Goal: Task Accomplishment & Management: Manage account settings

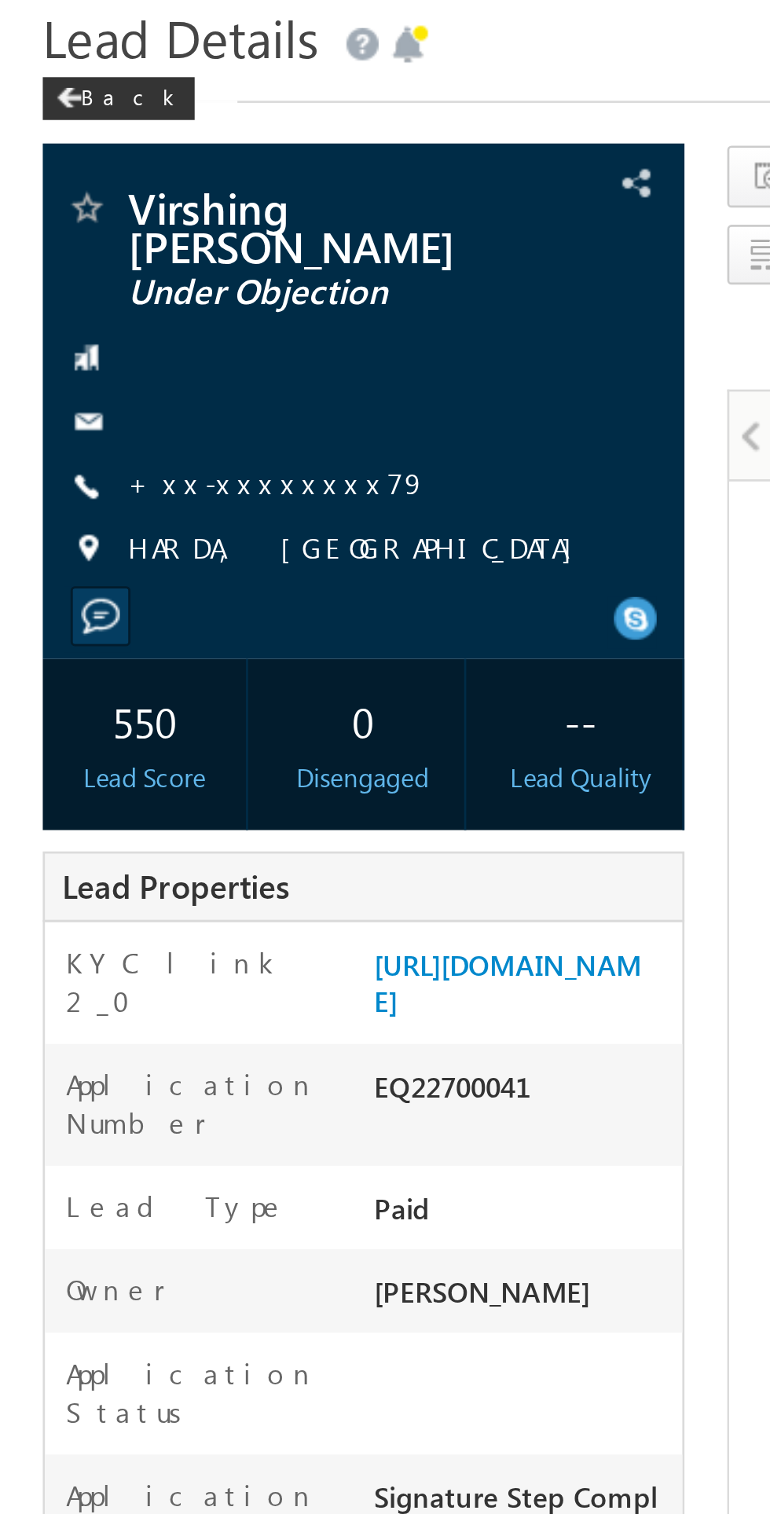
click at [103, 229] on link "+xx-xxxxxxxx79" at bounding box center [102, 232] width 110 height 13
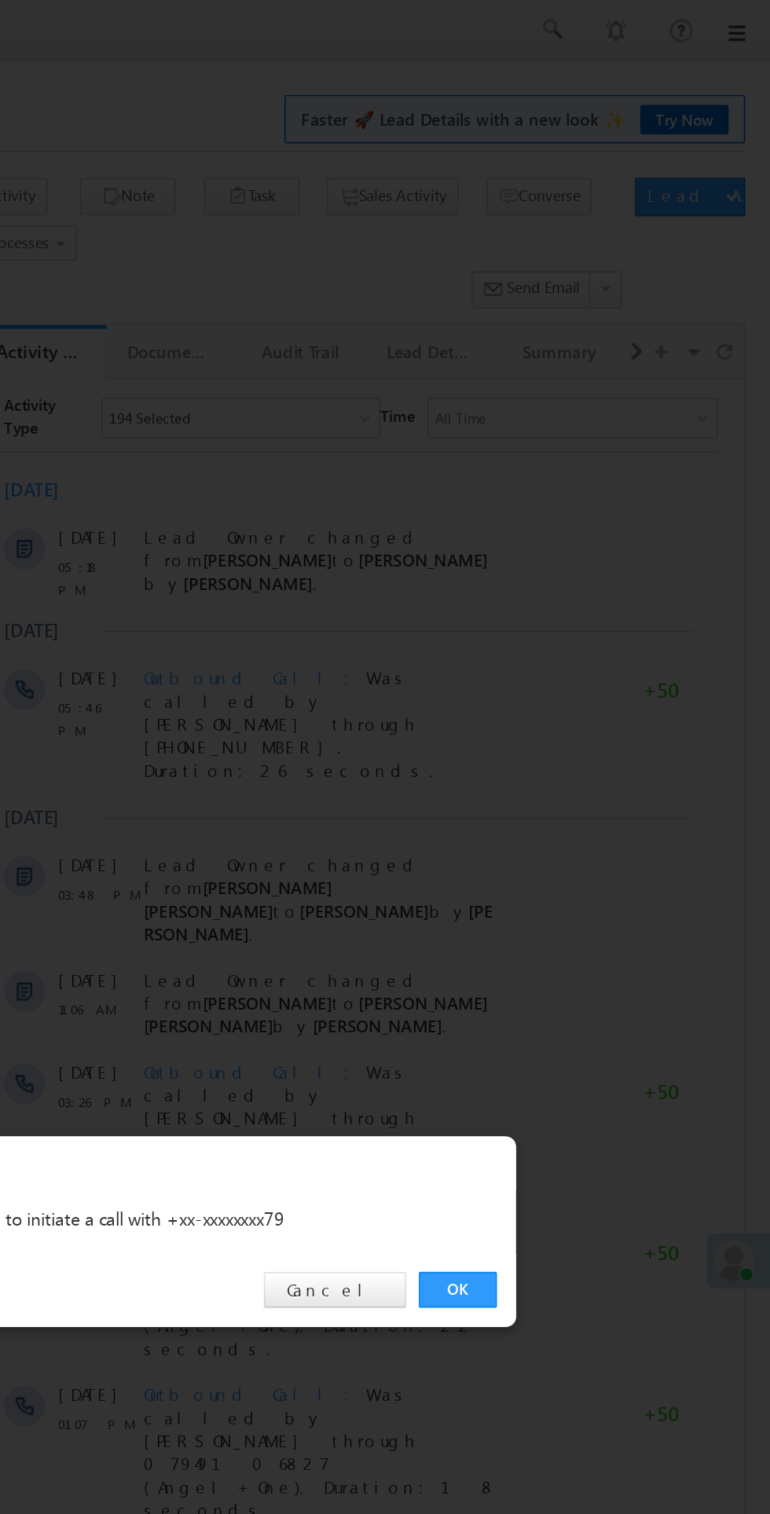
click at [572, 797] on link "OK" at bounding box center [578, 792] width 48 height 22
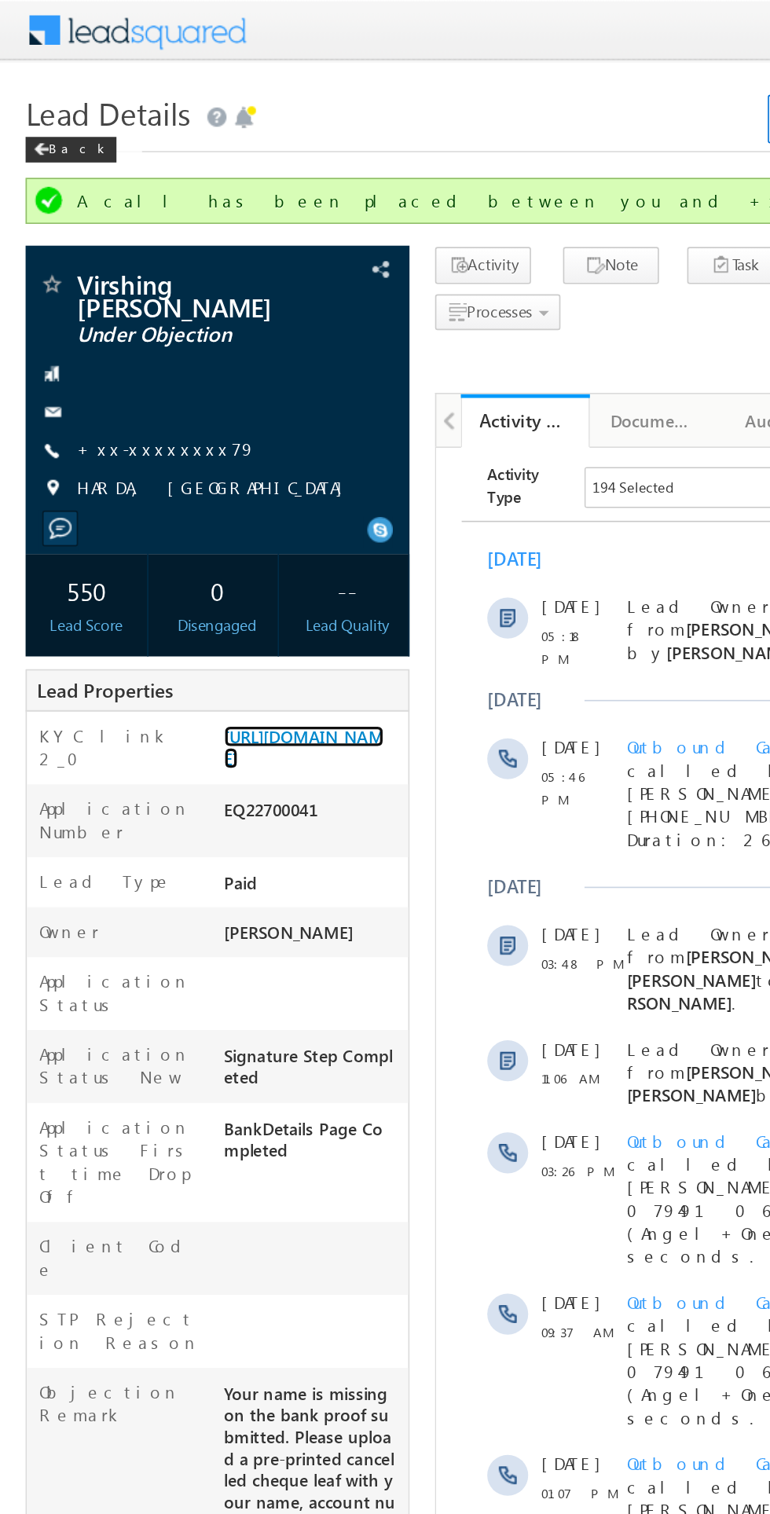
click at [196, 472] on link "https://angelbroking1-pk3em7sa.customui-test.leadsquared.com?leadId=5260ca7d-c2…" at bounding box center [186, 458] width 98 height 27
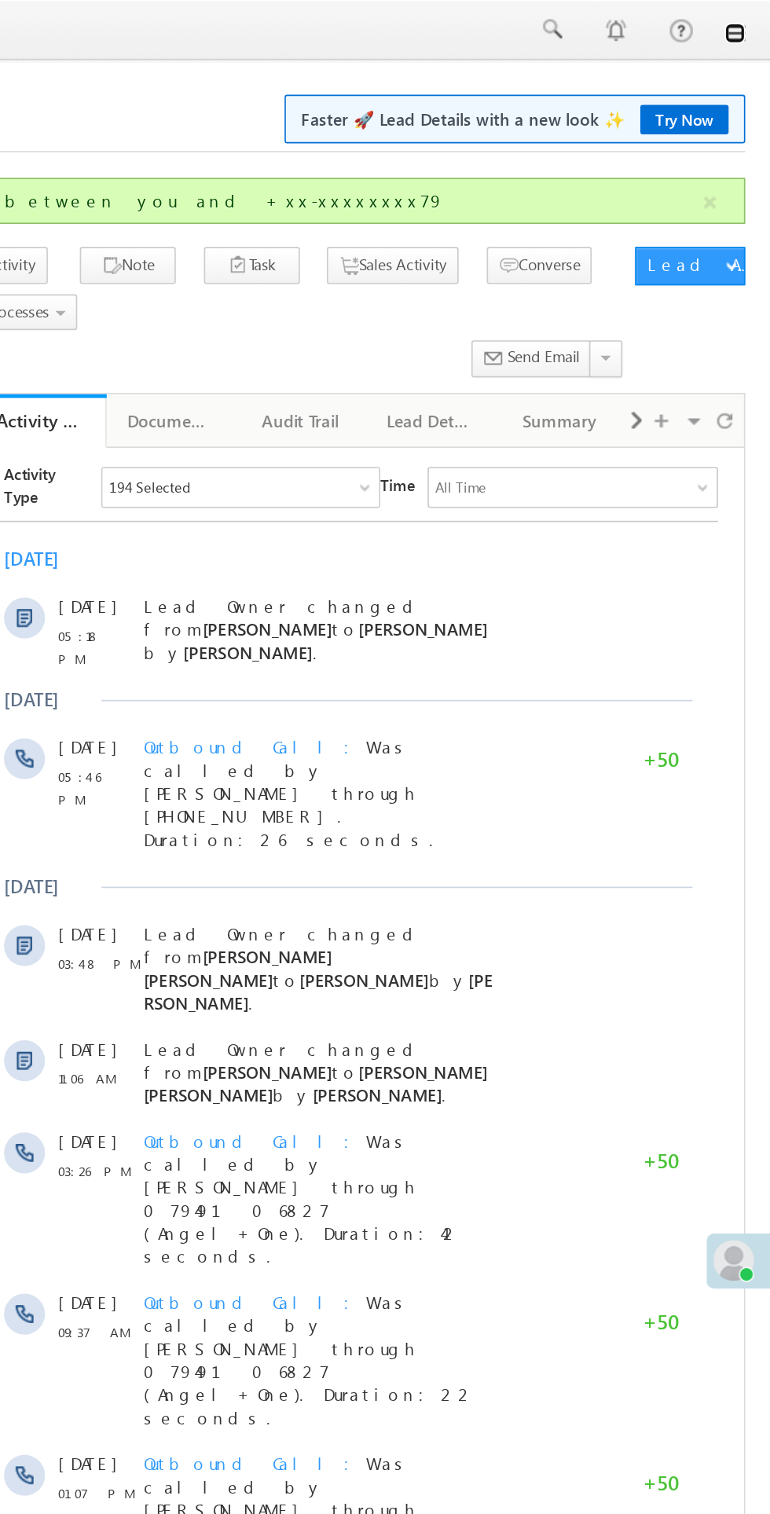
click at [748, 19] on link at bounding box center [748, 20] width 13 height 13
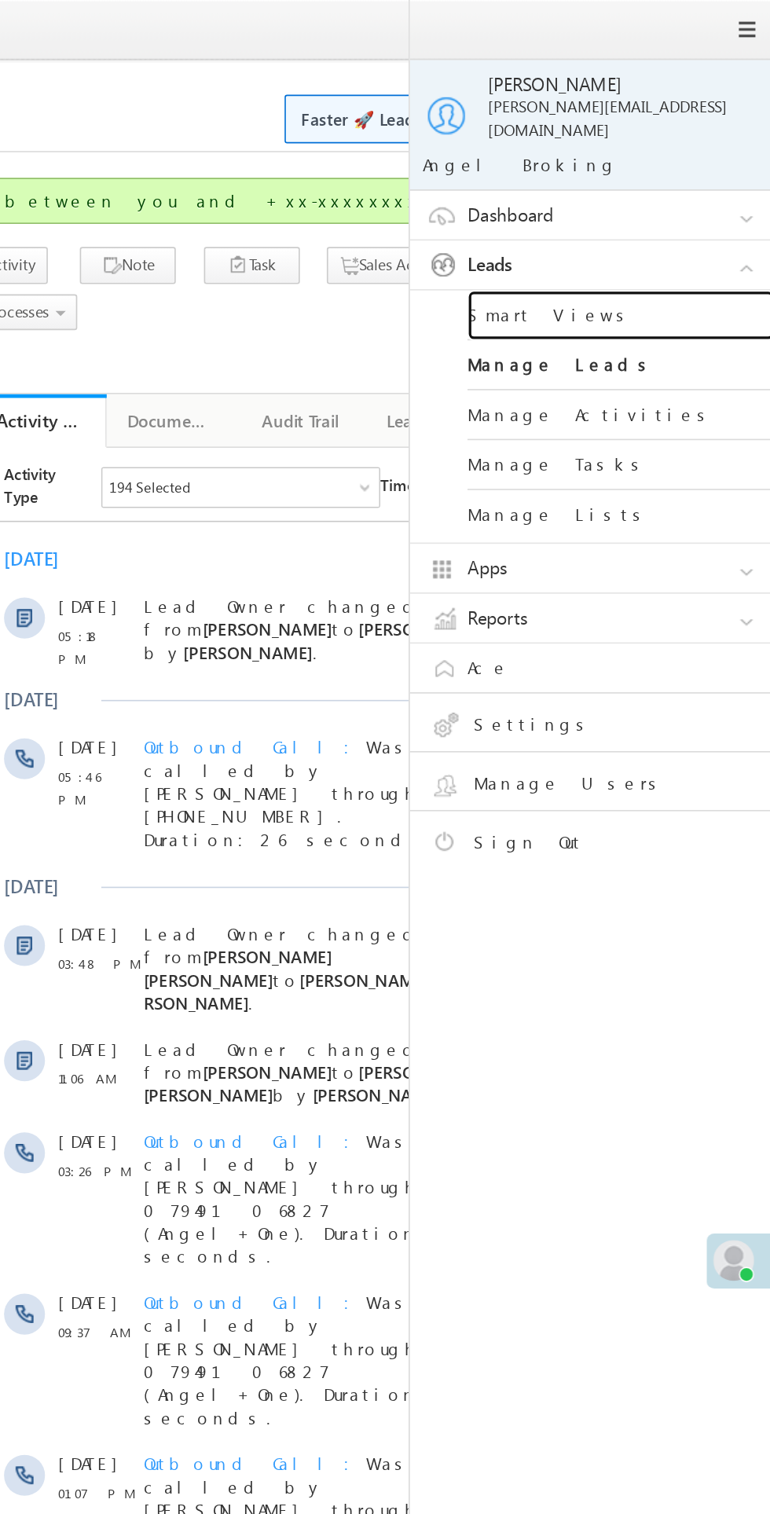
click at [633, 178] on link "Smart Views" at bounding box center [678, 193] width 189 height 31
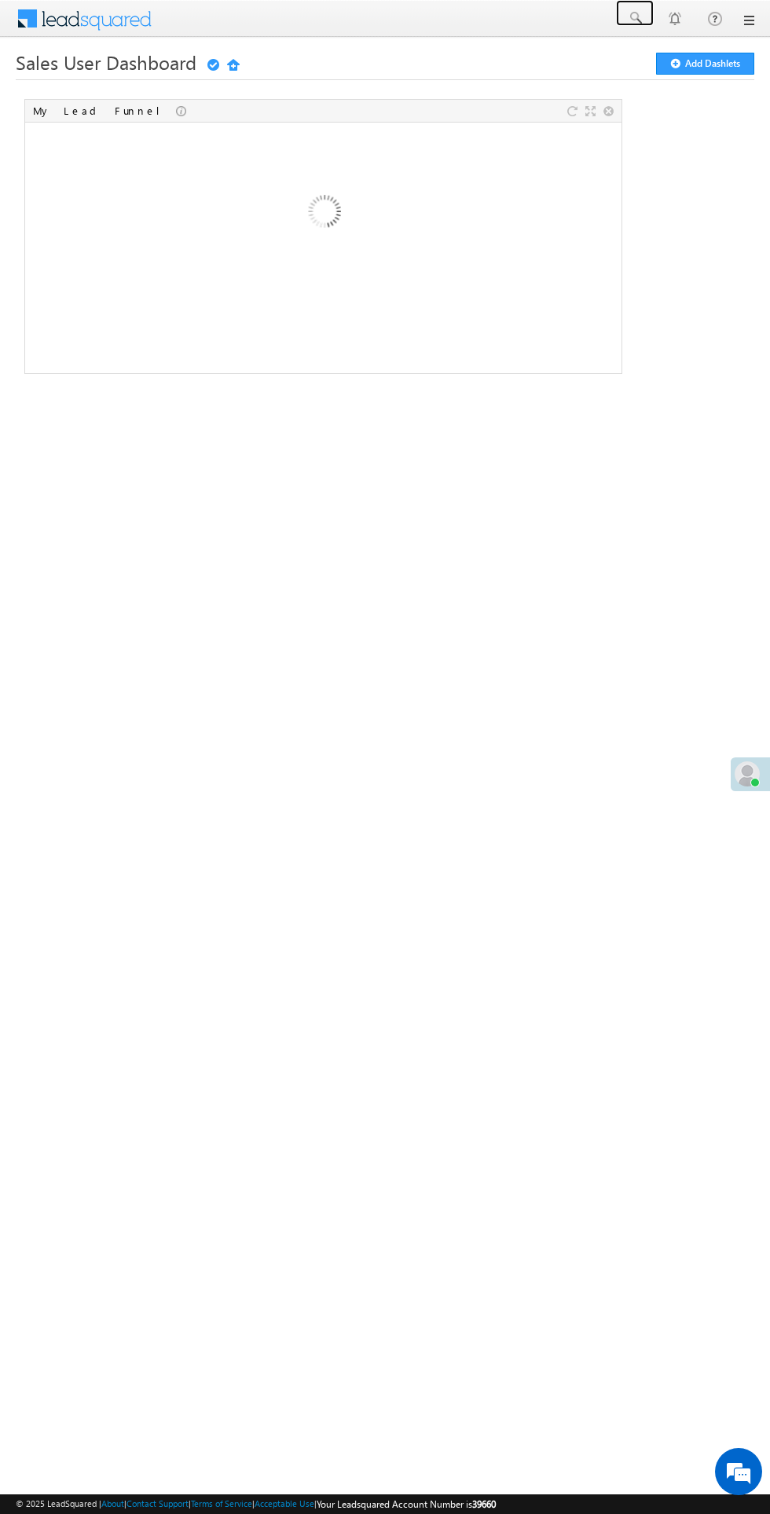
click at [637, 17] on span at bounding box center [635, 18] width 16 height 16
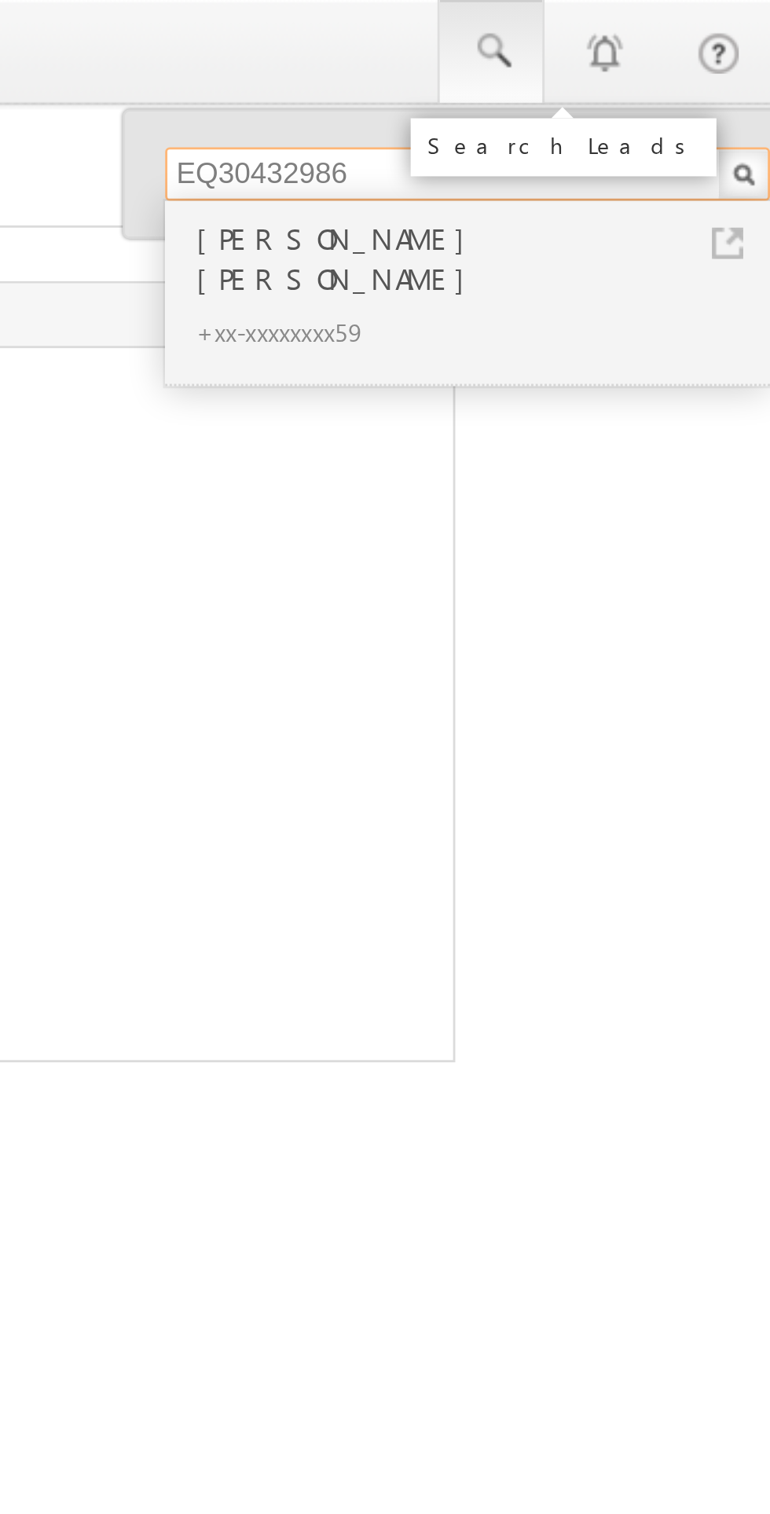
type input "EQ30432986"
click at [559, 107] on div "+xx-xxxxxxxx59" at bounding box center [633, 116] width 211 height 19
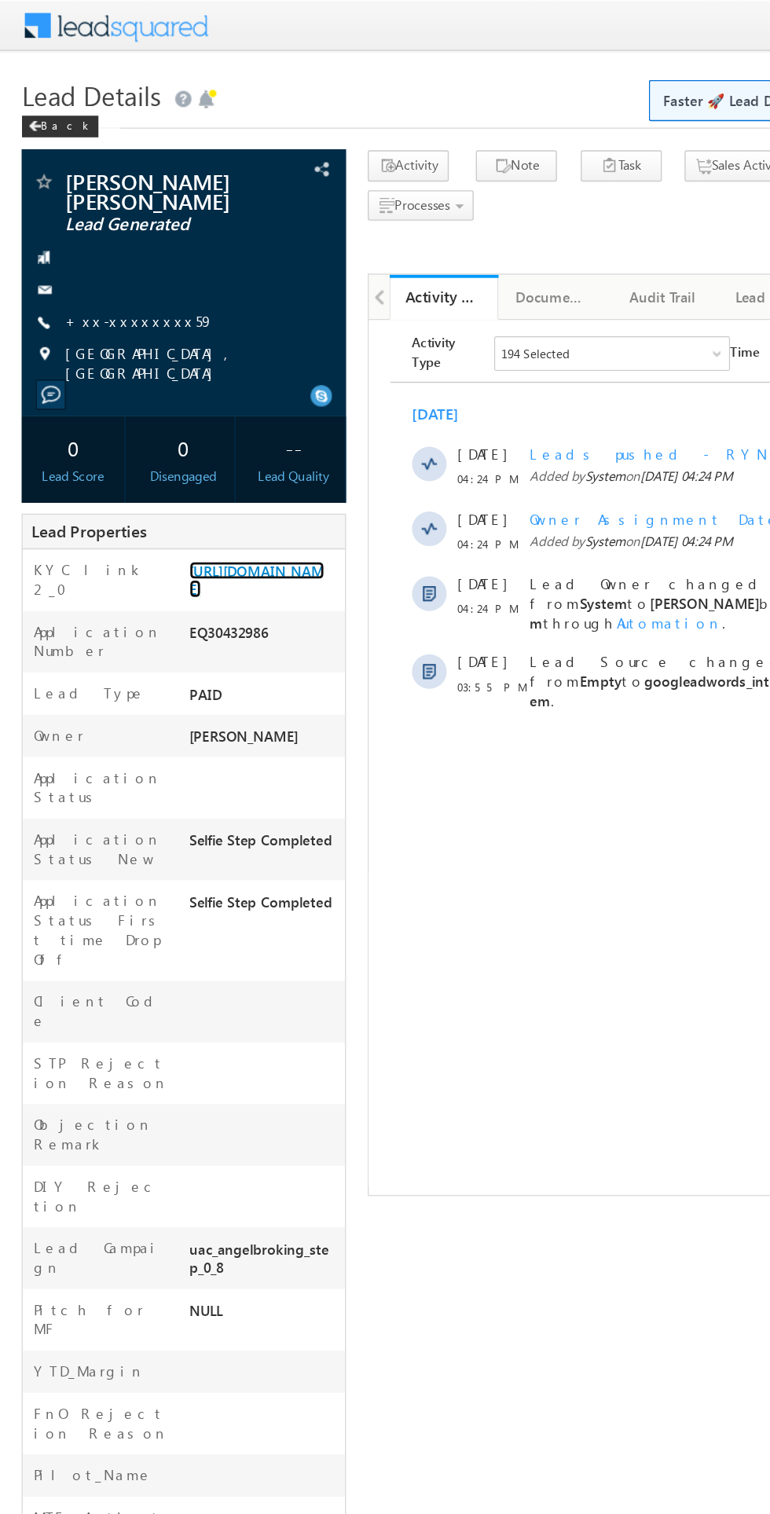
click at [185, 434] on link "[URL][DOMAIN_NAME]" at bounding box center [186, 421] width 98 height 27
click at [76, 226] on link "+xx-xxxxxxxx59" at bounding box center [101, 232] width 108 height 13
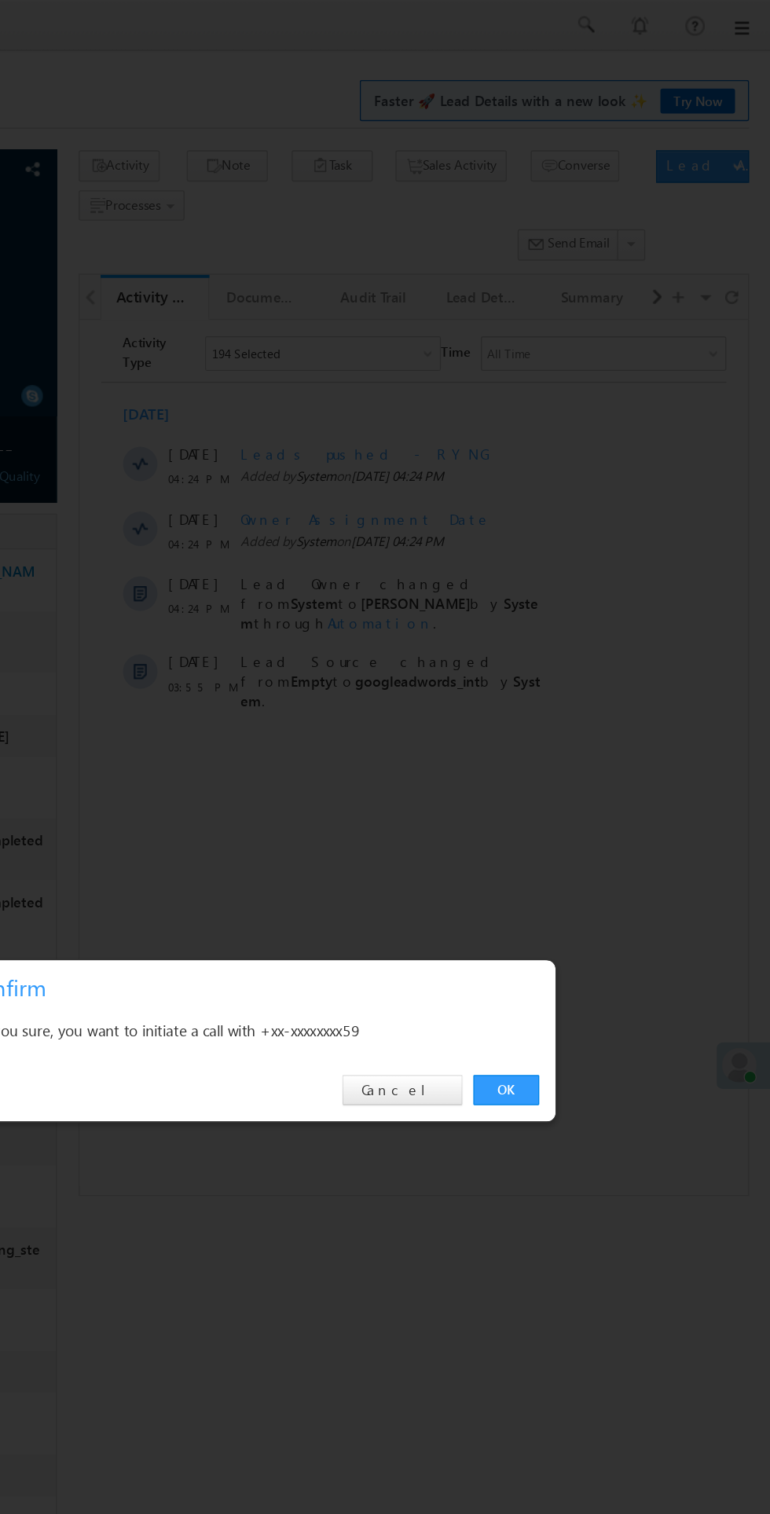
click at [581, 804] on div "OK Cancel" at bounding box center [394, 792] width 440 height 45
click at [573, 791] on link "OK" at bounding box center [578, 792] width 48 height 22
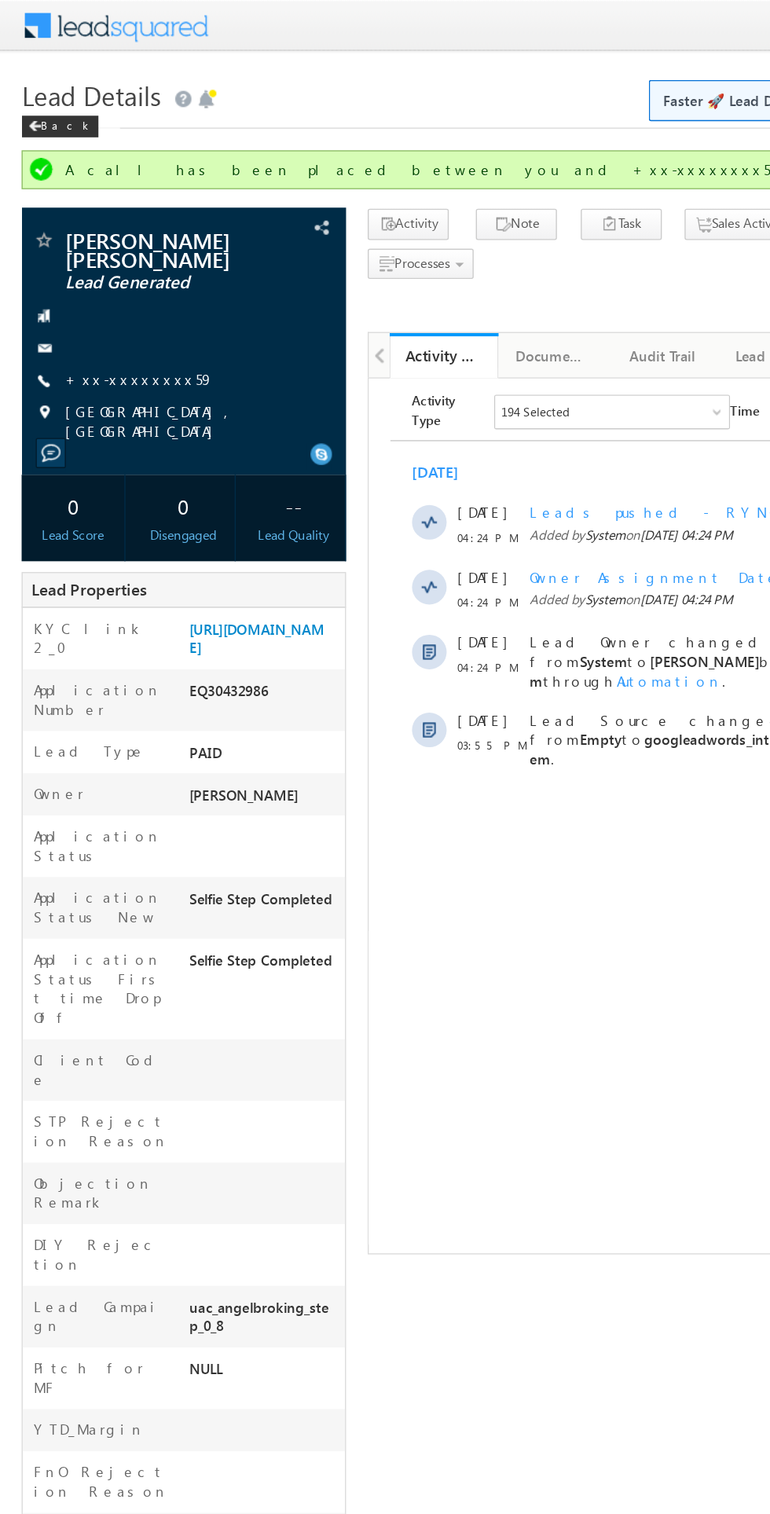
click at [115, 269] on link "+xx-xxxxxxxx59" at bounding box center [101, 275] width 108 height 13
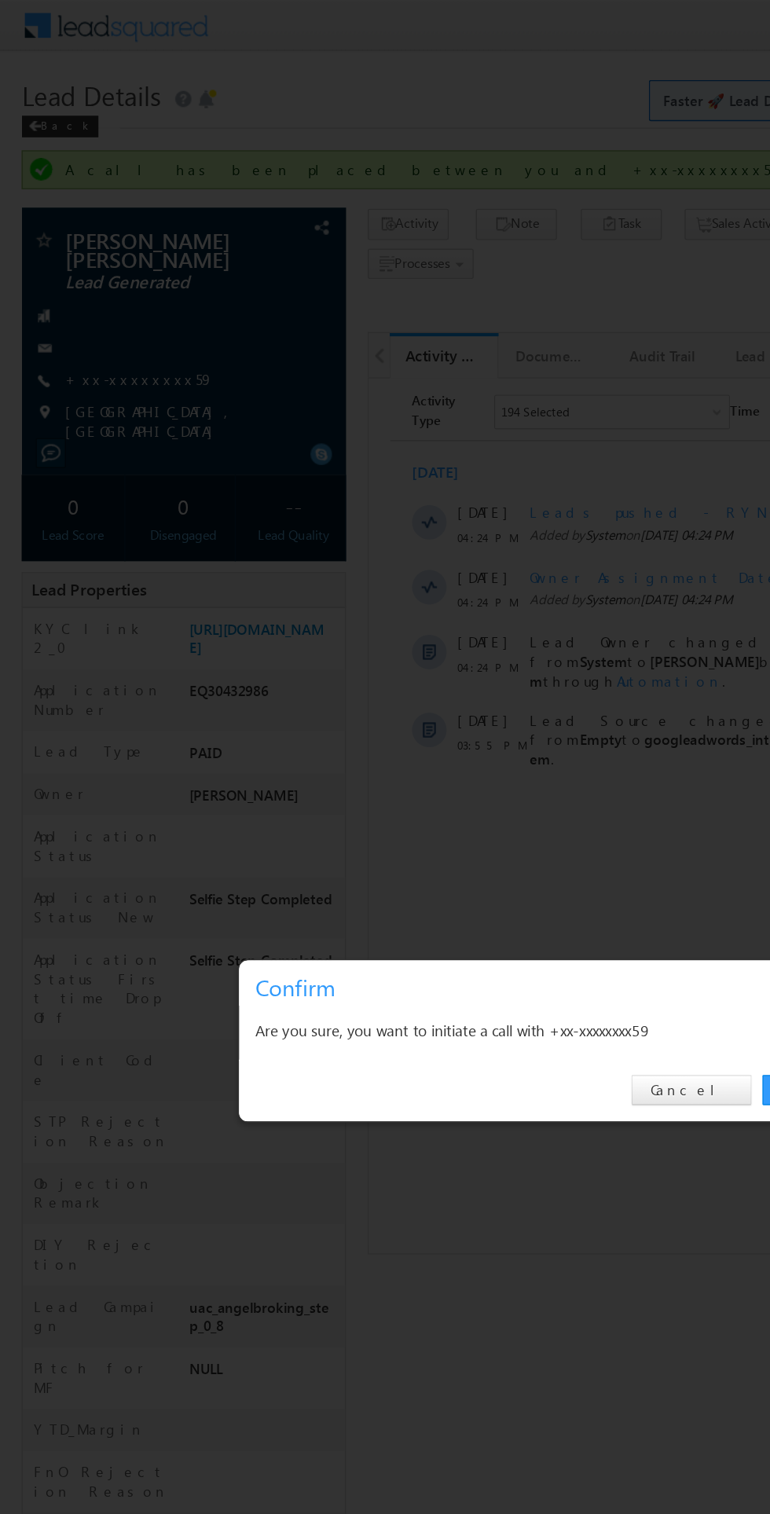
click at [418, 401] on div at bounding box center [385, 757] width 770 height 1514
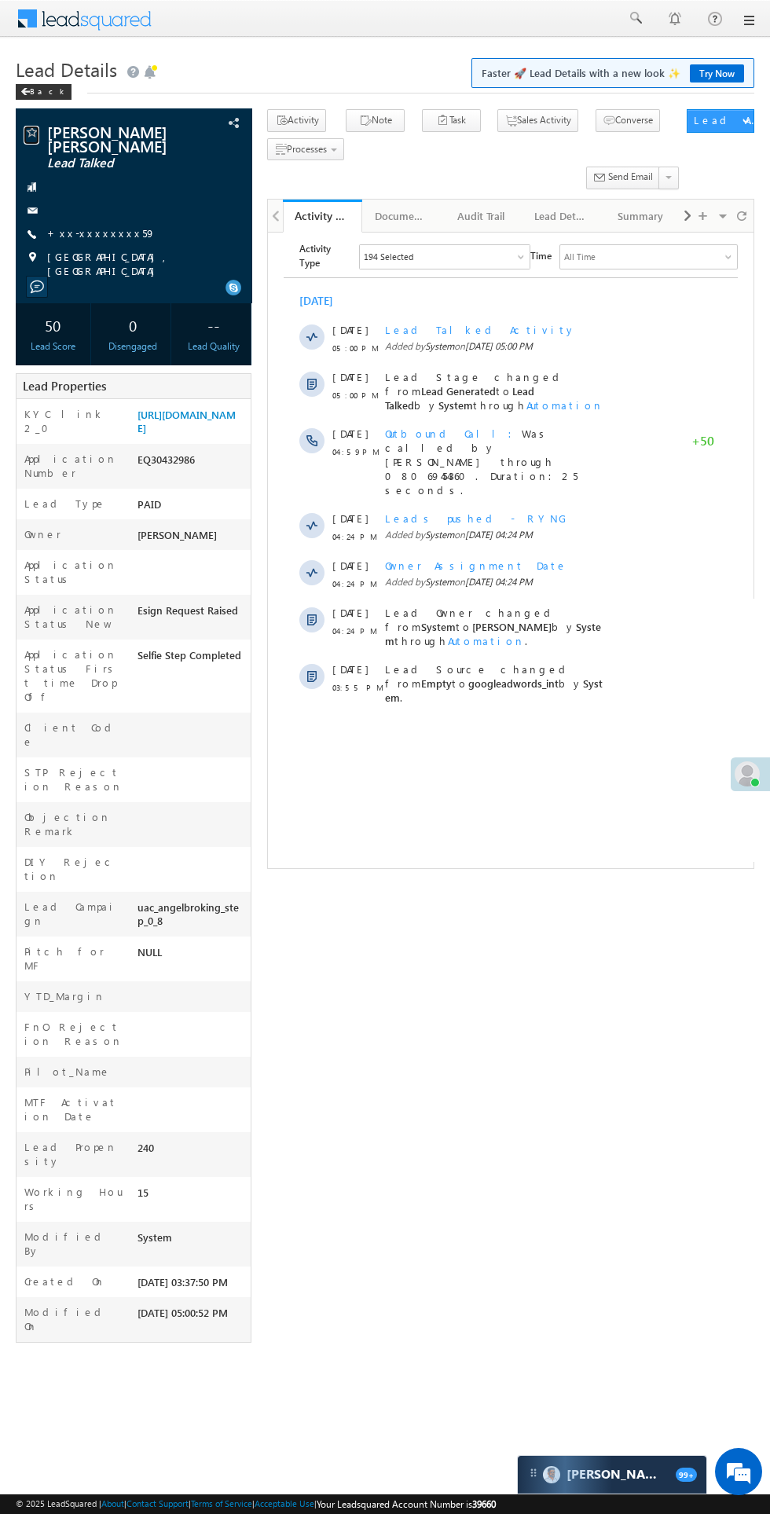
click at [29, 133] on span at bounding box center [32, 134] width 16 height 16
click at [98, 203] on div at bounding box center [134, 211] width 220 height 16
click at [74, 226] on link "+xx-xxxxxxxx59" at bounding box center [101, 232] width 108 height 13
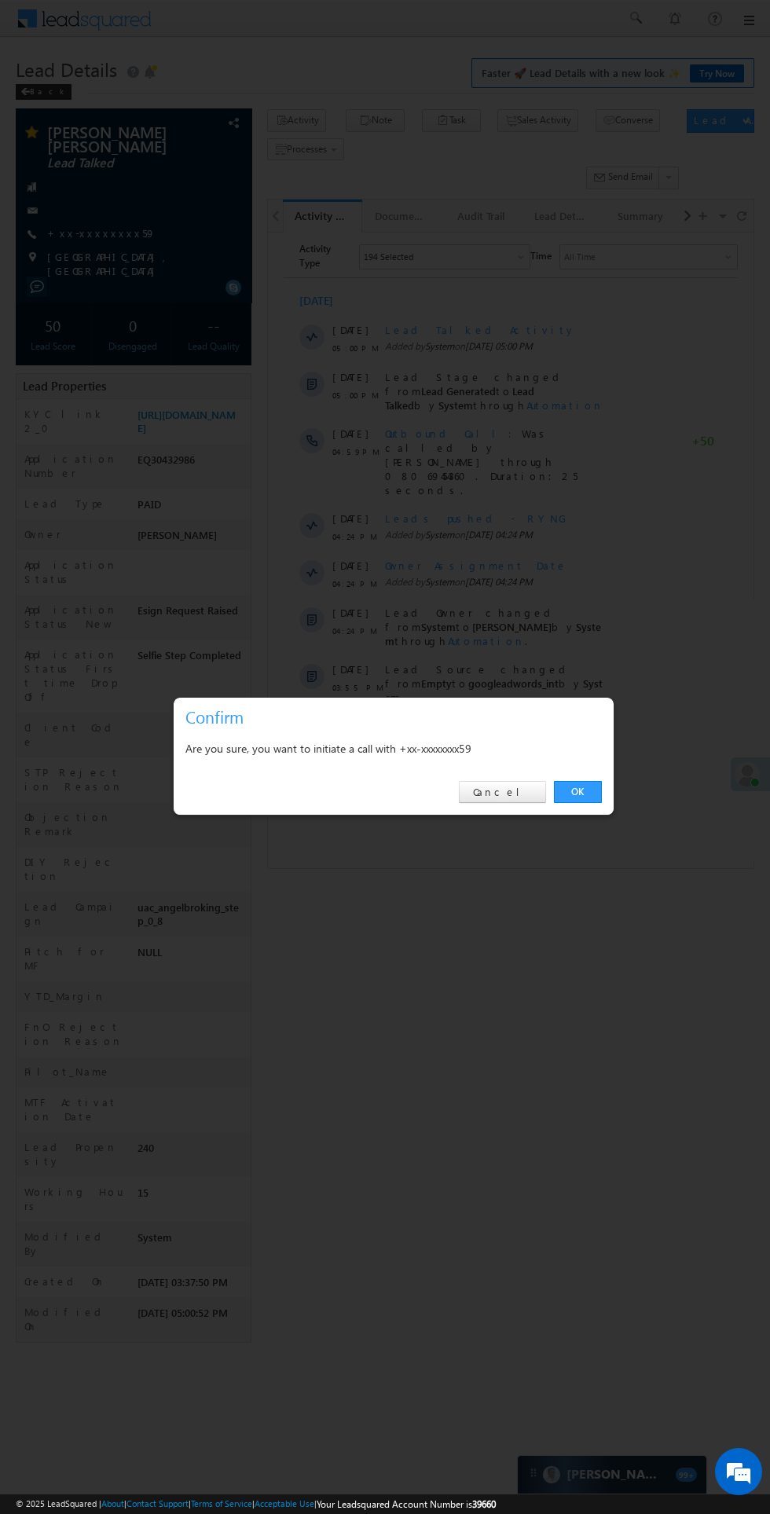
click at [587, 795] on link "OK" at bounding box center [578, 792] width 48 height 22
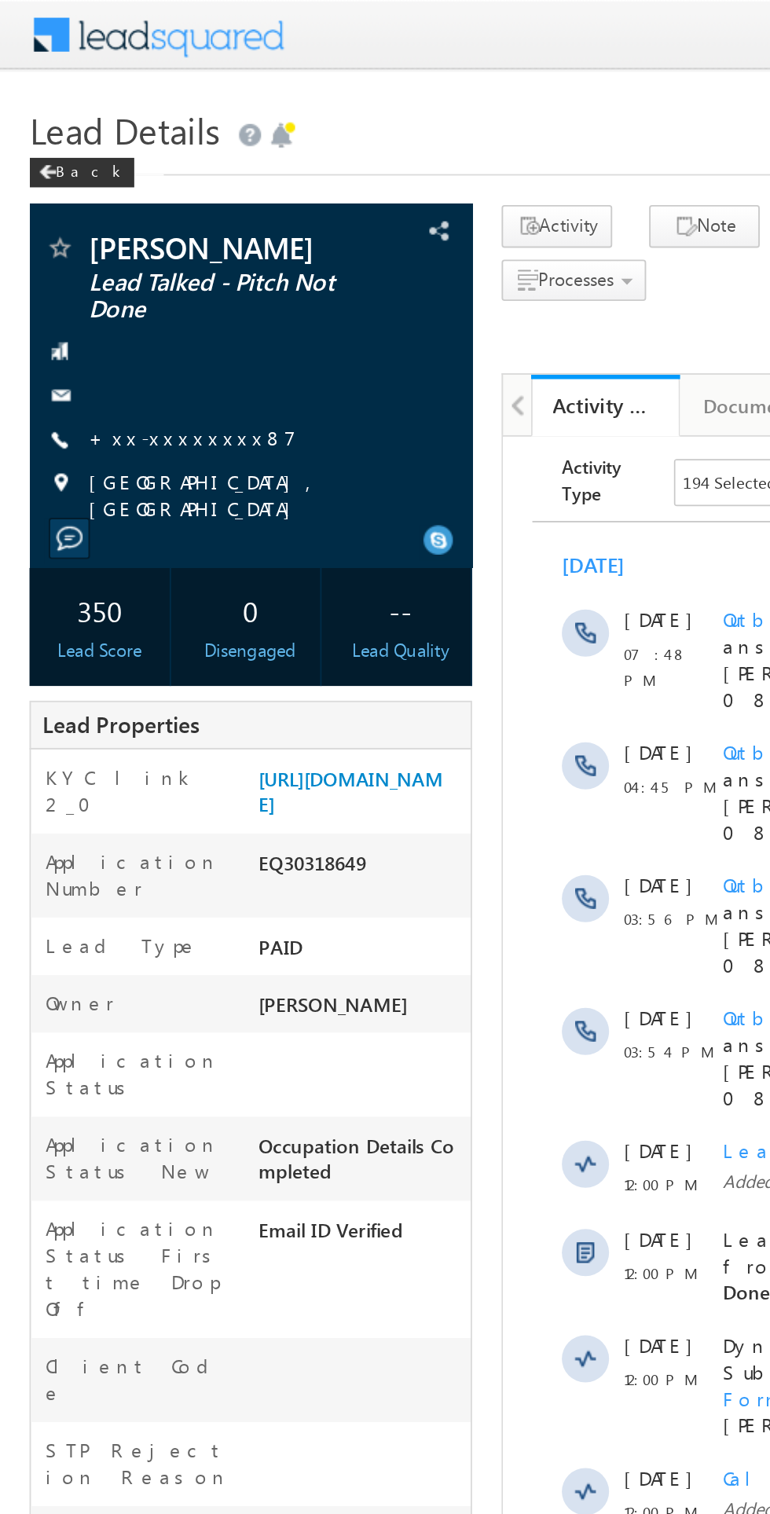
click at [108, 233] on link "+xx-xxxxxxxx87" at bounding box center [102, 232] width 111 height 13
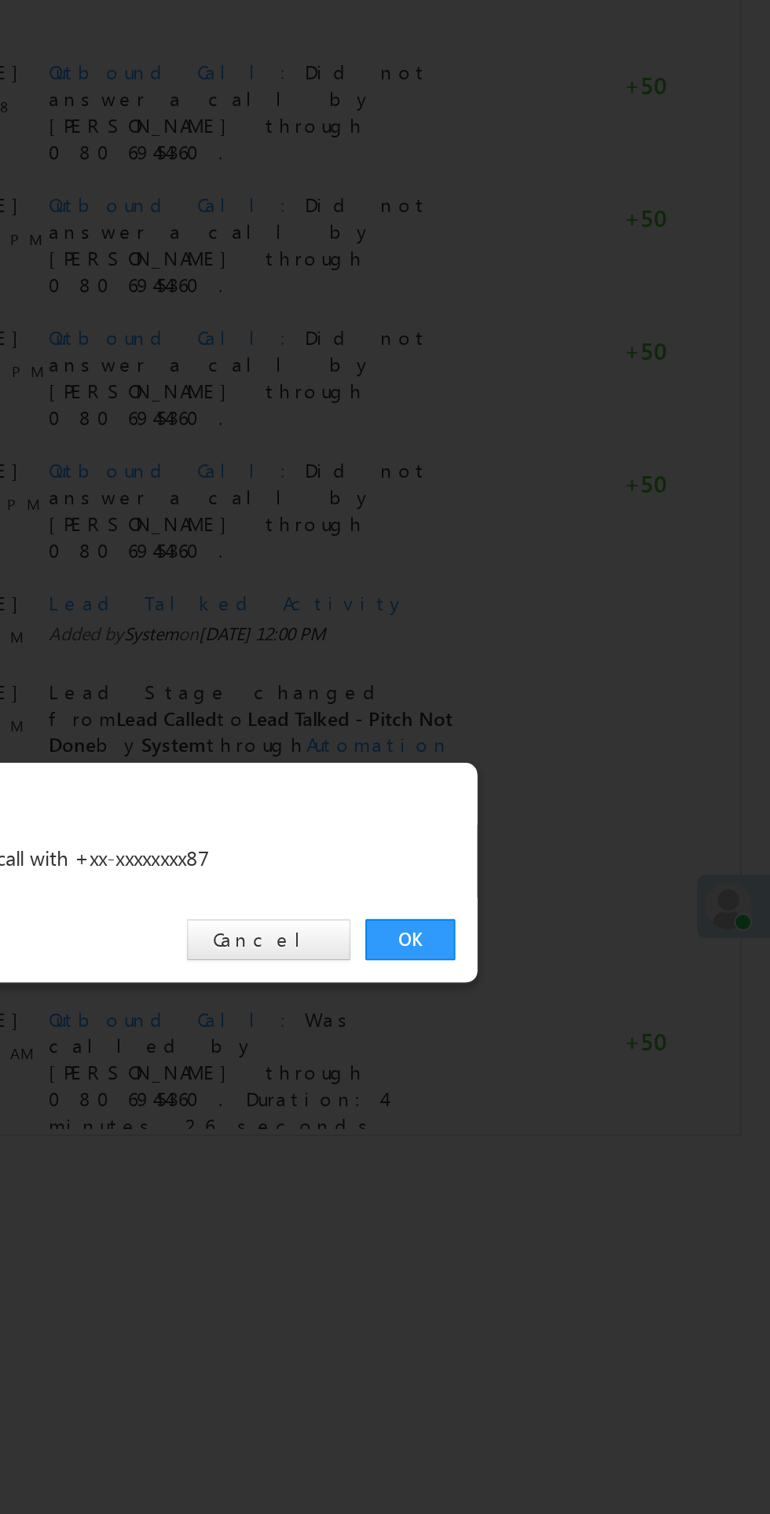
click at [577, 803] on link "OK" at bounding box center [578, 792] width 48 height 22
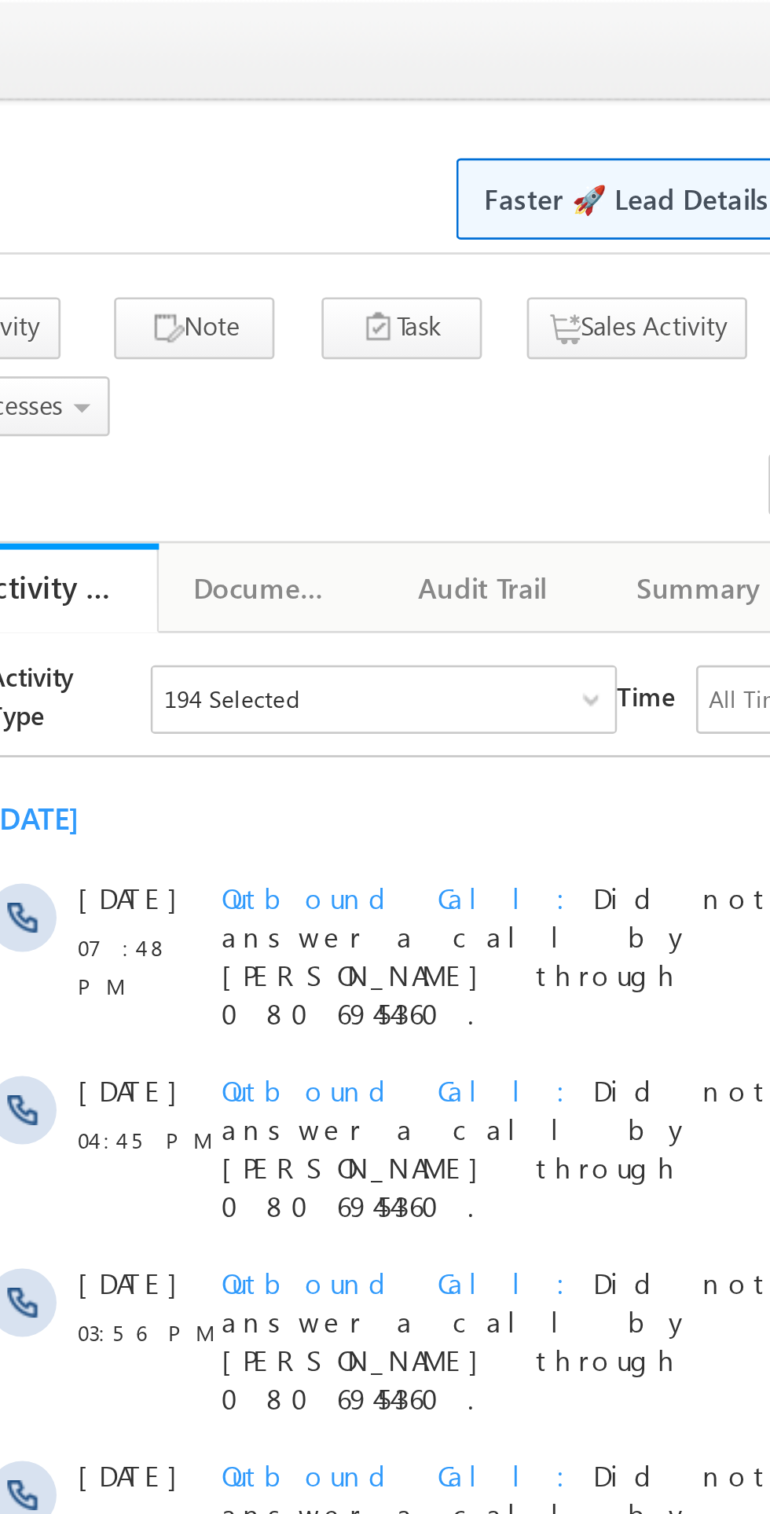
click at [579, 203] on link "Summary" at bounding box center [561, 216] width 79 height 33
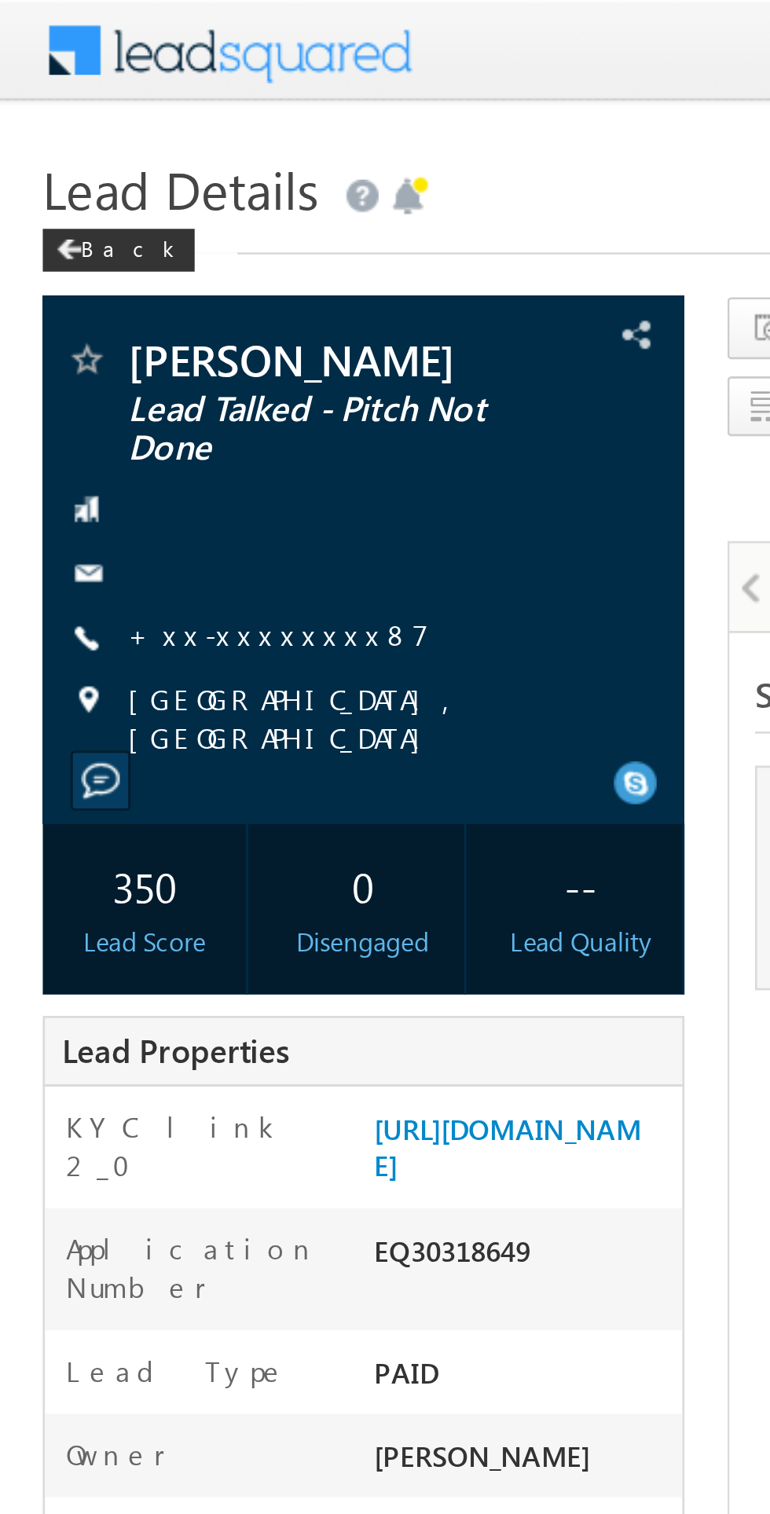
click at [99, 230] on link "+xx-xxxxxxxx87" at bounding box center [102, 232] width 111 height 13
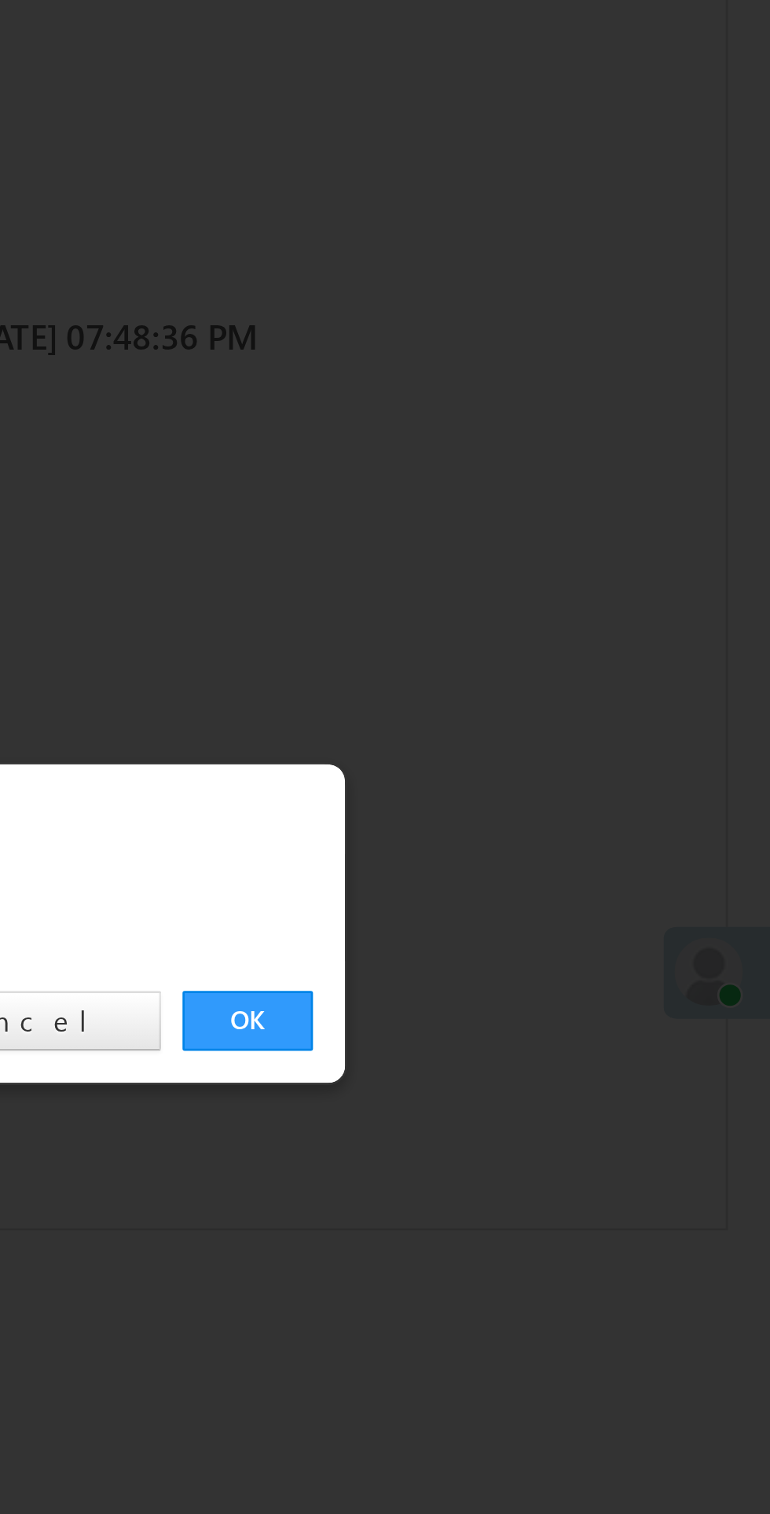
click at [582, 803] on link "OK" at bounding box center [578, 792] width 48 height 22
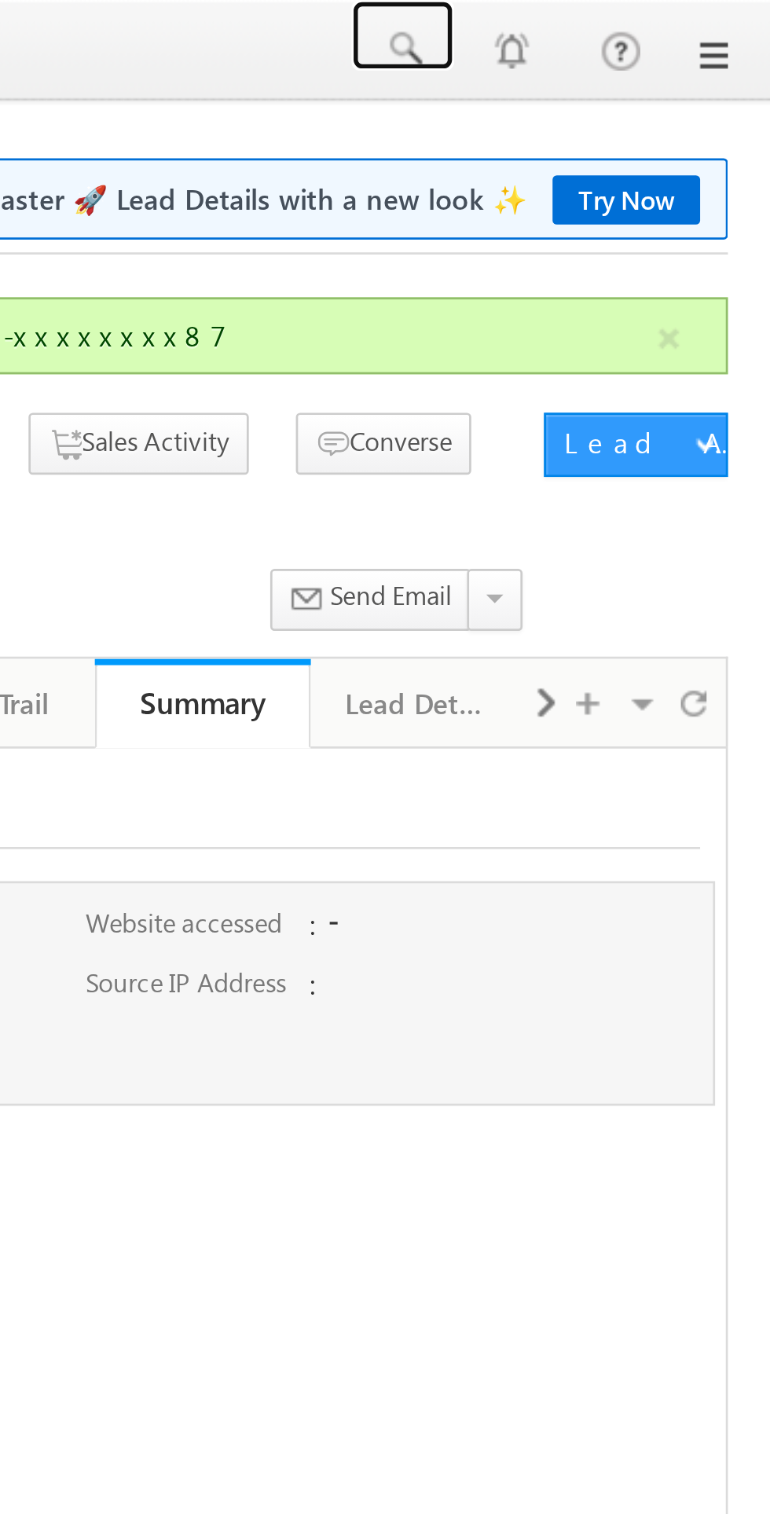
click at [635, 16] on span at bounding box center [635, 18] width 16 height 16
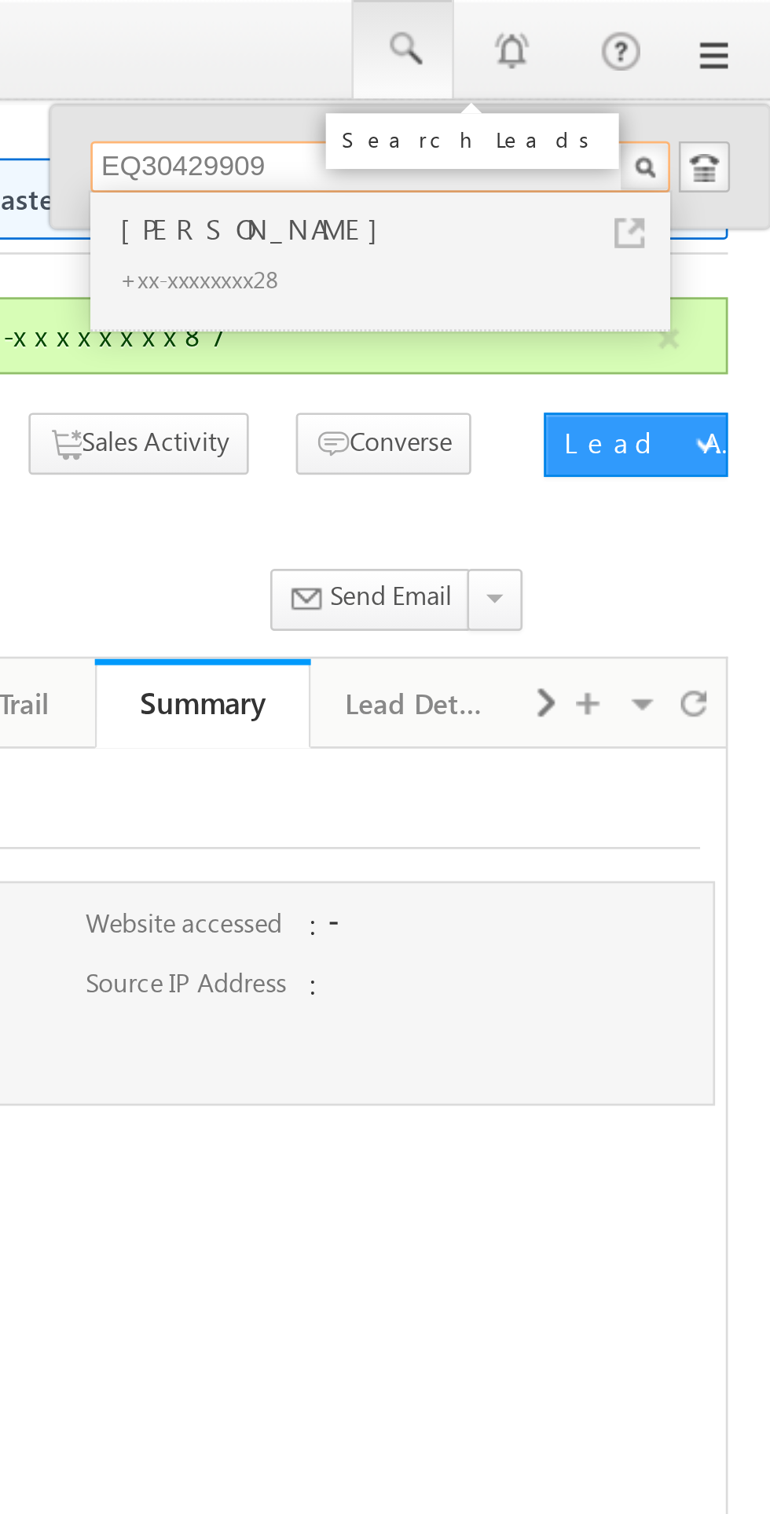
type input "EQ30429909"
click at [559, 93] on div "+xx-xxxxxxxx28" at bounding box center [633, 102] width 211 height 19
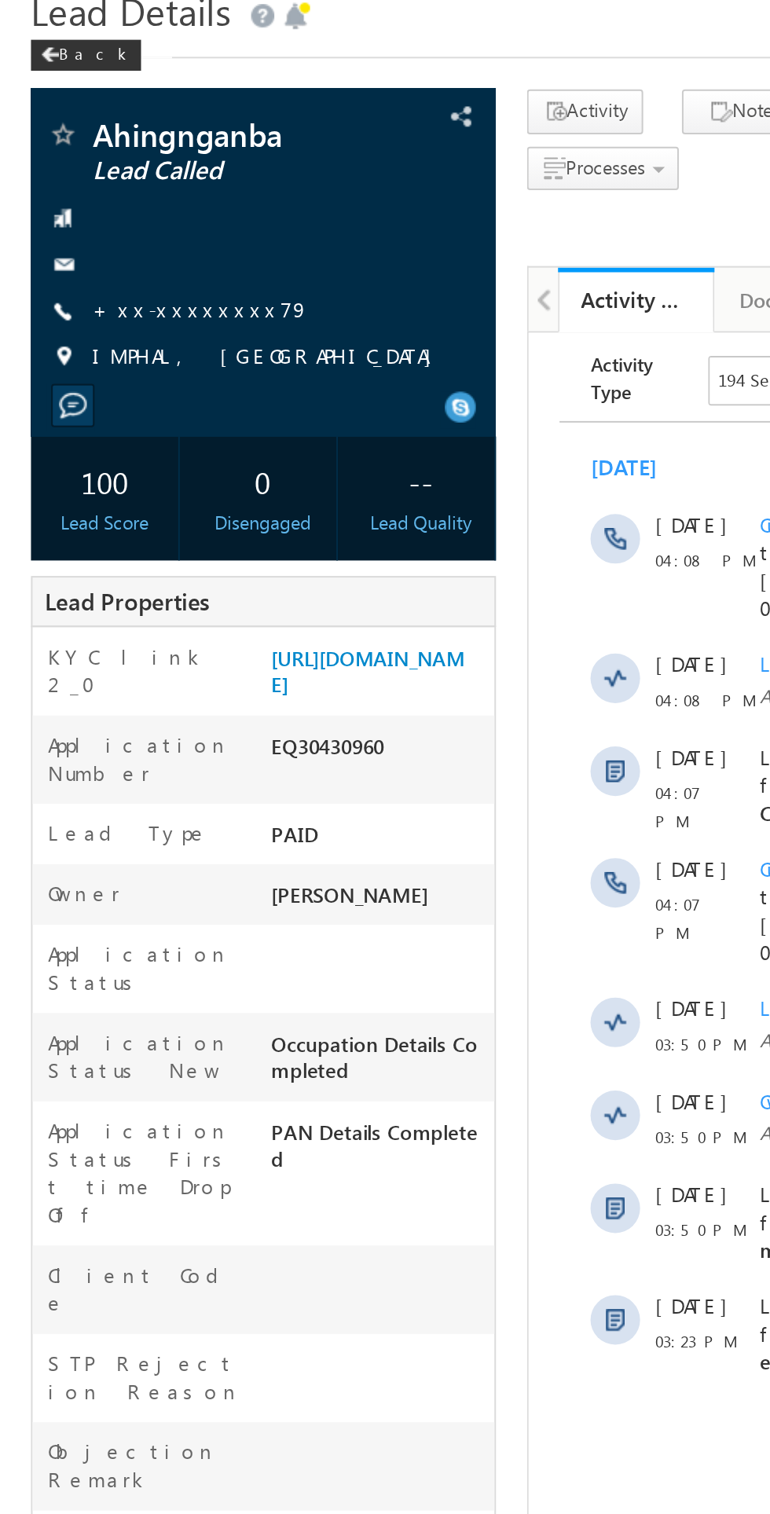
click at [90, 219] on link "+xx-xxxxxxxx79" at bounding box center [102, 220] width 110 height 13
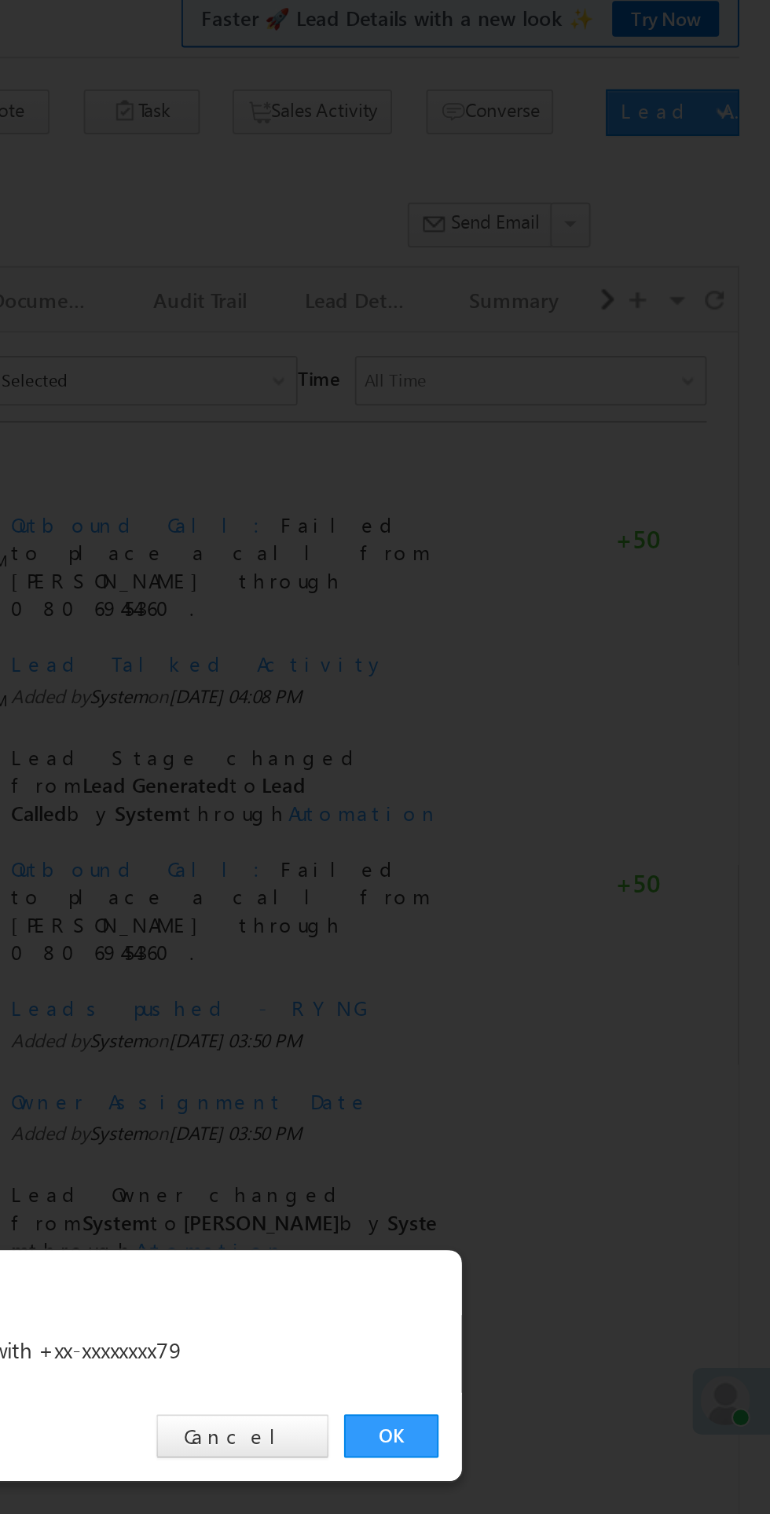
click at [581, 794] on link "OK" at bounding box center [578, 792] width 48 height 22
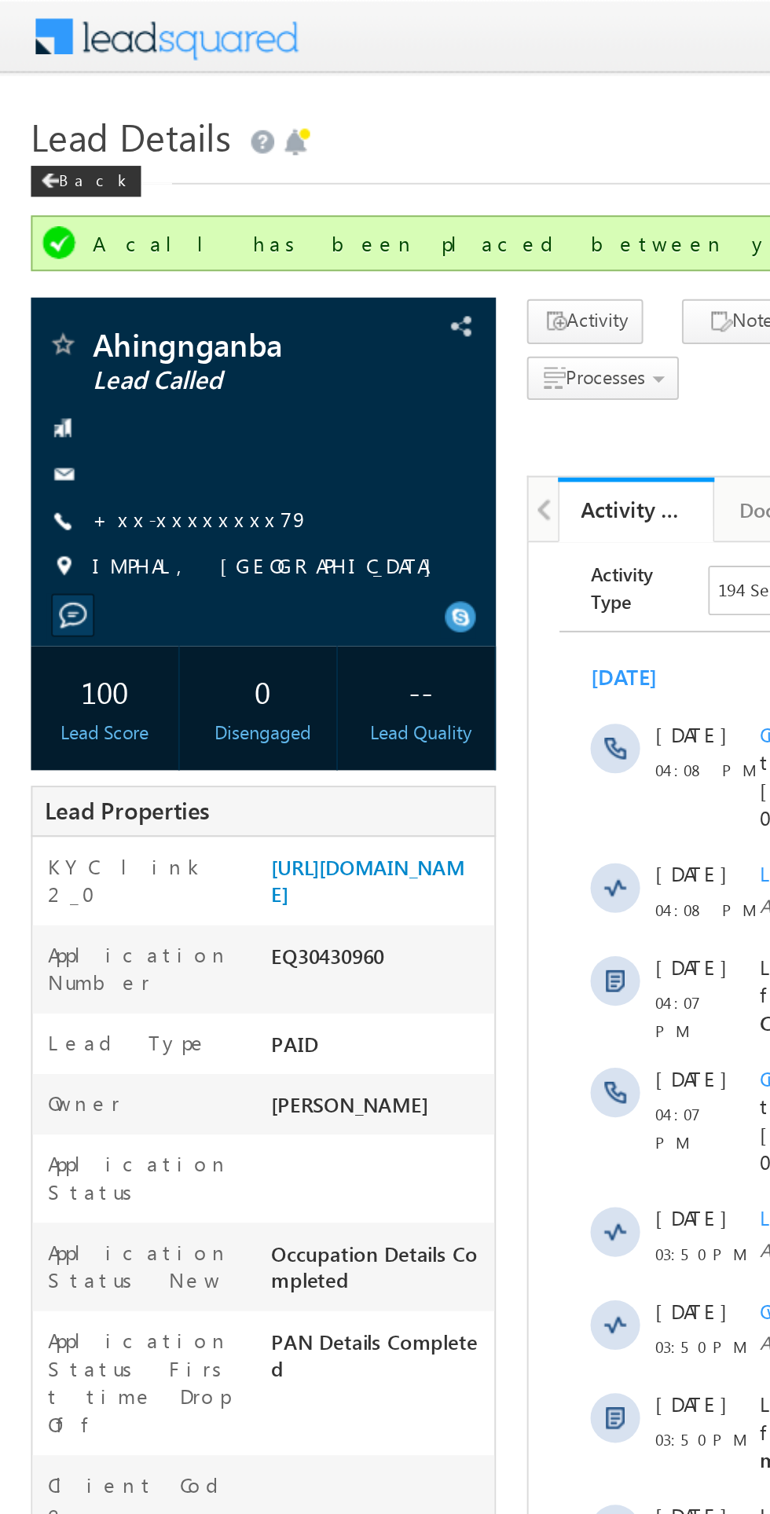
click at [103, 262] on link "+xx-xxxxxxxx79" at bounding box center [102, 262] width 110 height 13
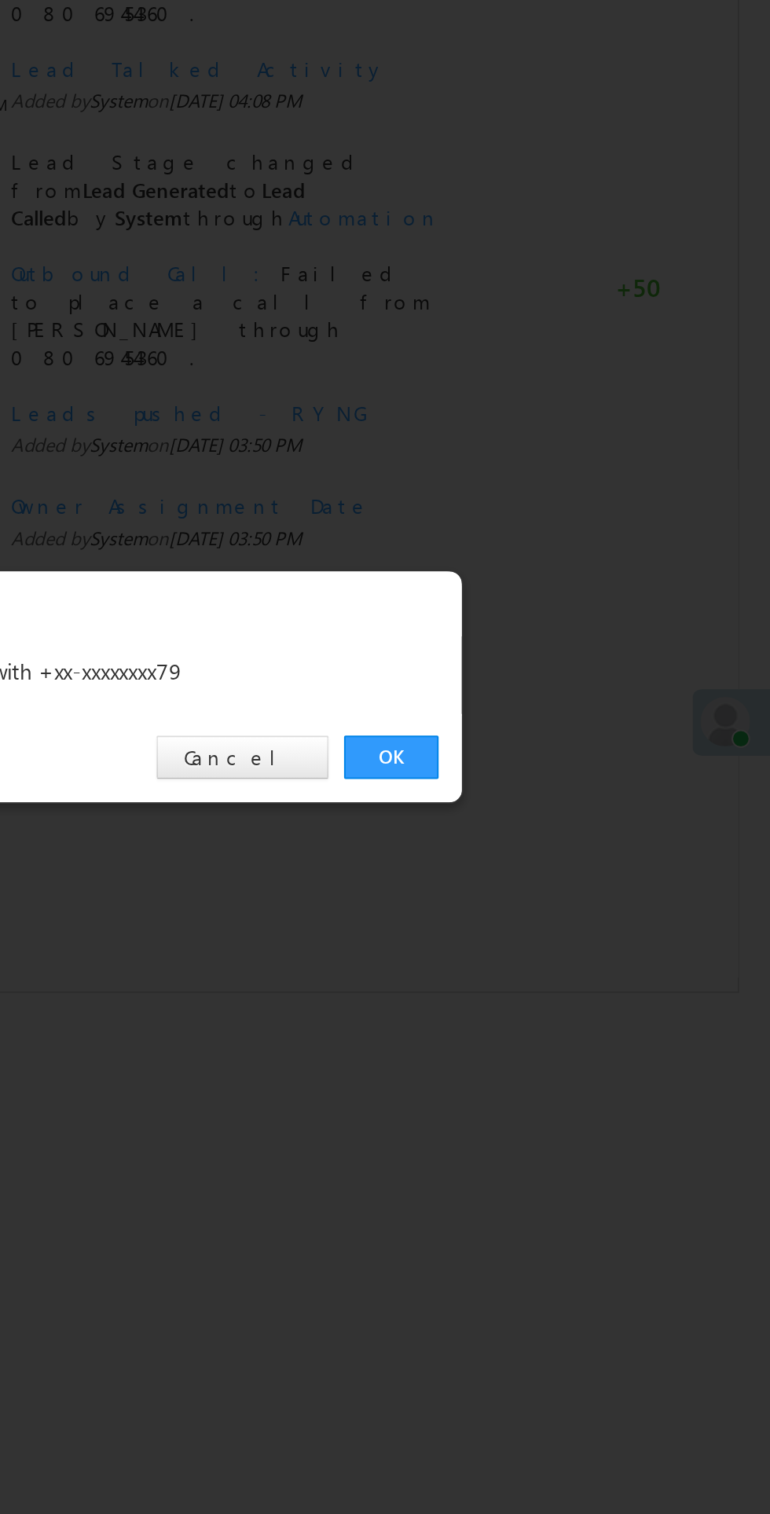
click at [568, 795] on link "OK" at bounding box center [578, 792] width 48 height 22
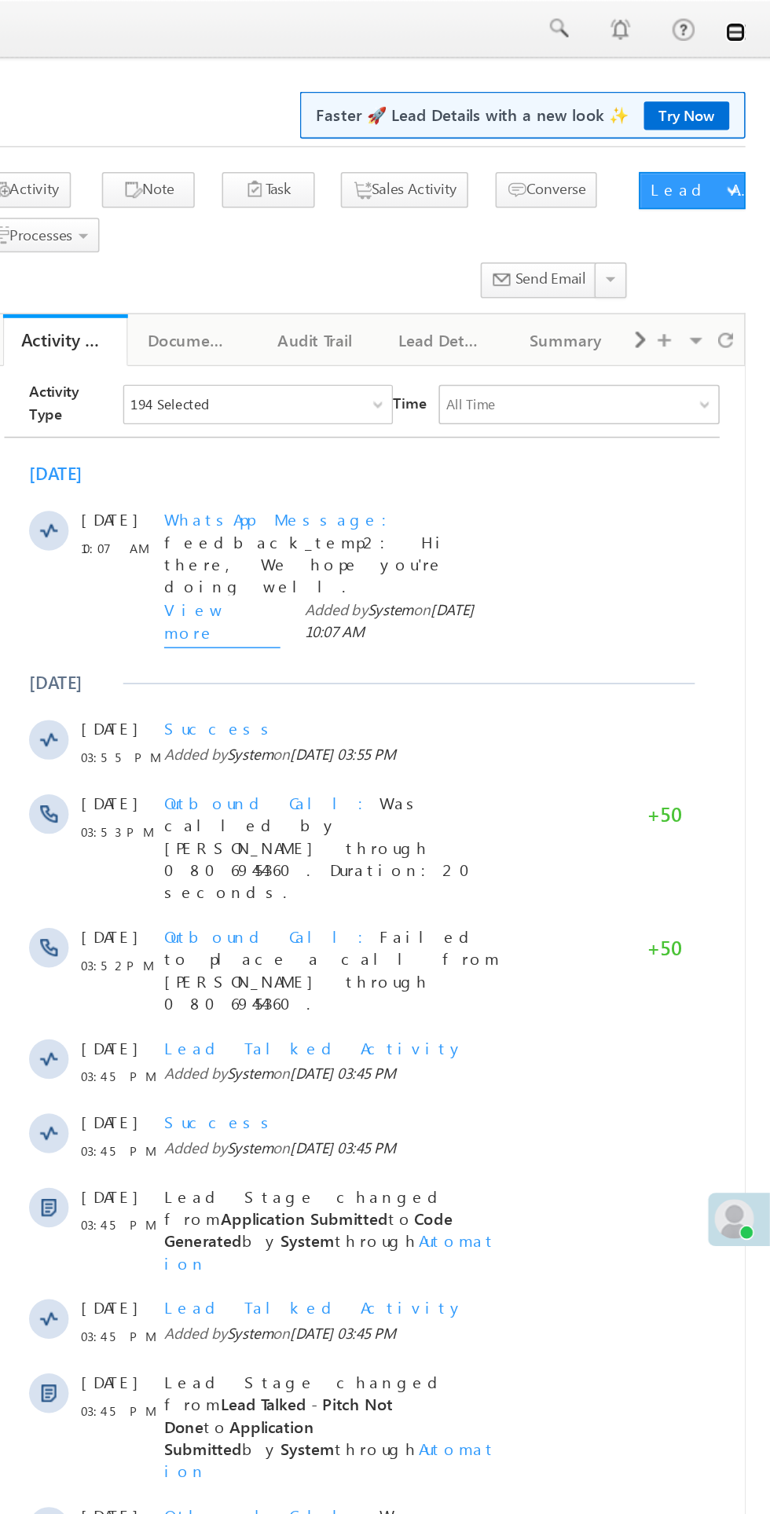
click at [748, 24] on link at bounding box center [748, 20] width 13 height 13
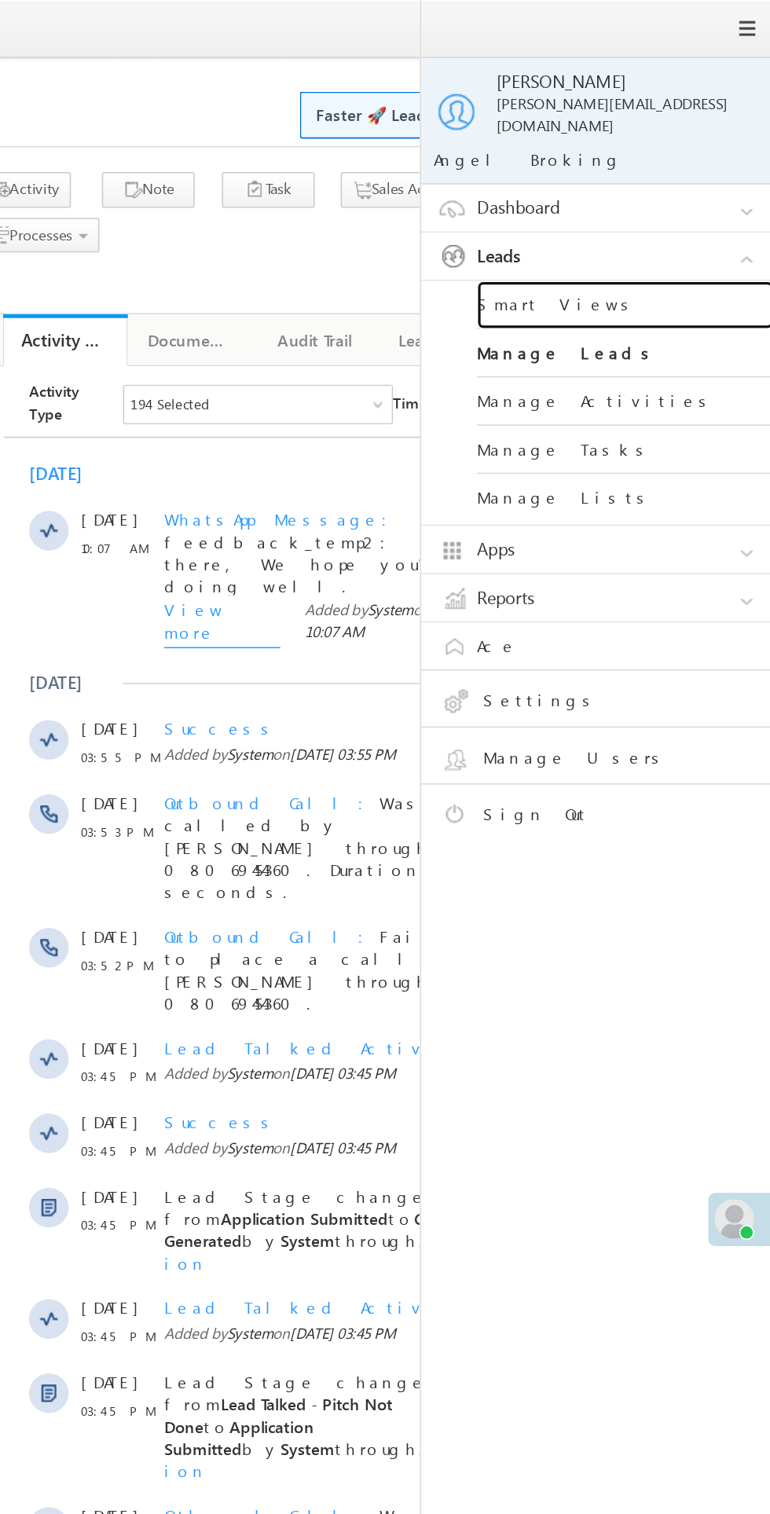
click at [663, 178] on link "Smart Views" at bounding box center [678, 193] width 189 height 31
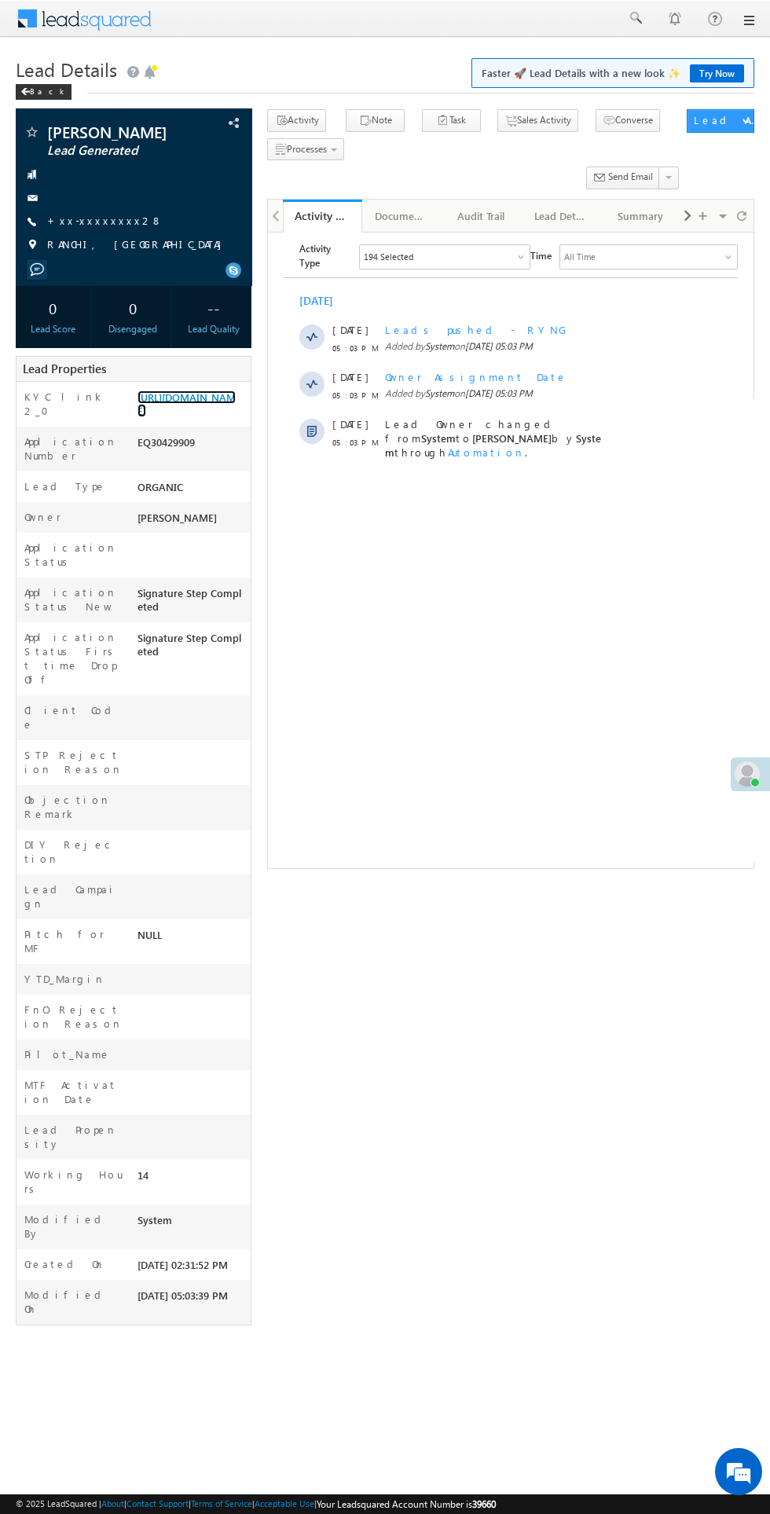
click at [182, 417] on link "[URL][DOMAIN_NAME]" at bounding box center [186, 403] width 98 height 27
click at [110, 227] on link "+xx-xxxxxxxx28" at bounding box center [104, 220] width 115 height 13
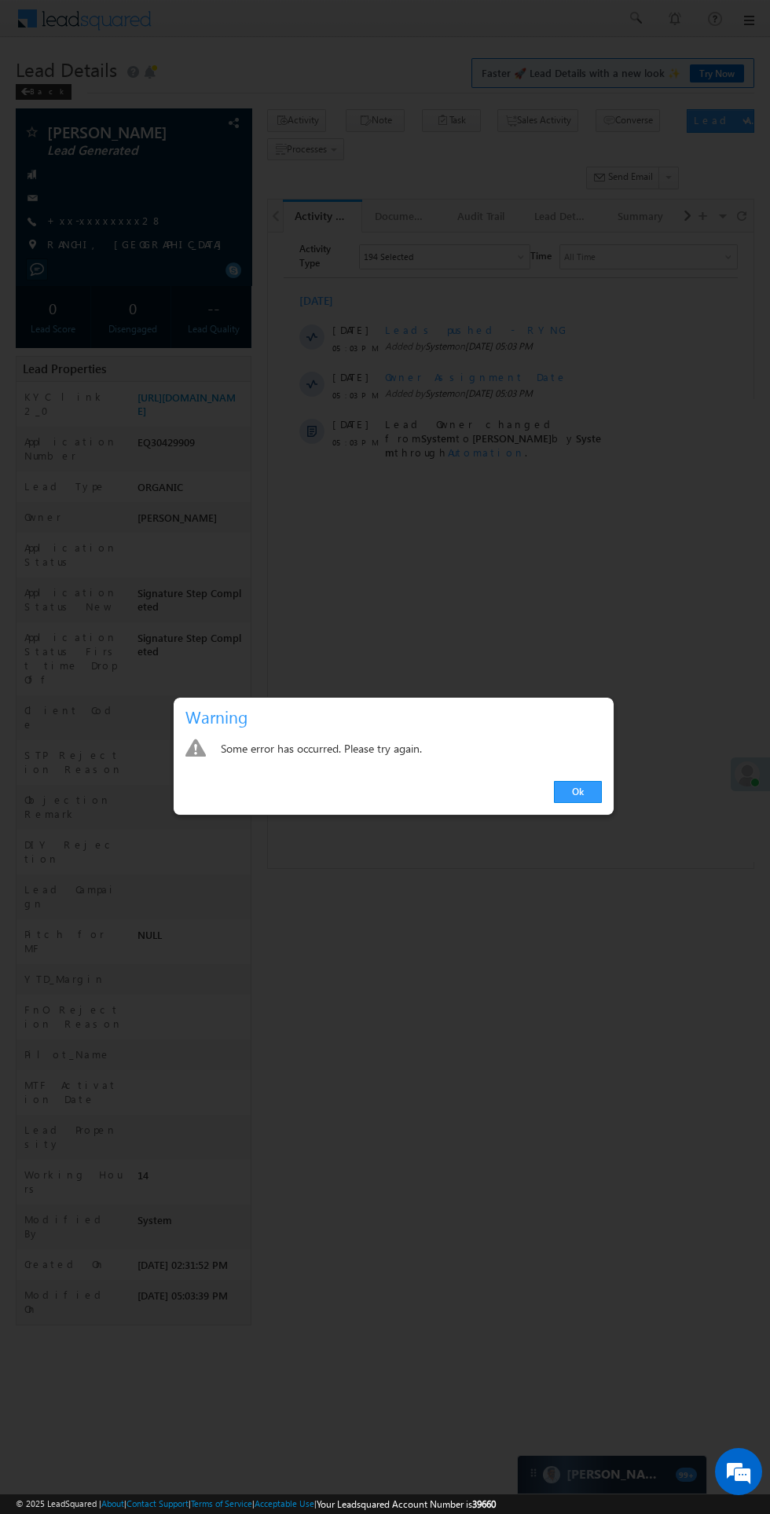
click at [602, 768] on div "Some error has occurred. Please try again." at bounding box center [394, 750] width 440 height 39
click at [577, 792] on link "Ok" at bounding box center [578, 792] width 48 height 22
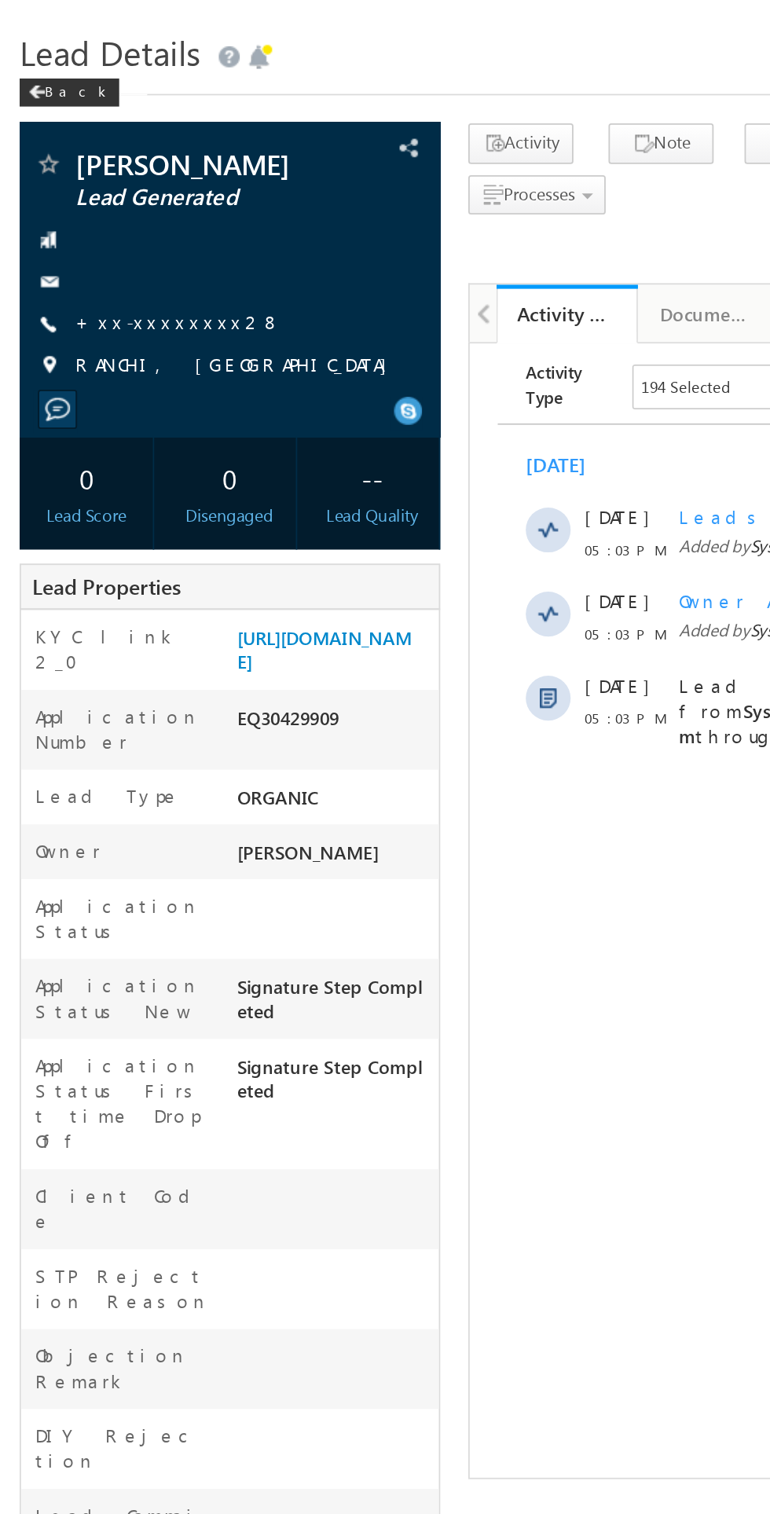
click at [104, 227] on link "+xx-xxxxxxxx28" at bounding box center [104, 220] width 115 height 13
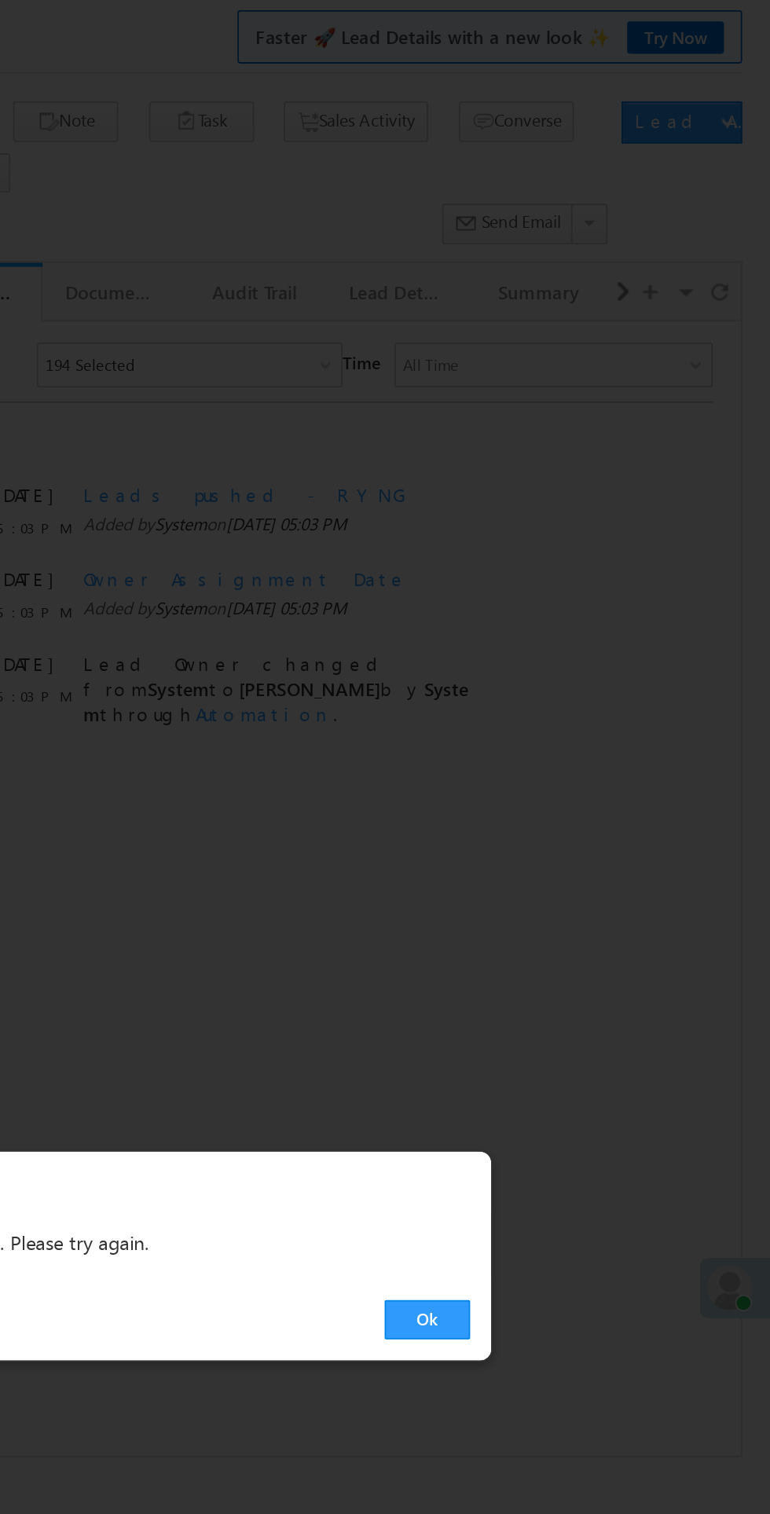
click at [577, 792] on link "Ok" at bounding box center [578, 792] width 48 height 22
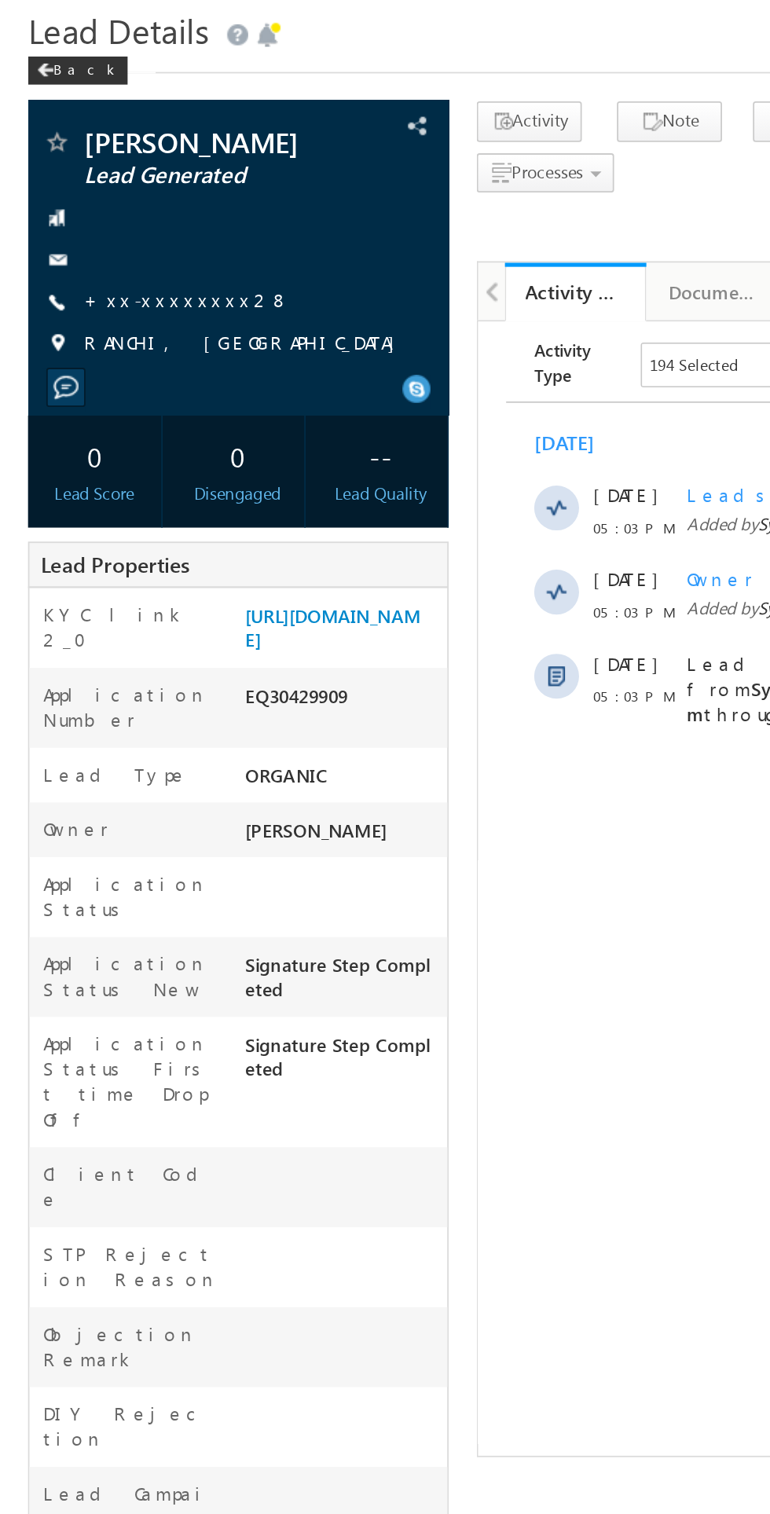
click at [105, 227] on link "+xx-xxxxxxxx28" at bounding box center [104, 220] width 115 height 13
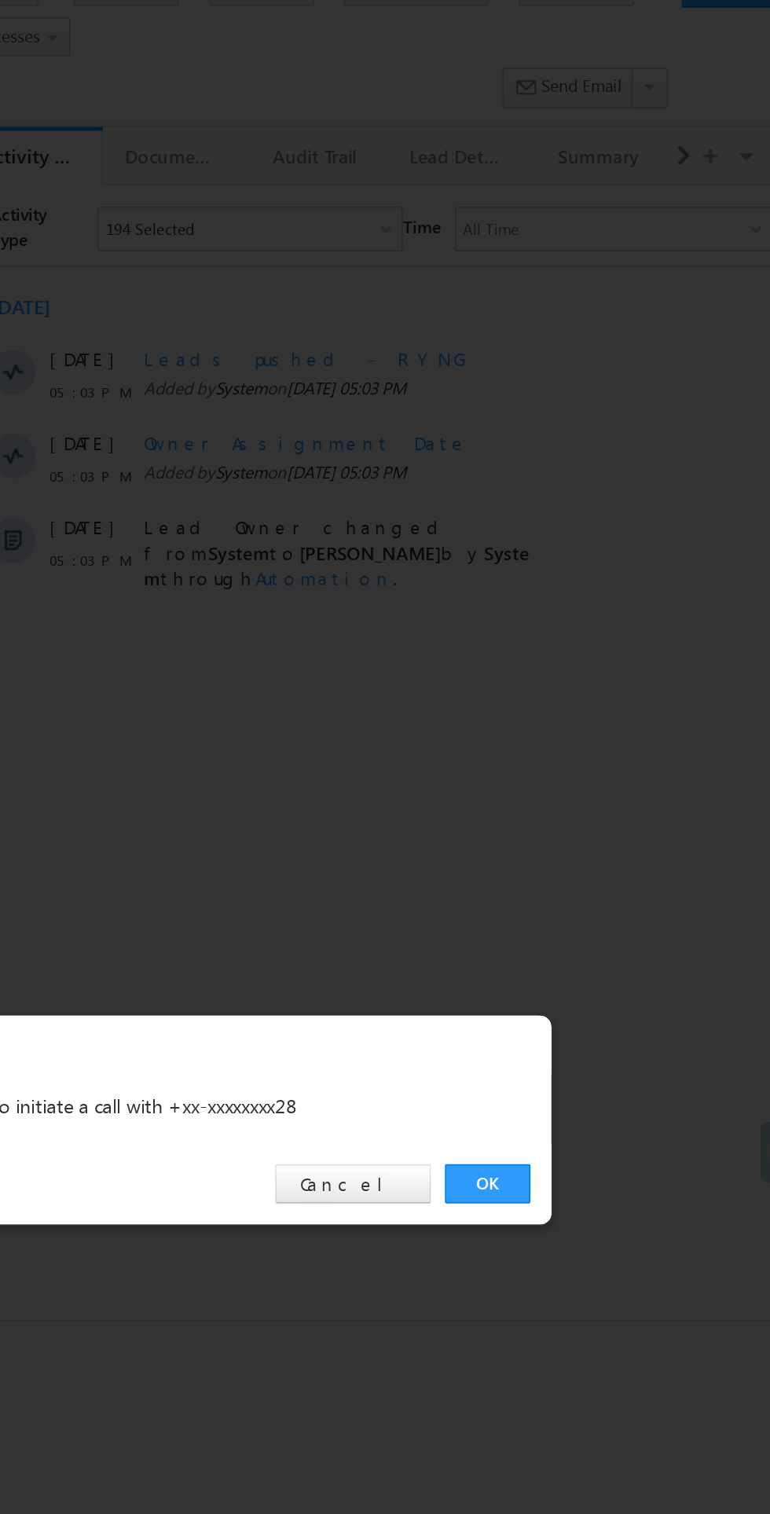
click at [566, 803] on link "OK" at bounding box center [578, 792] width 48 height 22
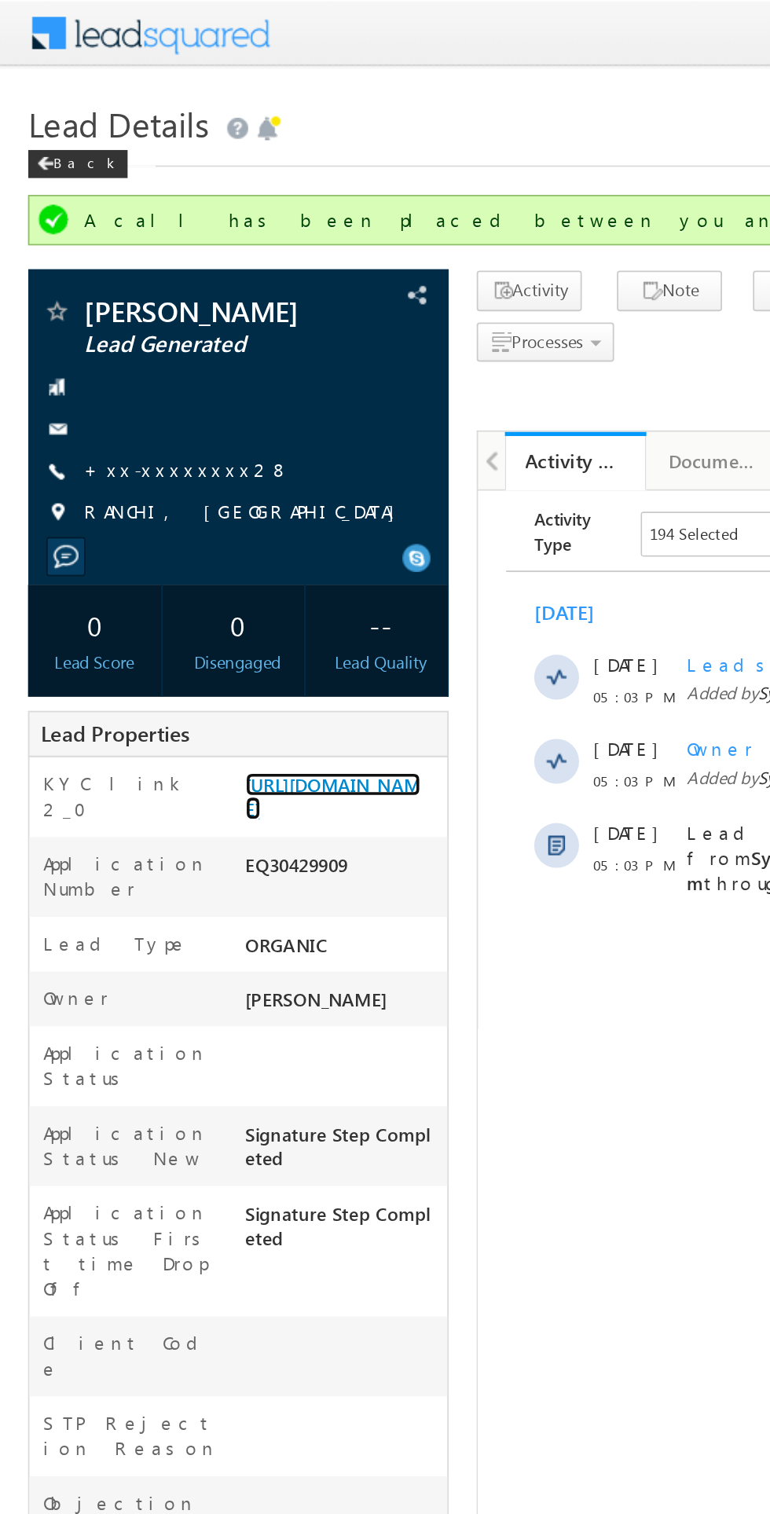
click at [191, 460] on link "[URL][DOMAIN_NAME]" at bounding box center [186, 446] width 98 height 27
click at [101, 269] on link "+xx-xxxxxxxx28" at bounding box center [104, 262] width 115 height 13
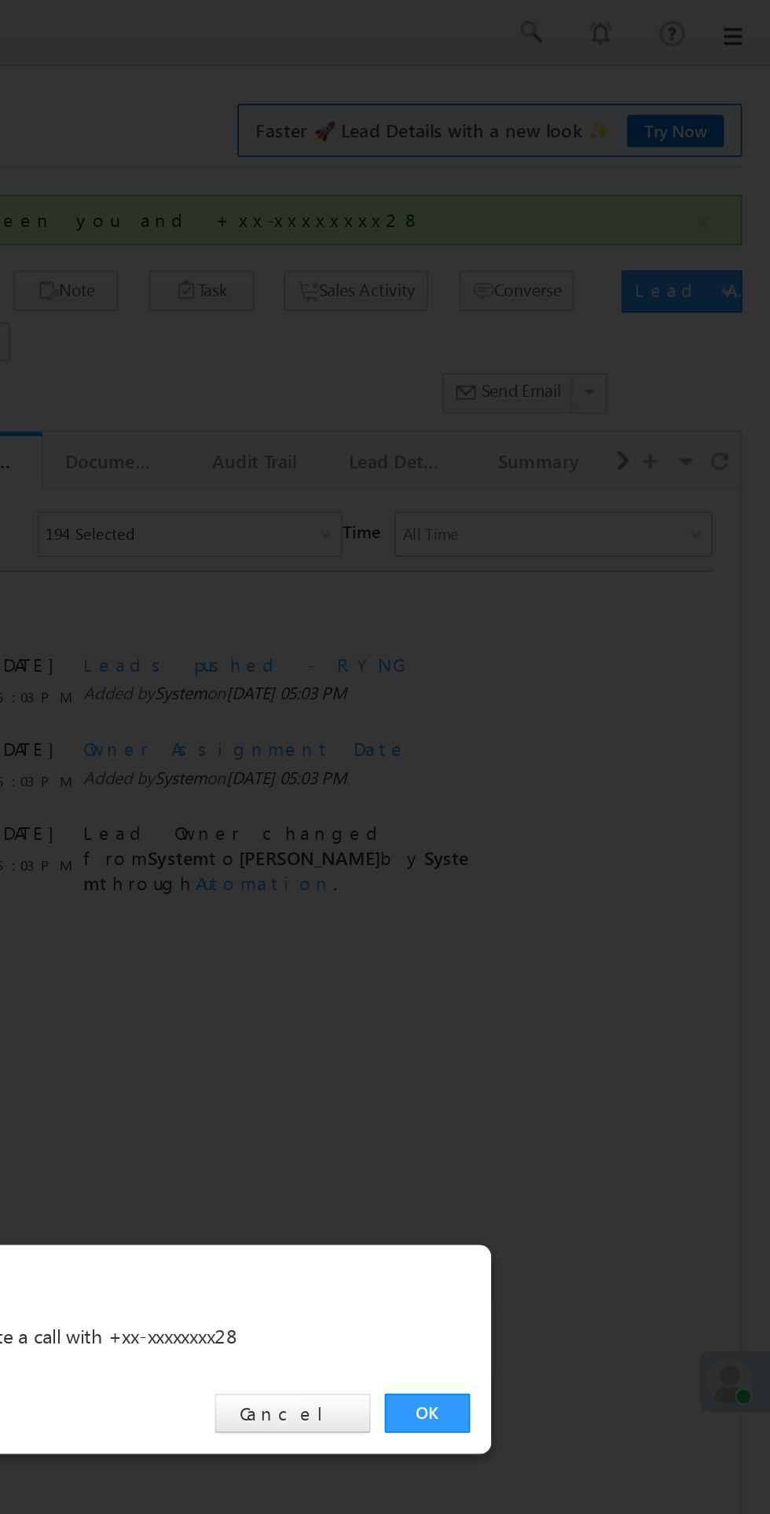
click at [558, 790] on link "OK" at bounding box center [578, 792] width 48 height 22
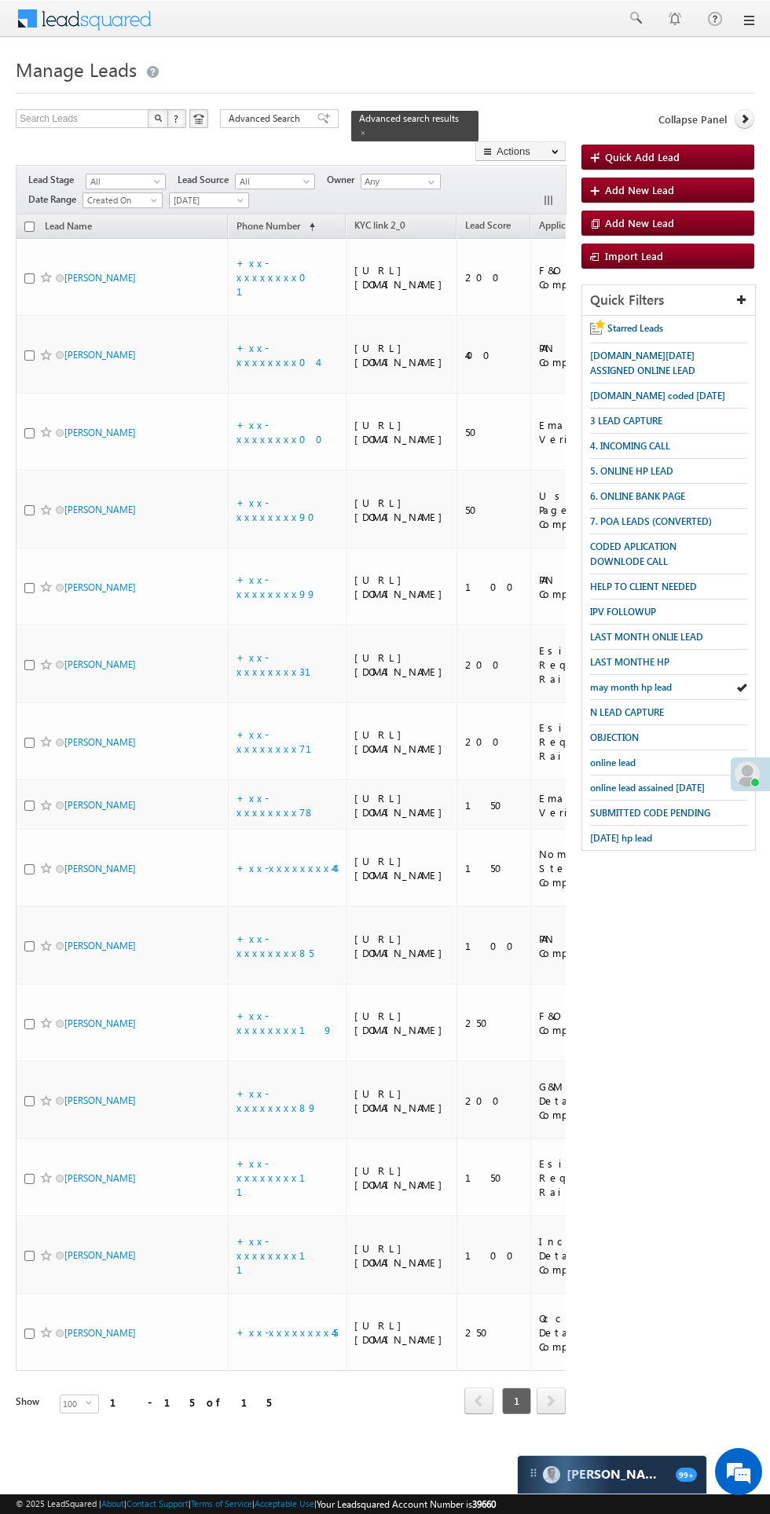
scroll to position [75, 0]
click at [216, 193] on span "[DATE]" at bounding box center [207, 200] width 75 height 14
click at [225, 232] on link "[DATE]" at bounding box center [210, 239] width 79 height 14
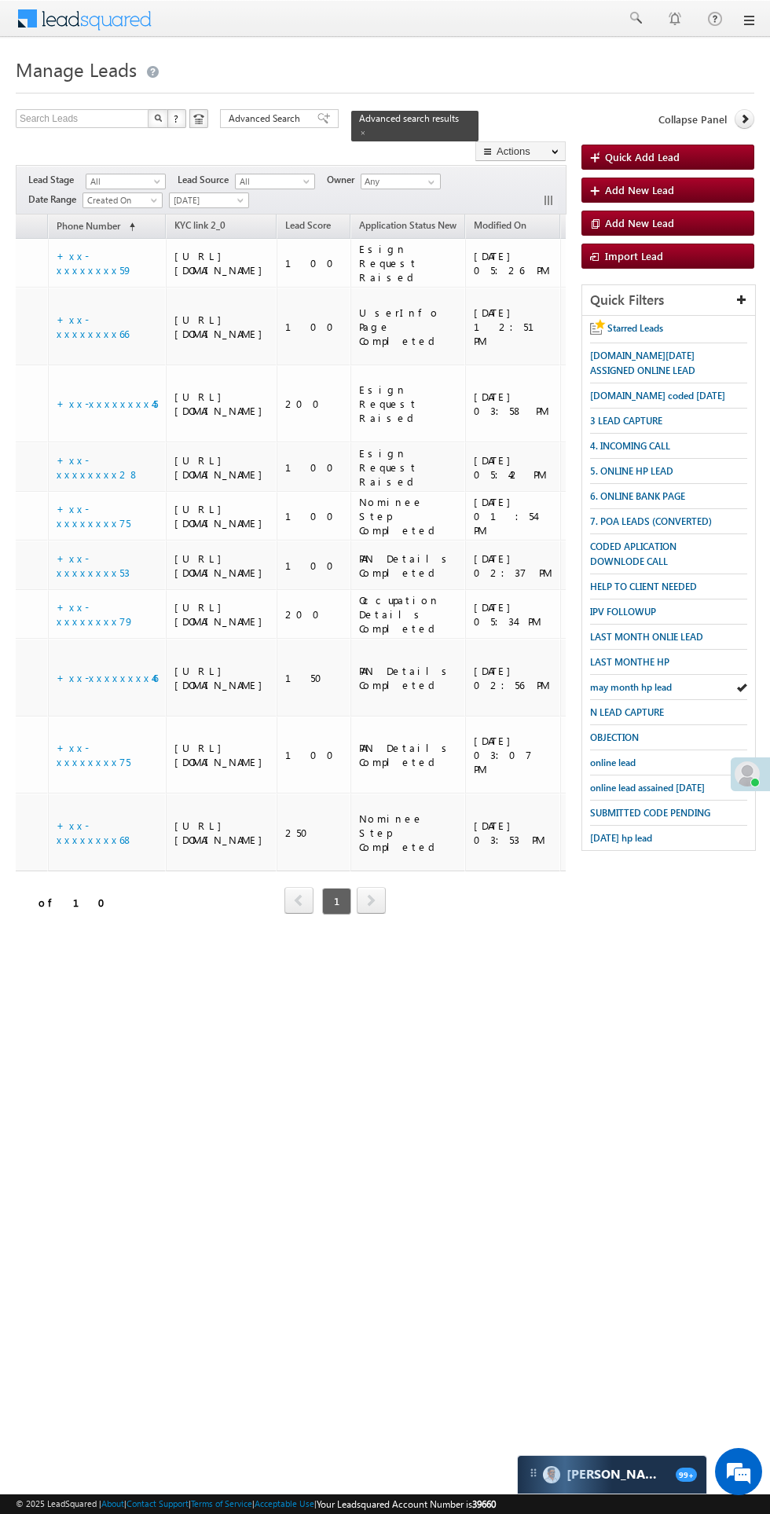
scroll to position [0, 0]
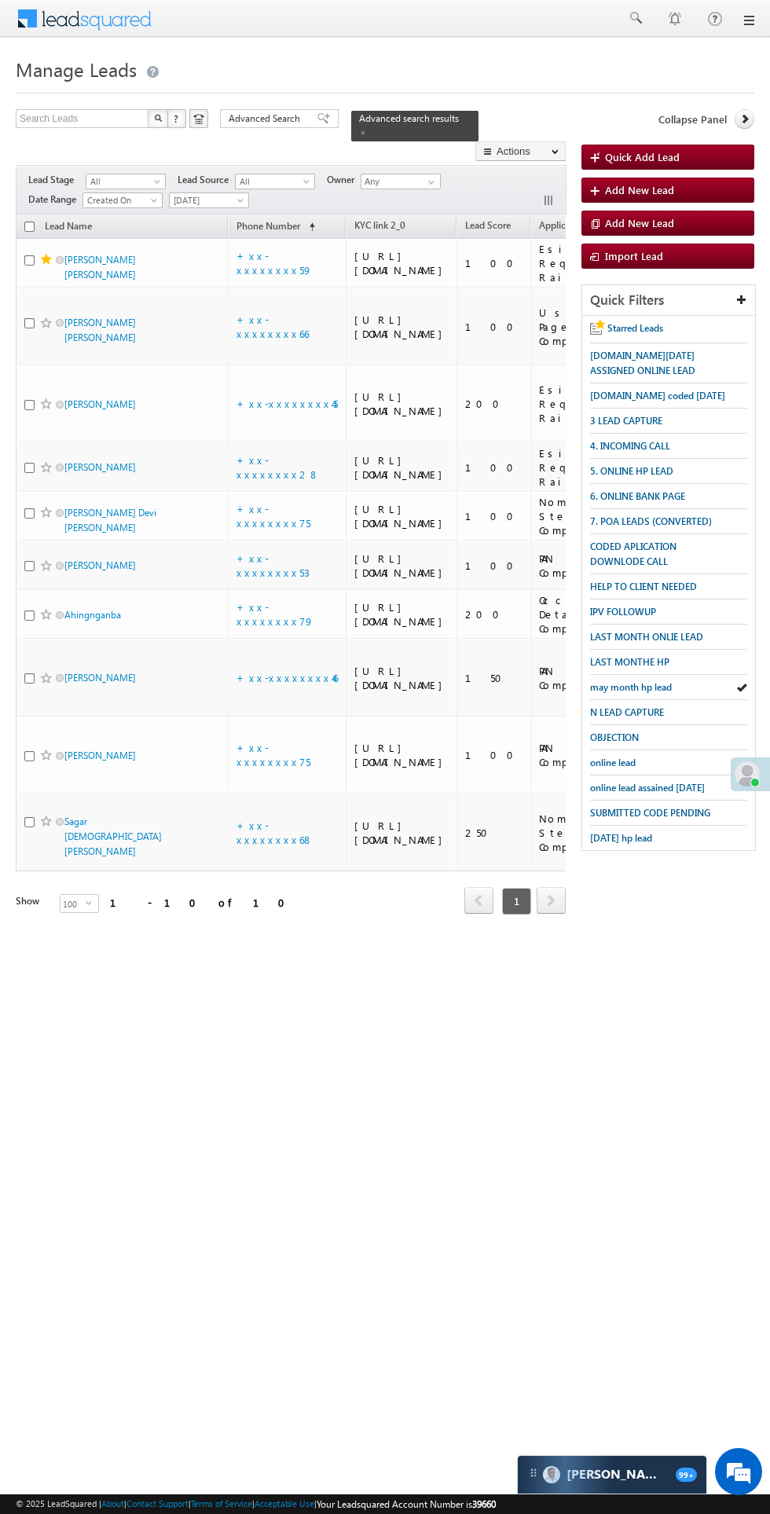
click at [367, 129] on span at bounding box center [363, 133] width 8 height 8
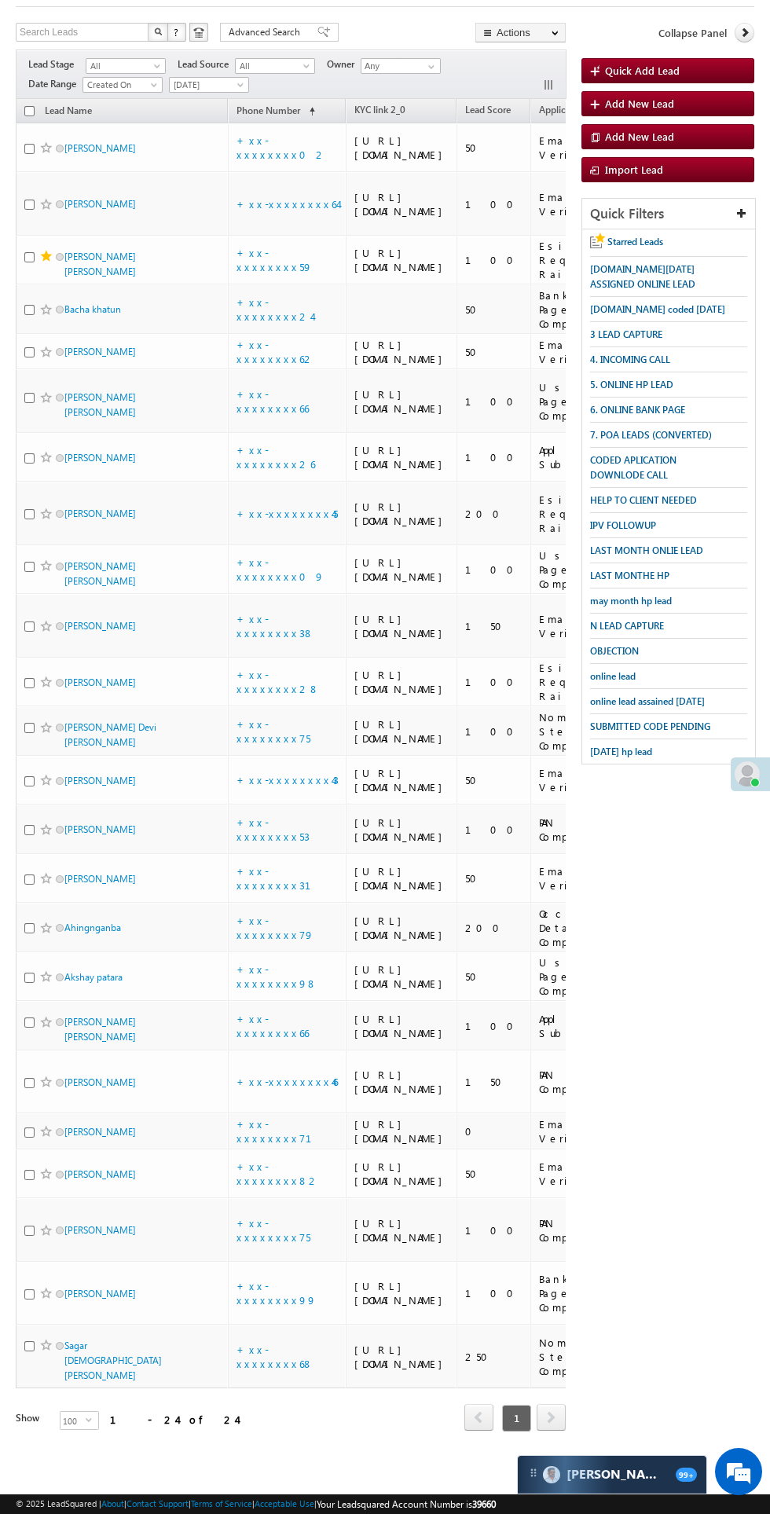
scroll to position [842, 0]
click at [106, 1126] on link "Mohd mukhtar" at bounding box center [99, 1132] width 71 height 12
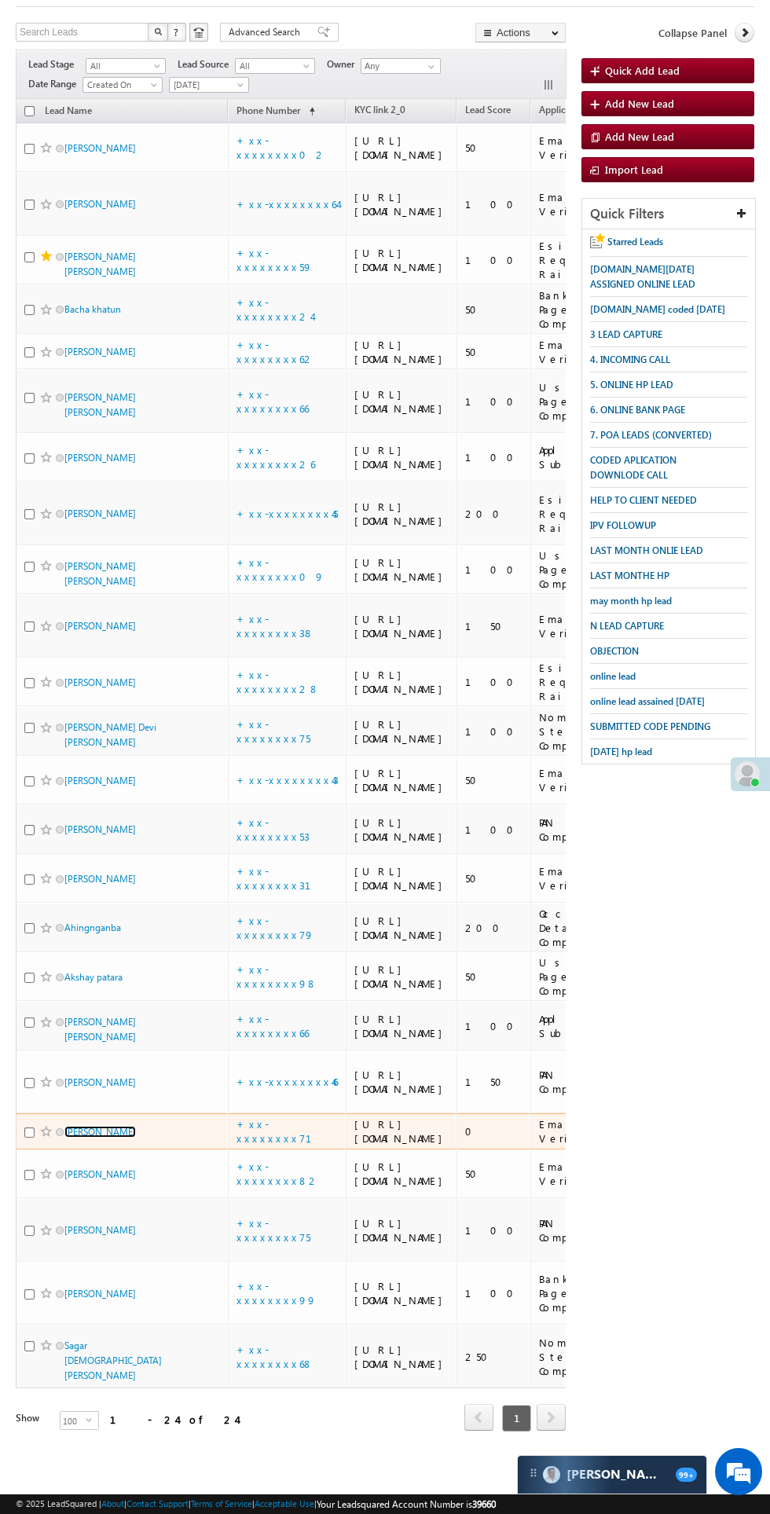
scroll to position [947, 0]
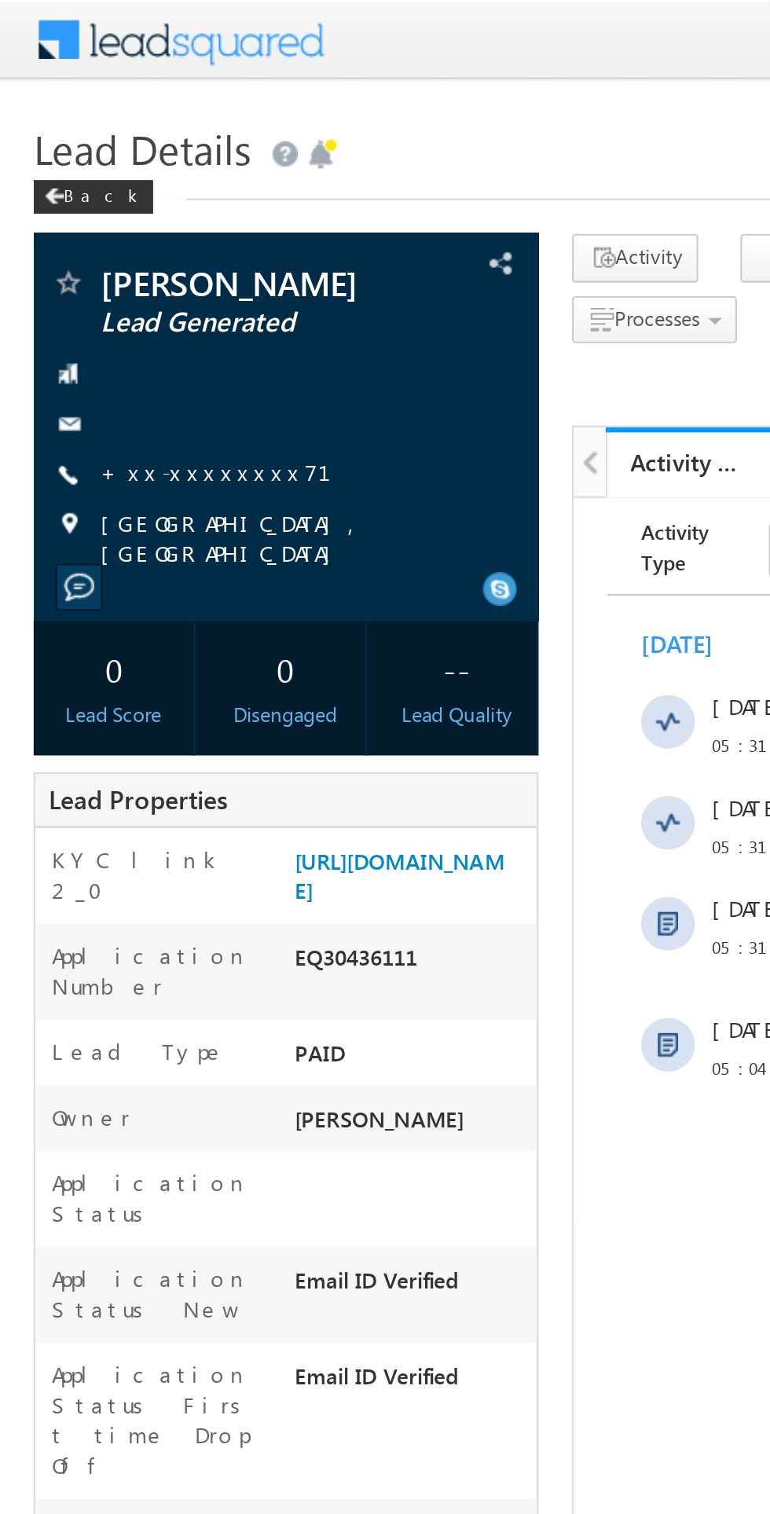
click at [101, 224] on link "+xx-xxxxxxxx71" at bounding box center [110, 220] width 126 height 13
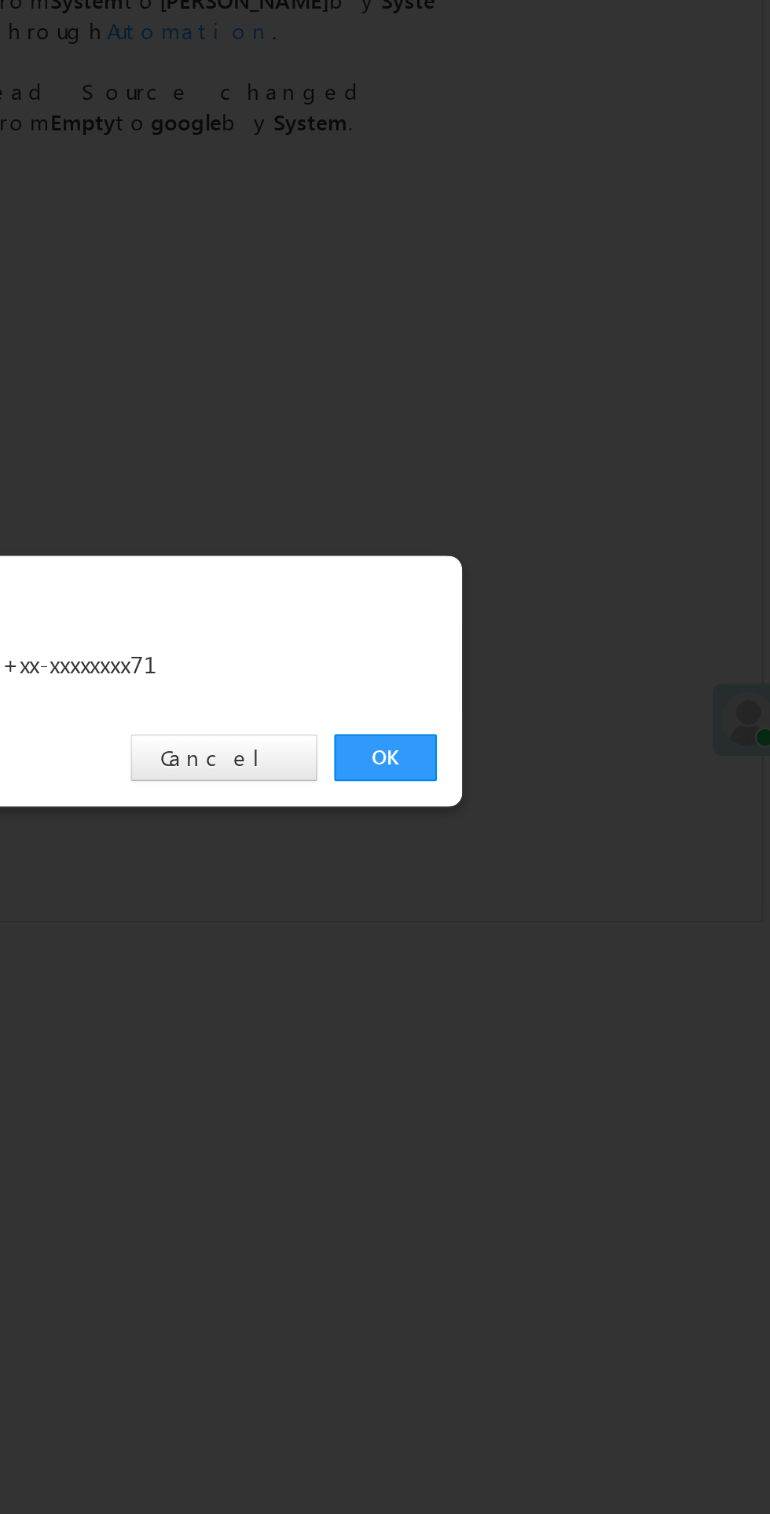
click at [573, 793] on link "OK" at bounding box center [578, 792] width 48 height 22
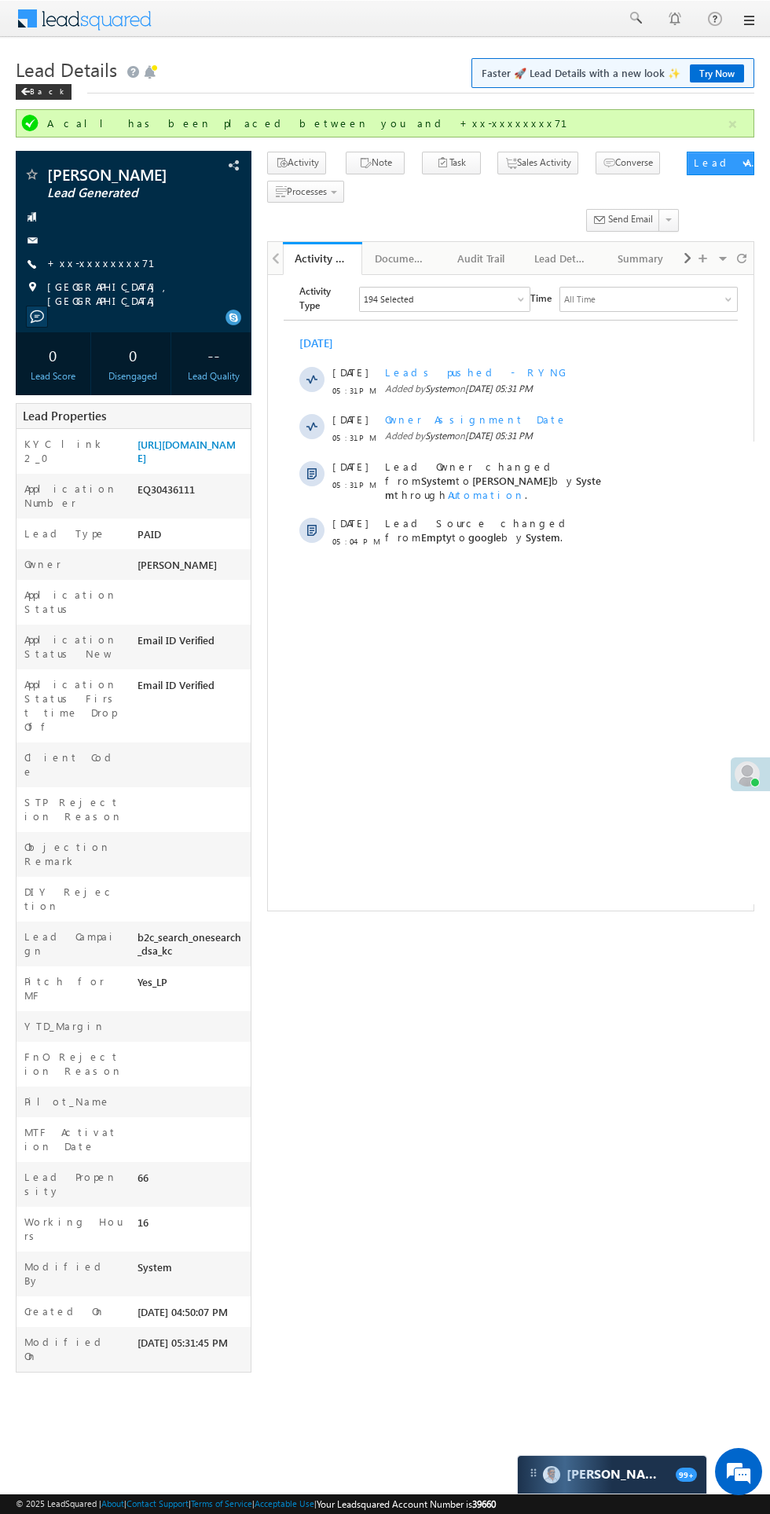
click at [19, 1420] on html "Menu Bikash Das bikas h.das @ange lbrok ing.c om" at bounding box center [385, 710] width 770 height 1420
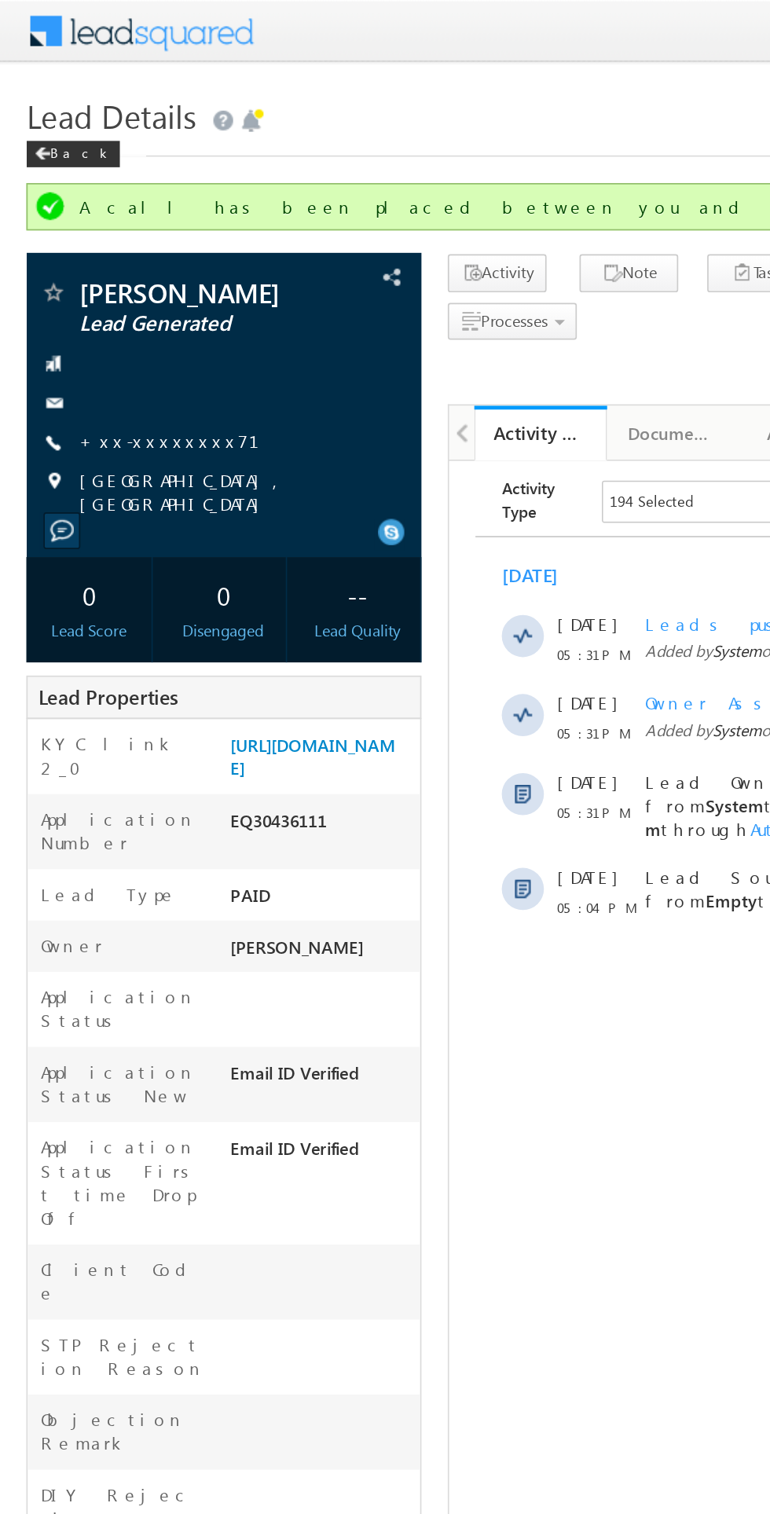
click at [101, 243] on div at bounding box center [134, 241] width 220 height 16
click at [103, 267] on link "+xx-xxxxxxxx71" at bounding box center [110, 262] width 126 height 13
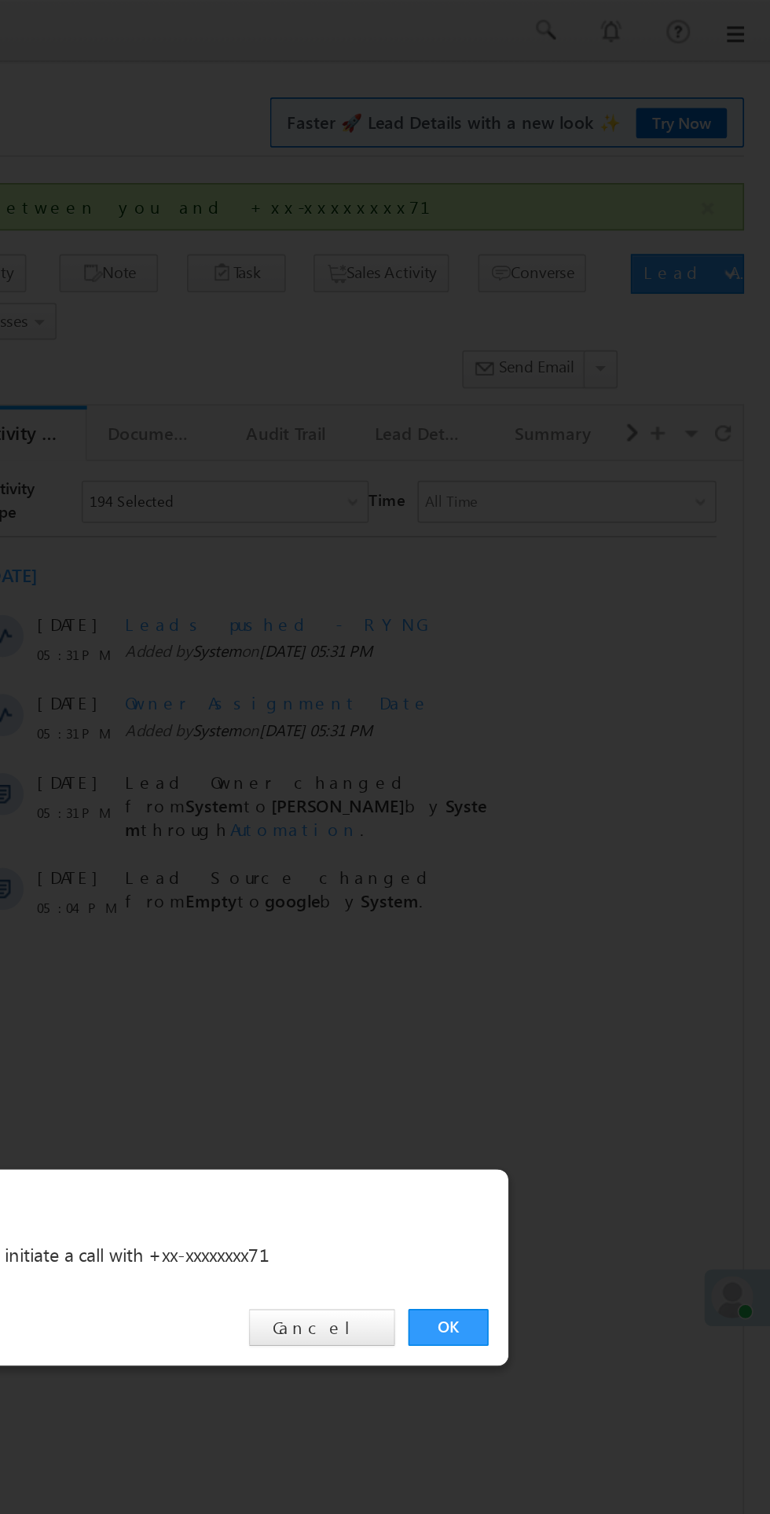
click at [576, 792] on link "OK" at bounding box center [578, 792] width 48 height 22
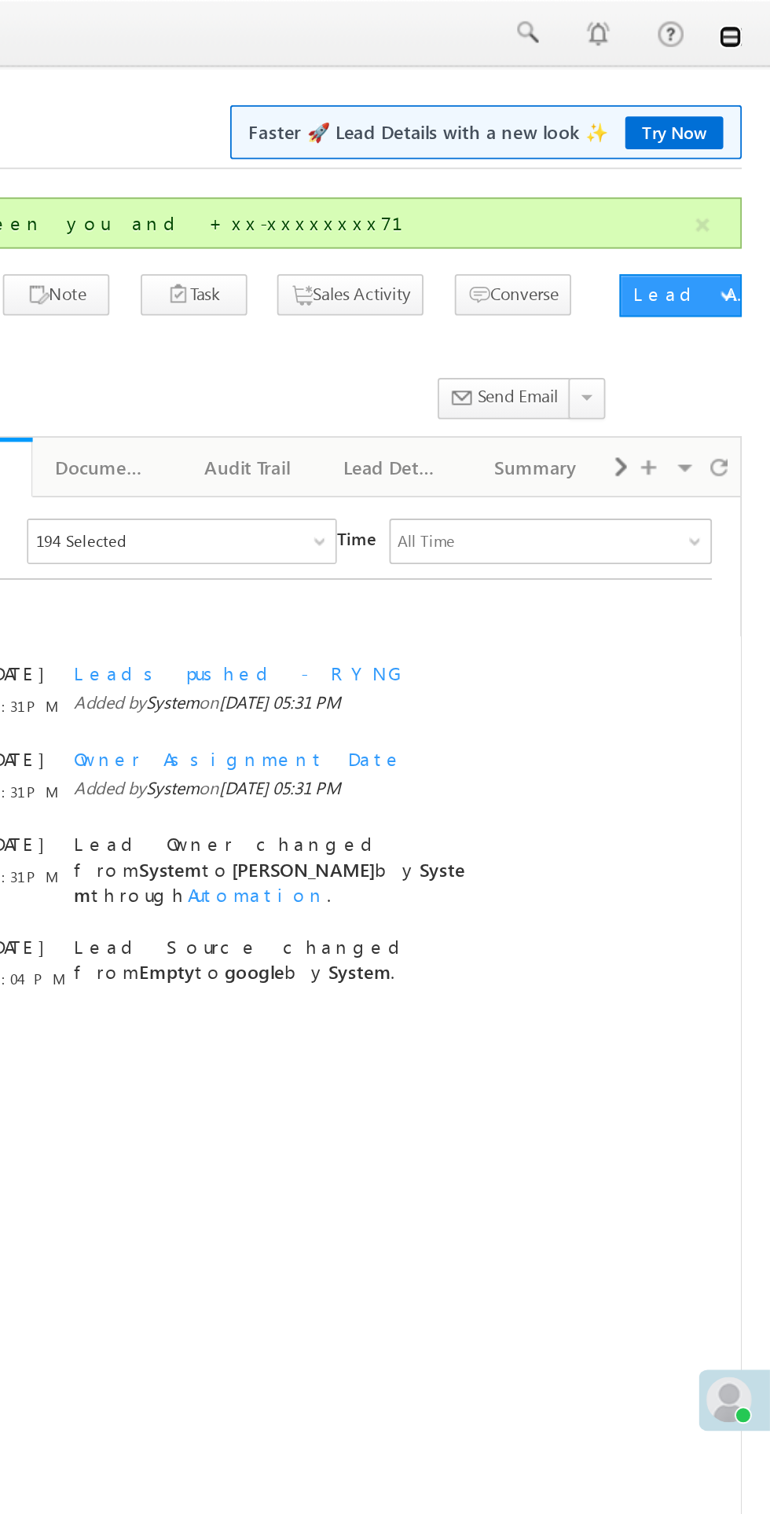
click at [748, 19] on link at bounding box center [748, 20] width 13 height 13
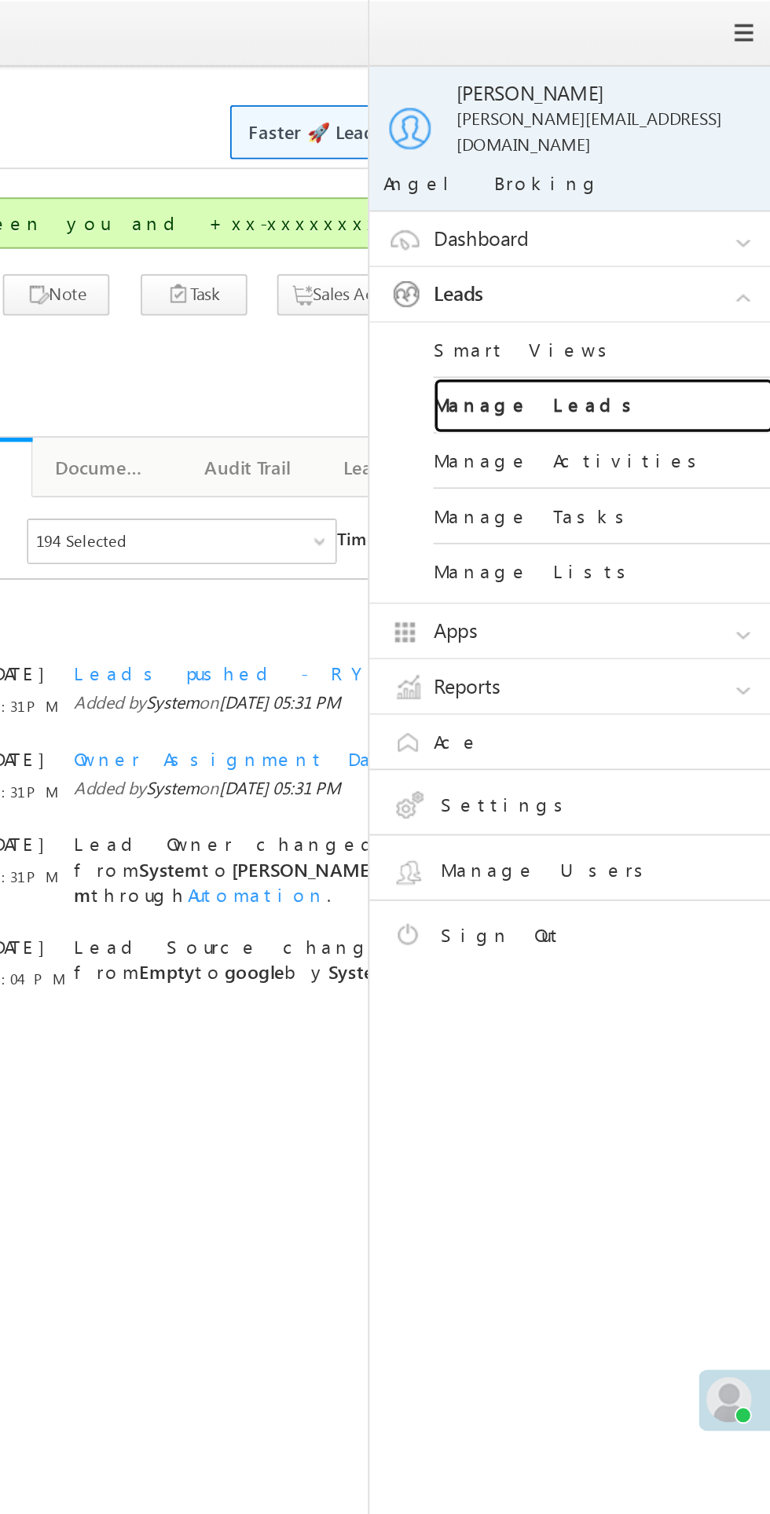
click at [650, 211] on link "Manage Leads" at bounding box center [678, 224] width 189 height 31
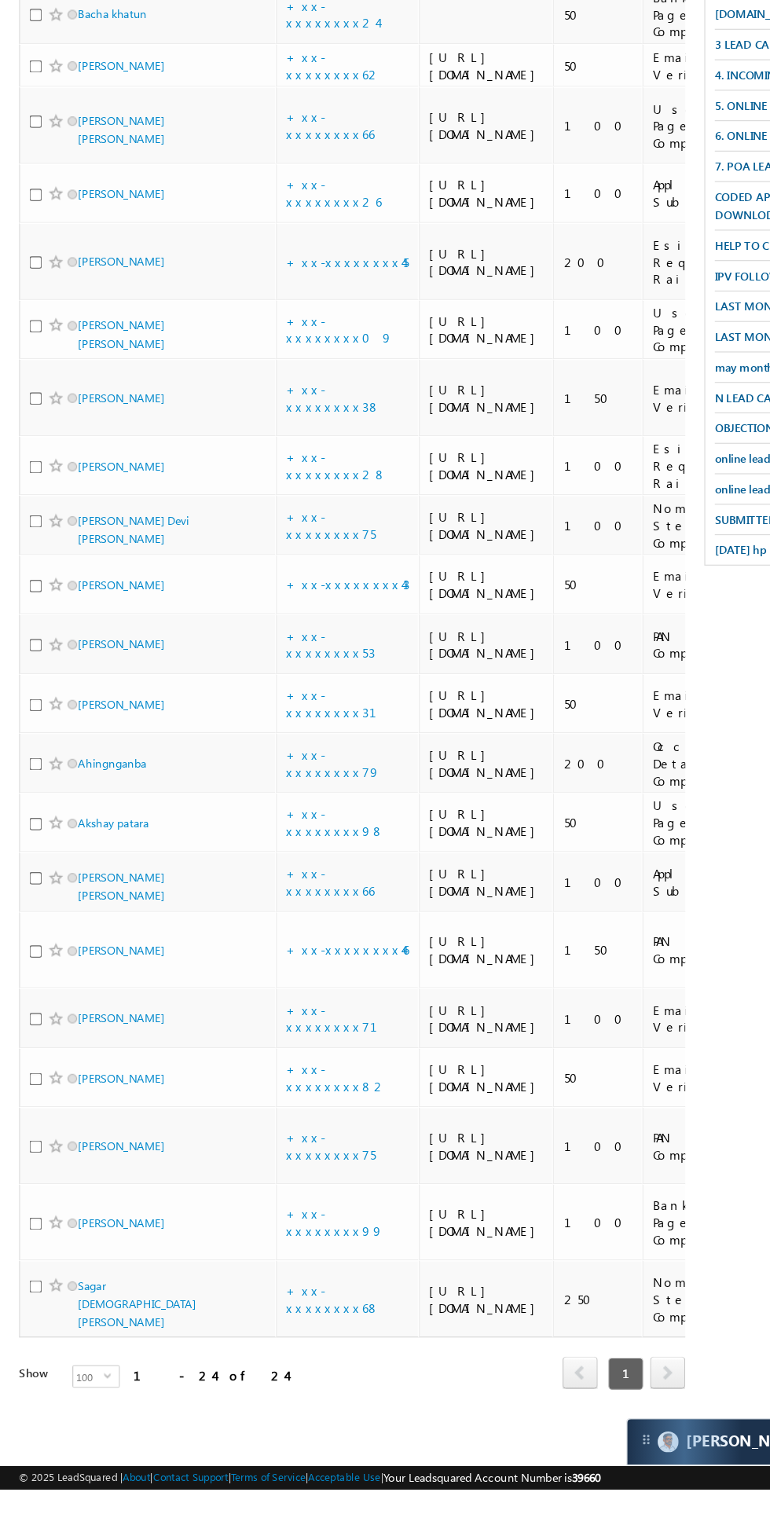
scroll to position [504, 0]
click at [276, 830] on link "+xx-xxxxxxxx53" at bounding box center [272, 815] width 73 height 27
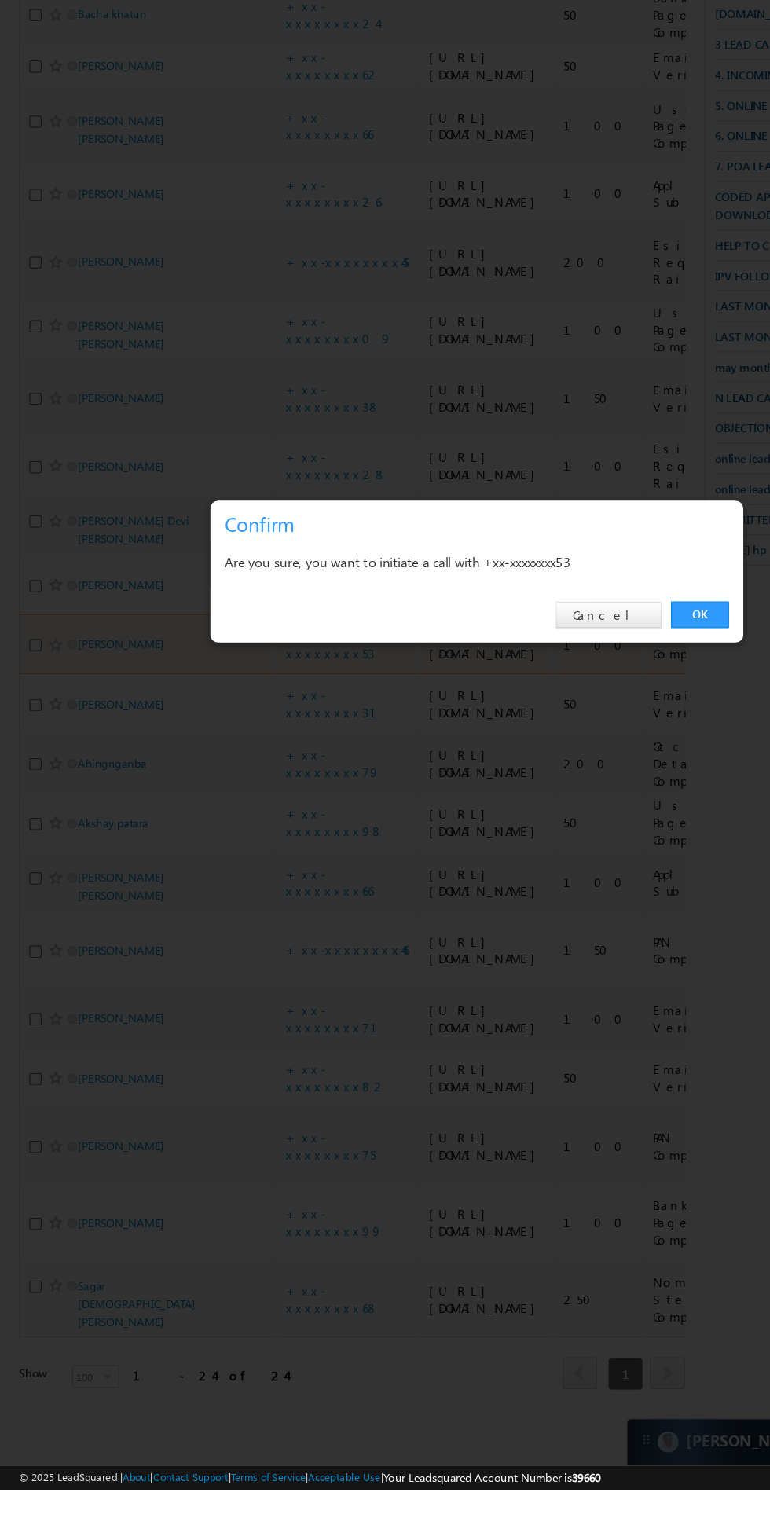
click at [577, 803] on link "OK" at bounding box center [578, 792] width 48 height 22
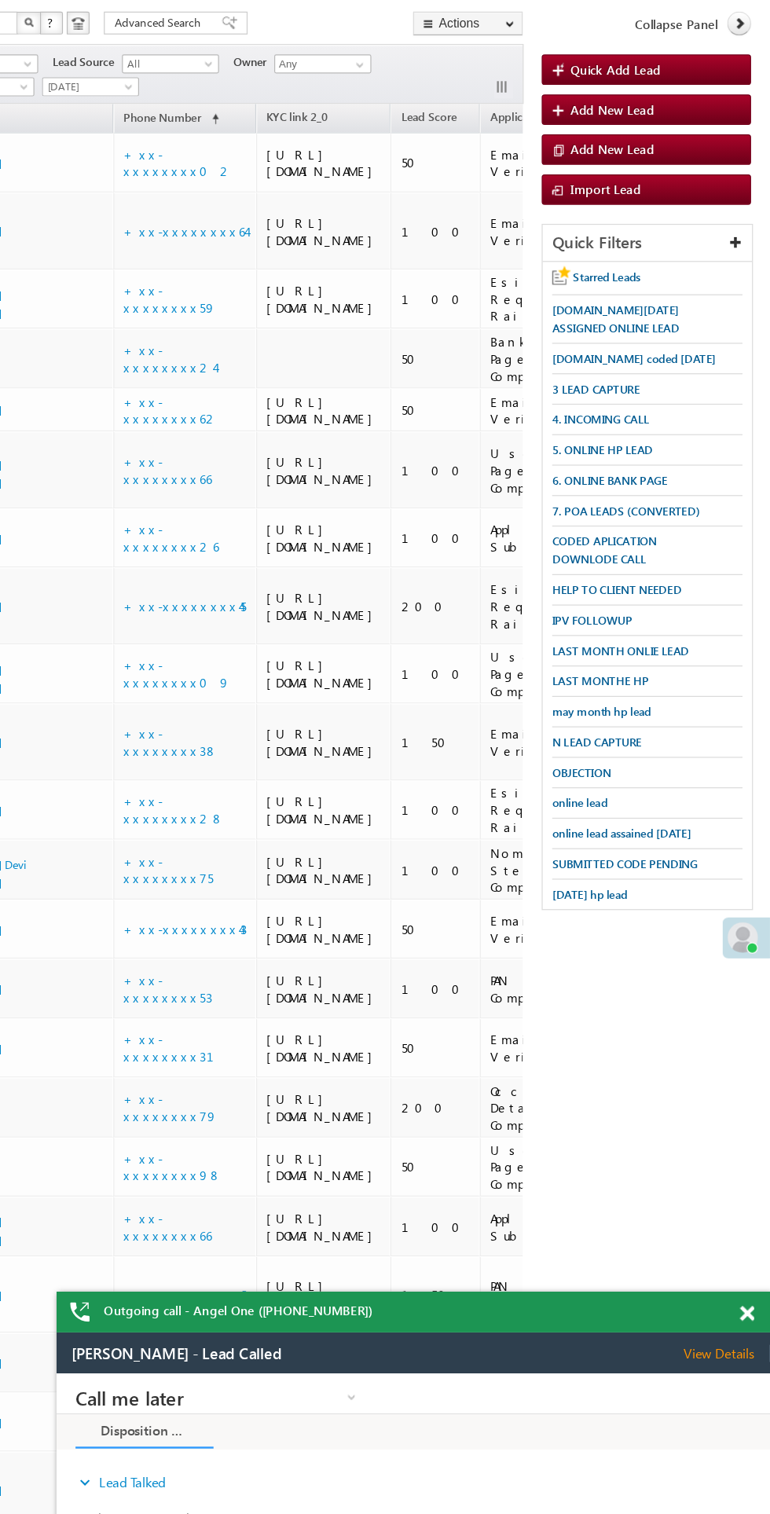
scroll to position [302, 0]
click at [750, 1084] on span at bounding box center [751, 1084] width 12 height 13
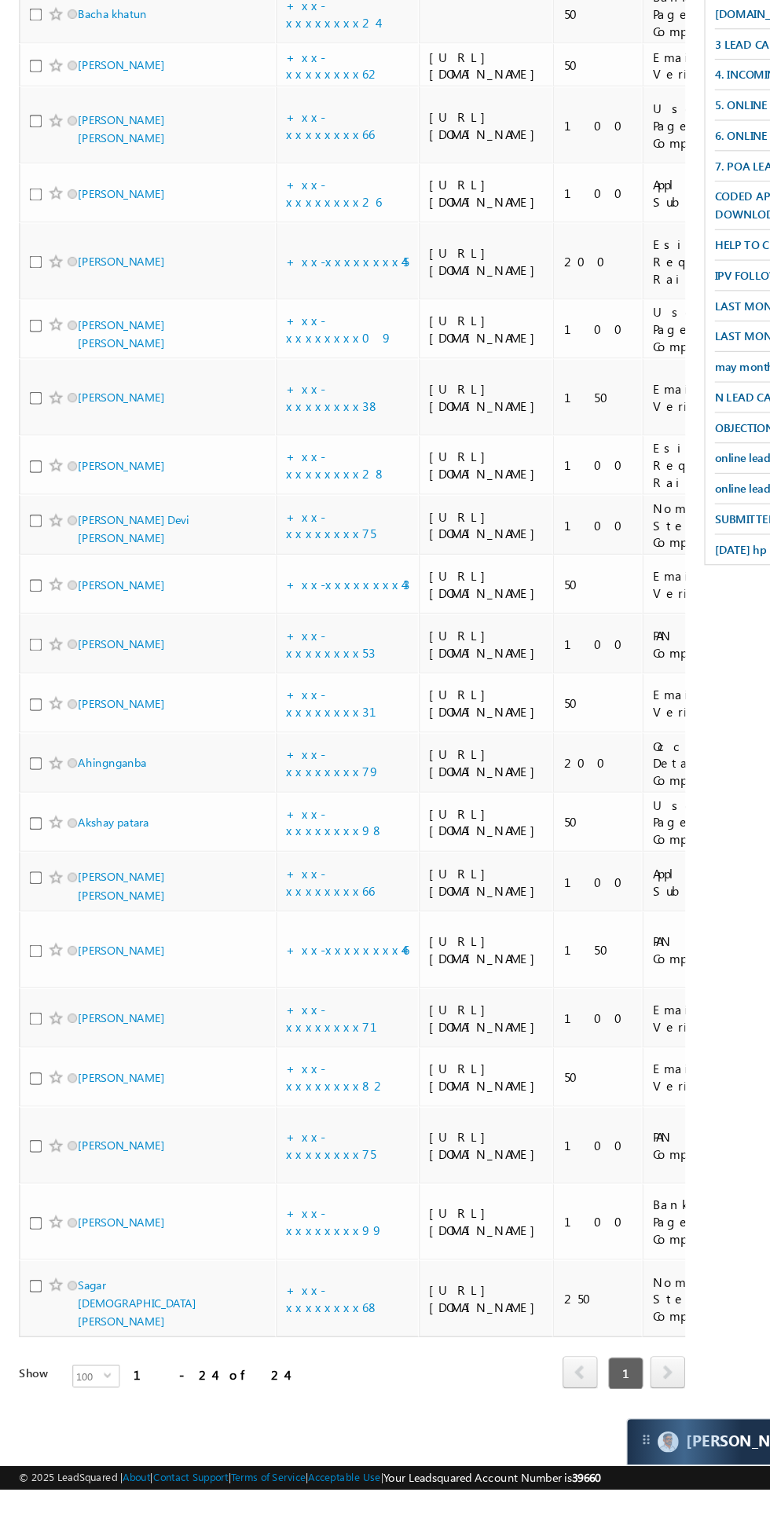
scroll to position [885, 0]
click at [268, 1370] on link "+xx-xxxxxxxx68" at bounding box center [274, 1356] width 77 height 27
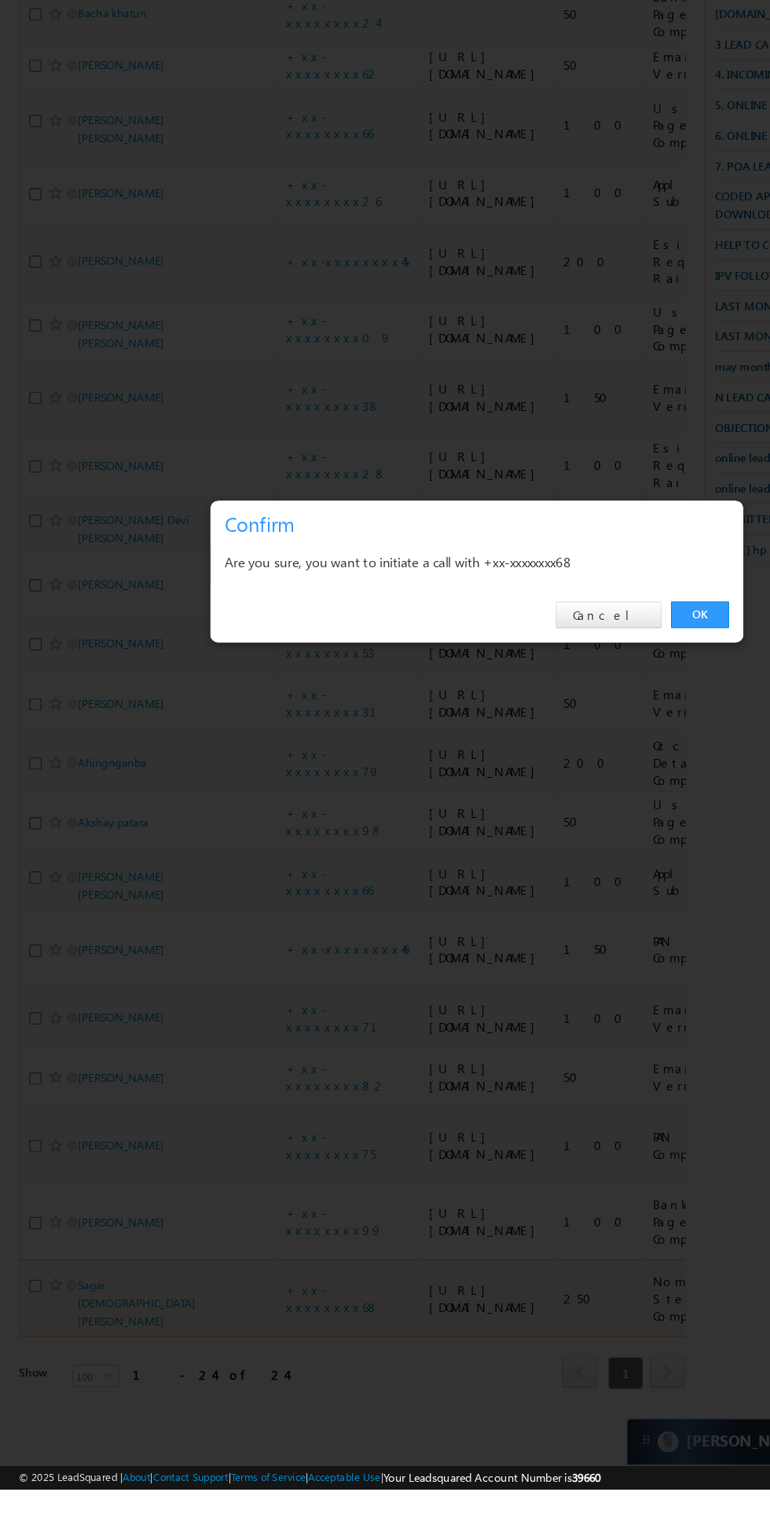
click at [576, 815] on div "OK Cancel" at bounding box center [394, 792] width 440 height 45
click at [583, 803] on link "OK" at bounding box center [578, 792] width 48 height 22
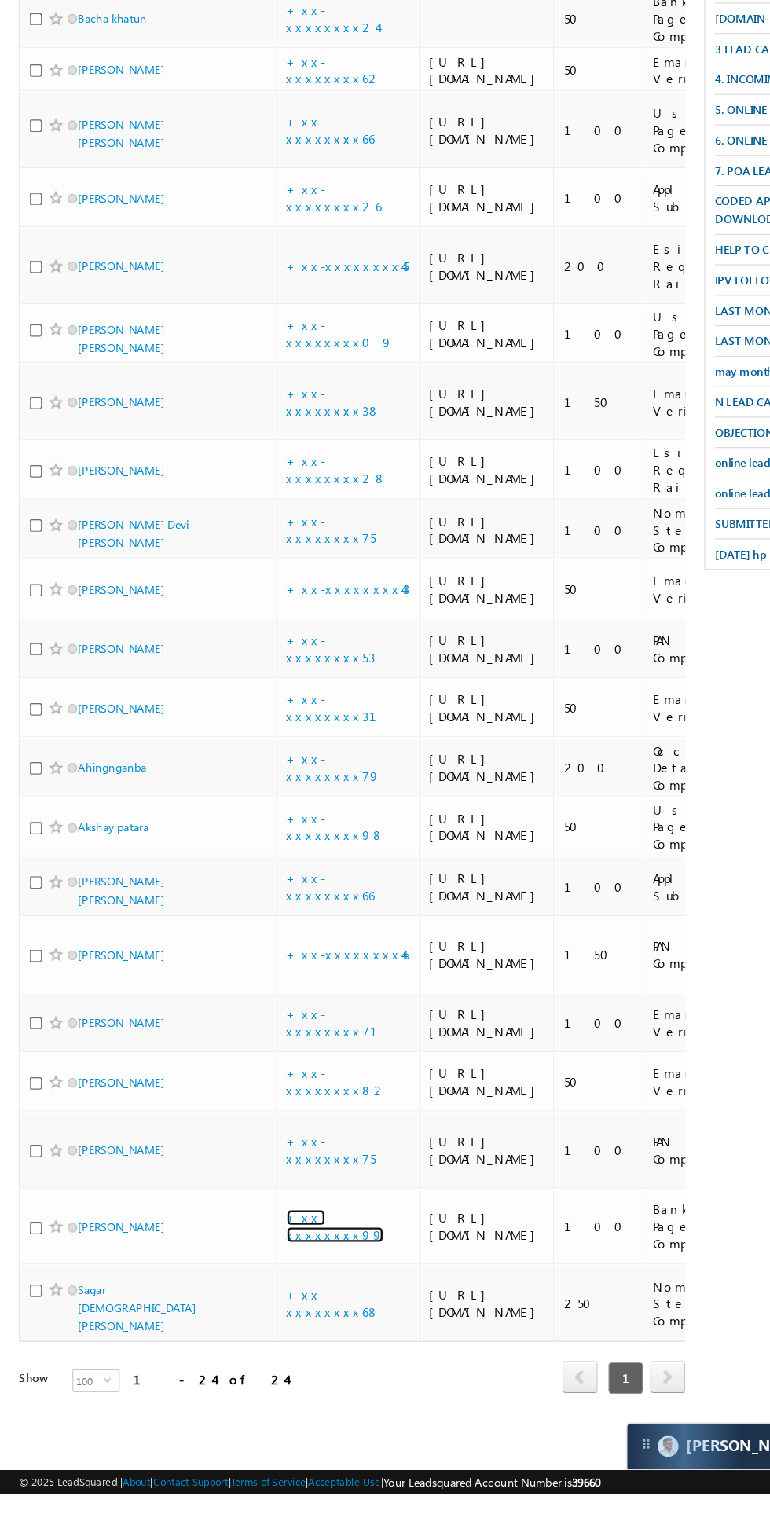
click at [279, 1306] on link "+xx-xxxxxxxx99" at bounding box center [276, 1292] width 80 height 27
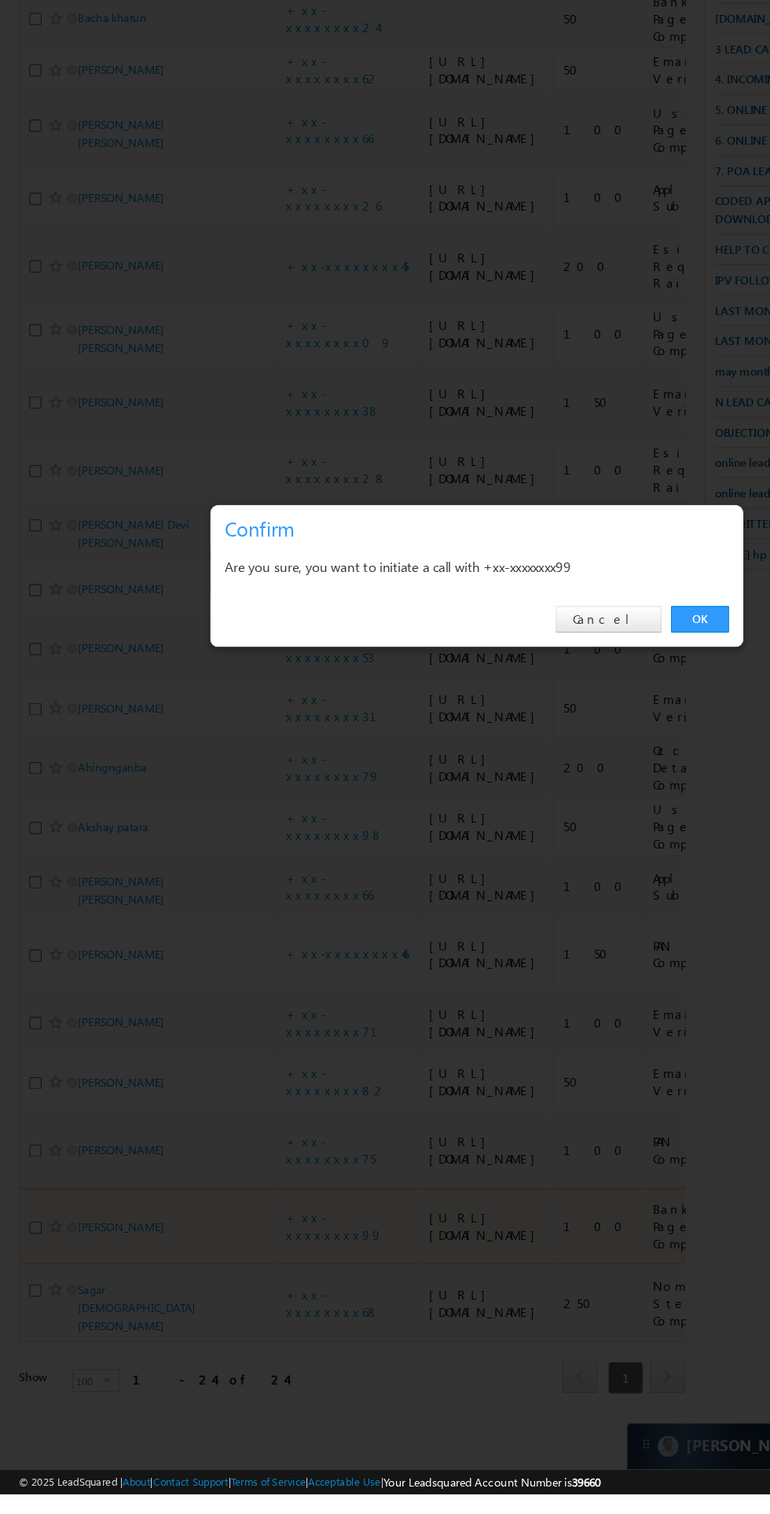
click at [592, 803] on link "OK" at bounding box center [578, 792] width 48 height 22
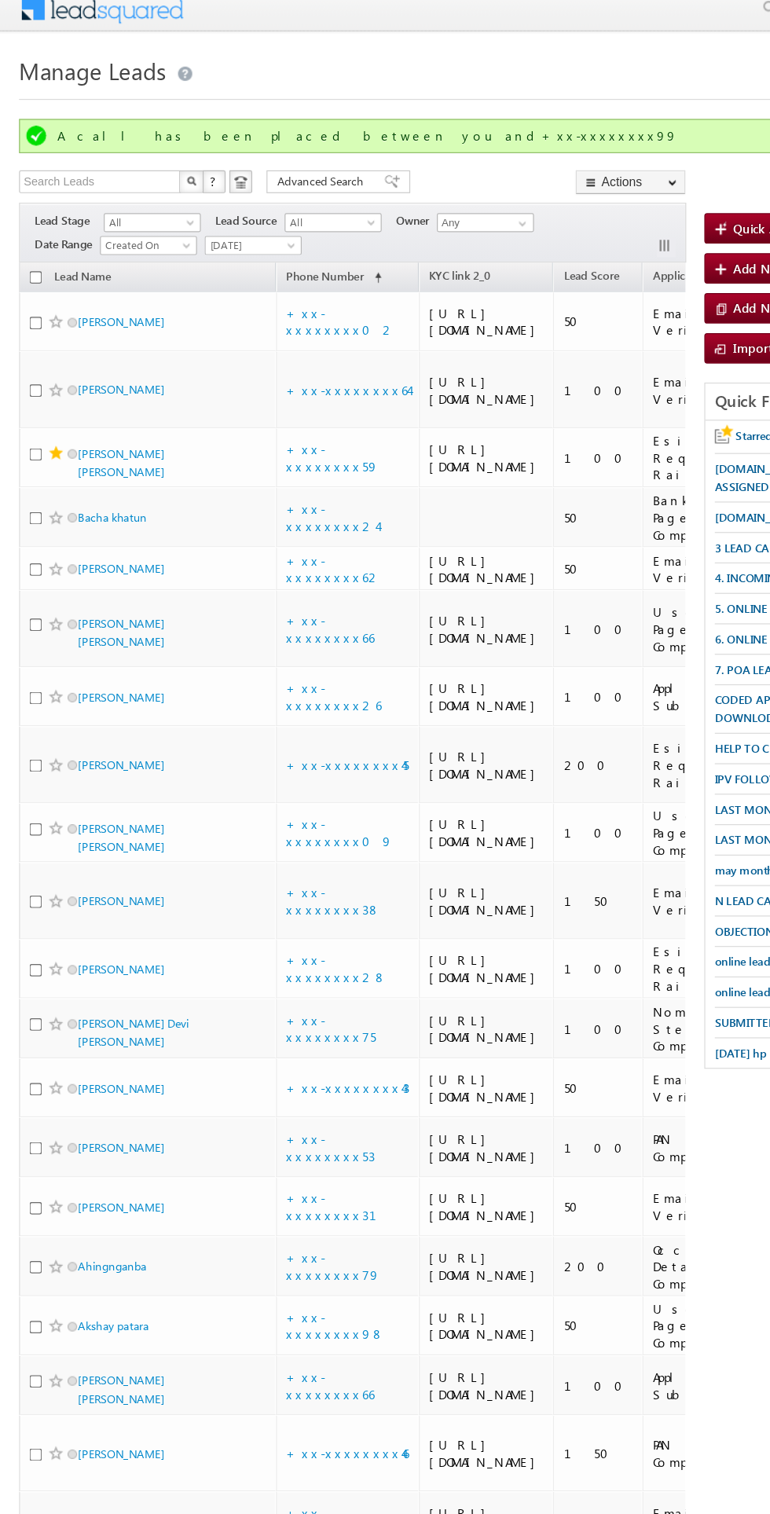
scroll to position [0, 0]
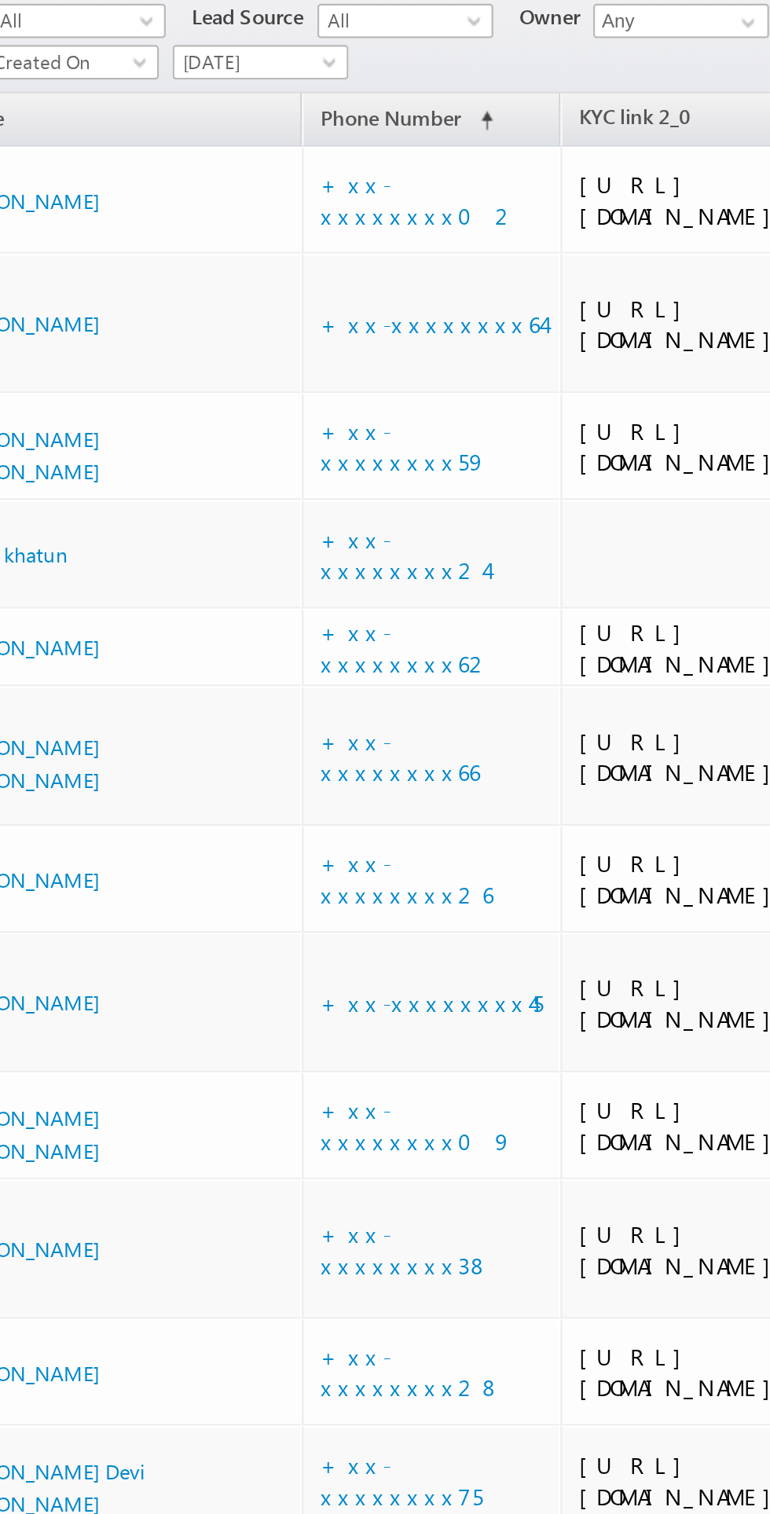
click at [211, 174] on span "[DATE]" at bounding box center [207, 171] width 75 height 14
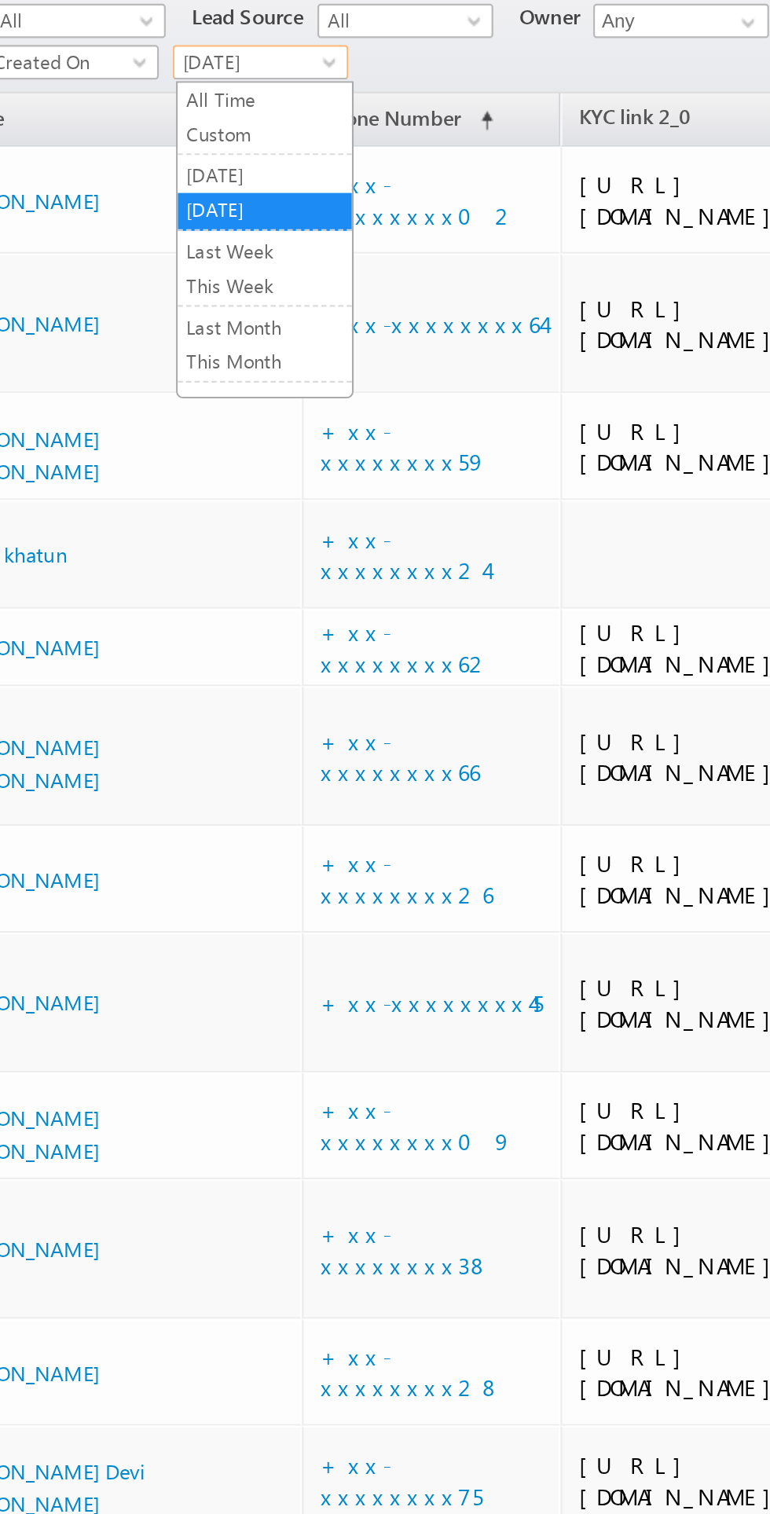
click at [211, 218] on link "[DATE]" at bounding box center [210, 223] width 79 height 14
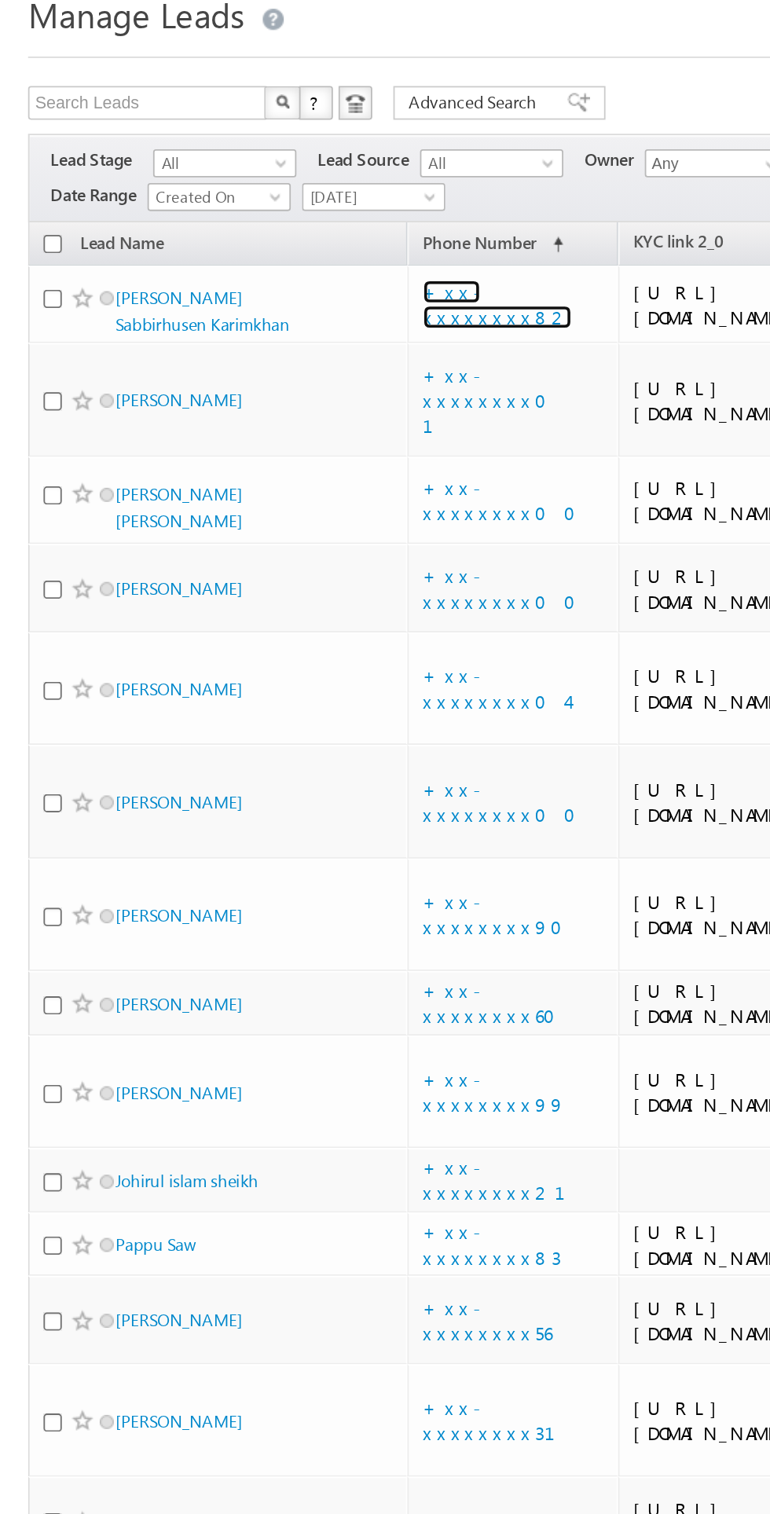
click at [277, 245] on link "+xx-xxxxxxxx82" at bounding box center [277, 231] width 83 height 27
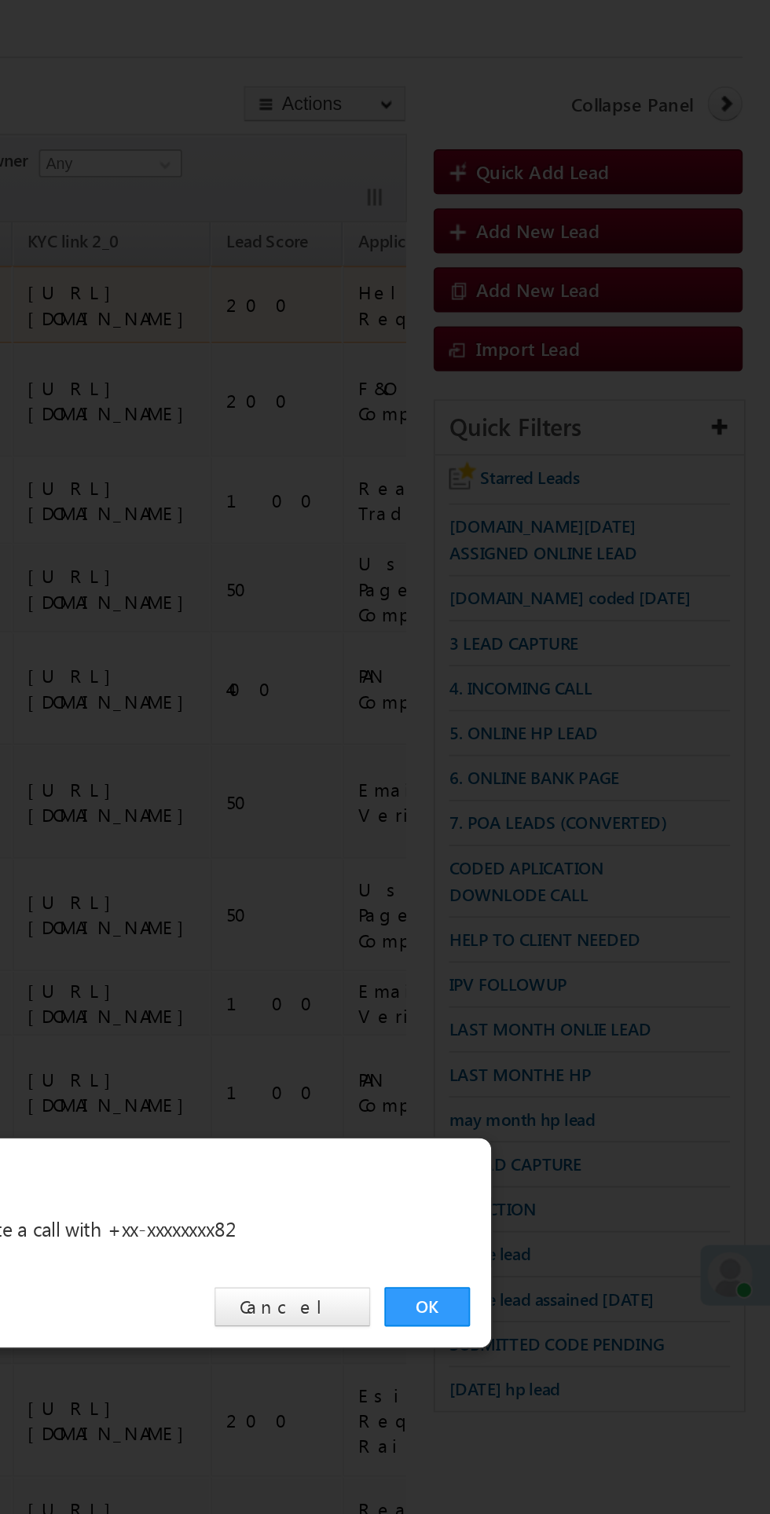
click at [577, 796] on link "OK" at bounding box center [578, 792] width 48 height 22
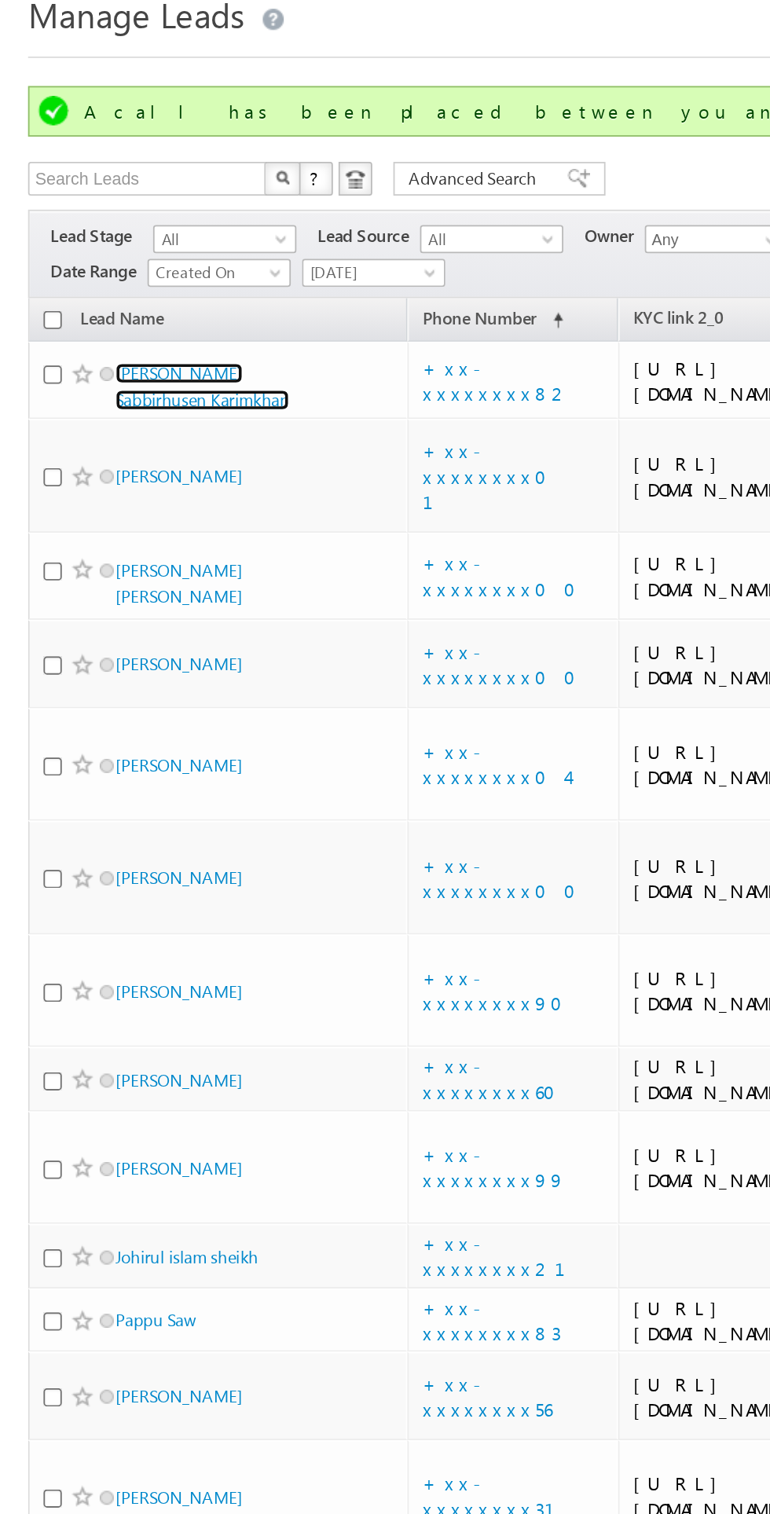
click at [97, 291] on link "[PERSON_NAME] Sabbirhusen Karimkhan" at bounding box center [112, 277] width 97 height 27
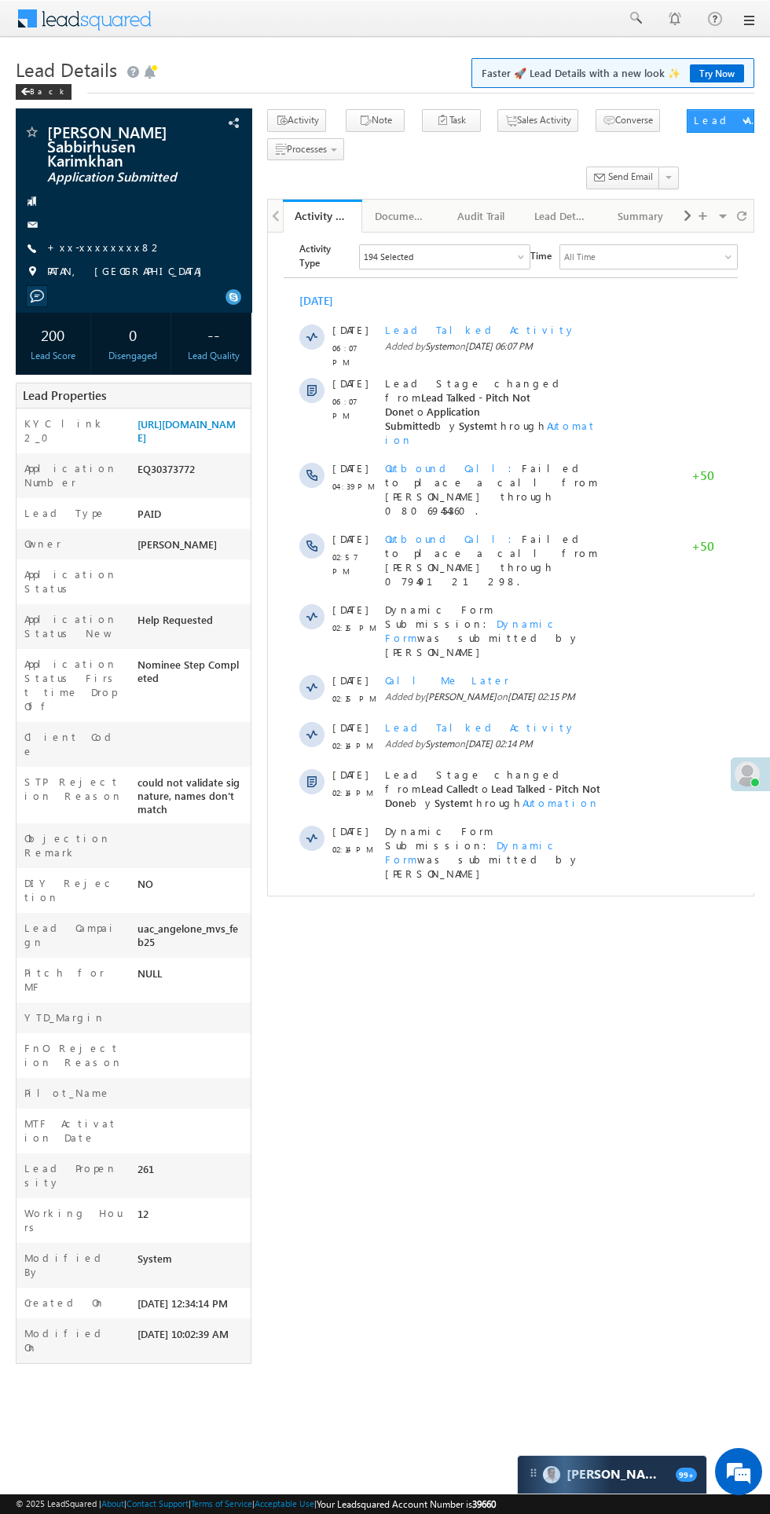
click at [501, 946] on span "Show More" at bounding box center [517, 961] width 83 height 31
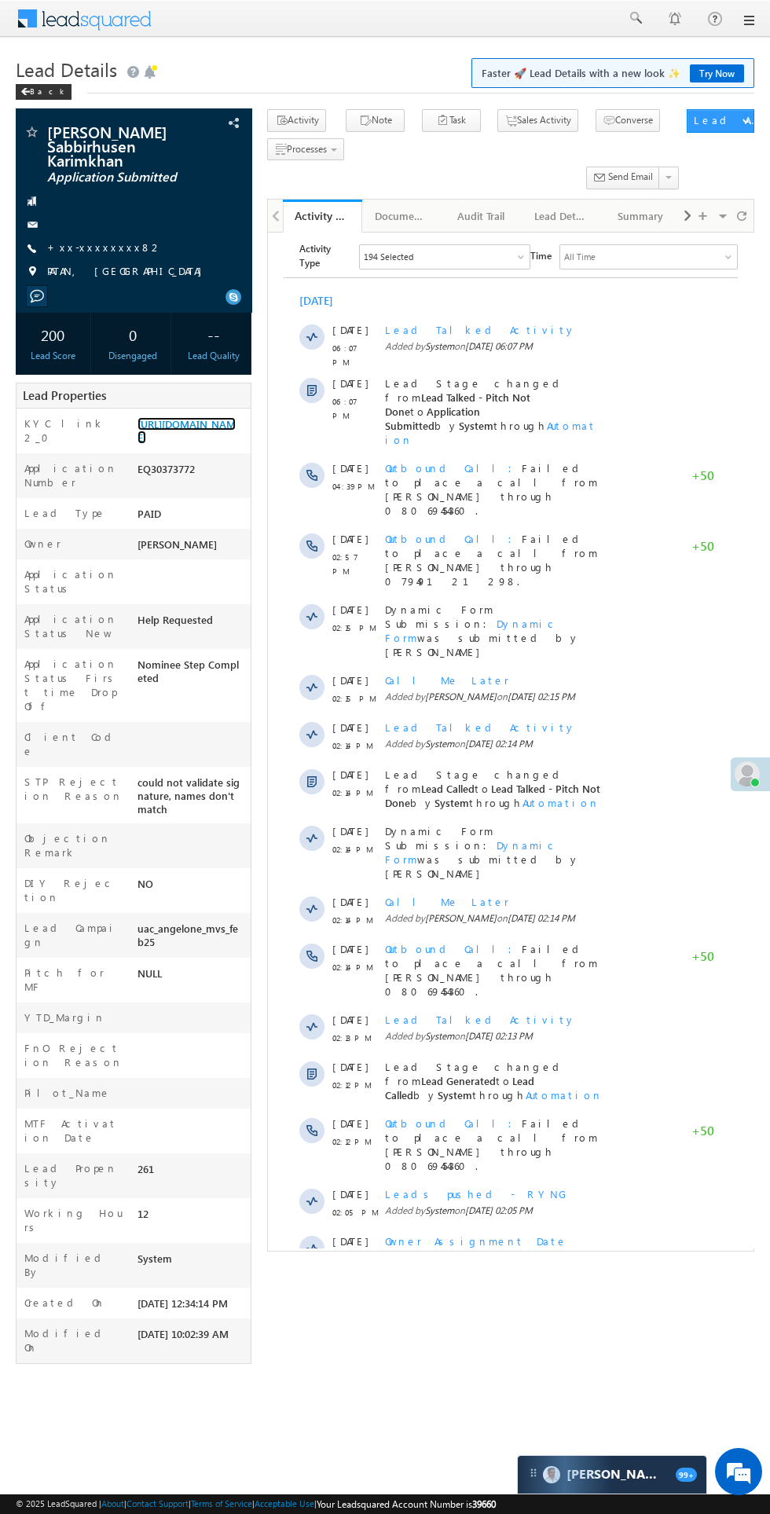
click at [178, 444] on link "[URL][DOMAIN_NAME]" at bounding box center [186, 430] width 98 height 27
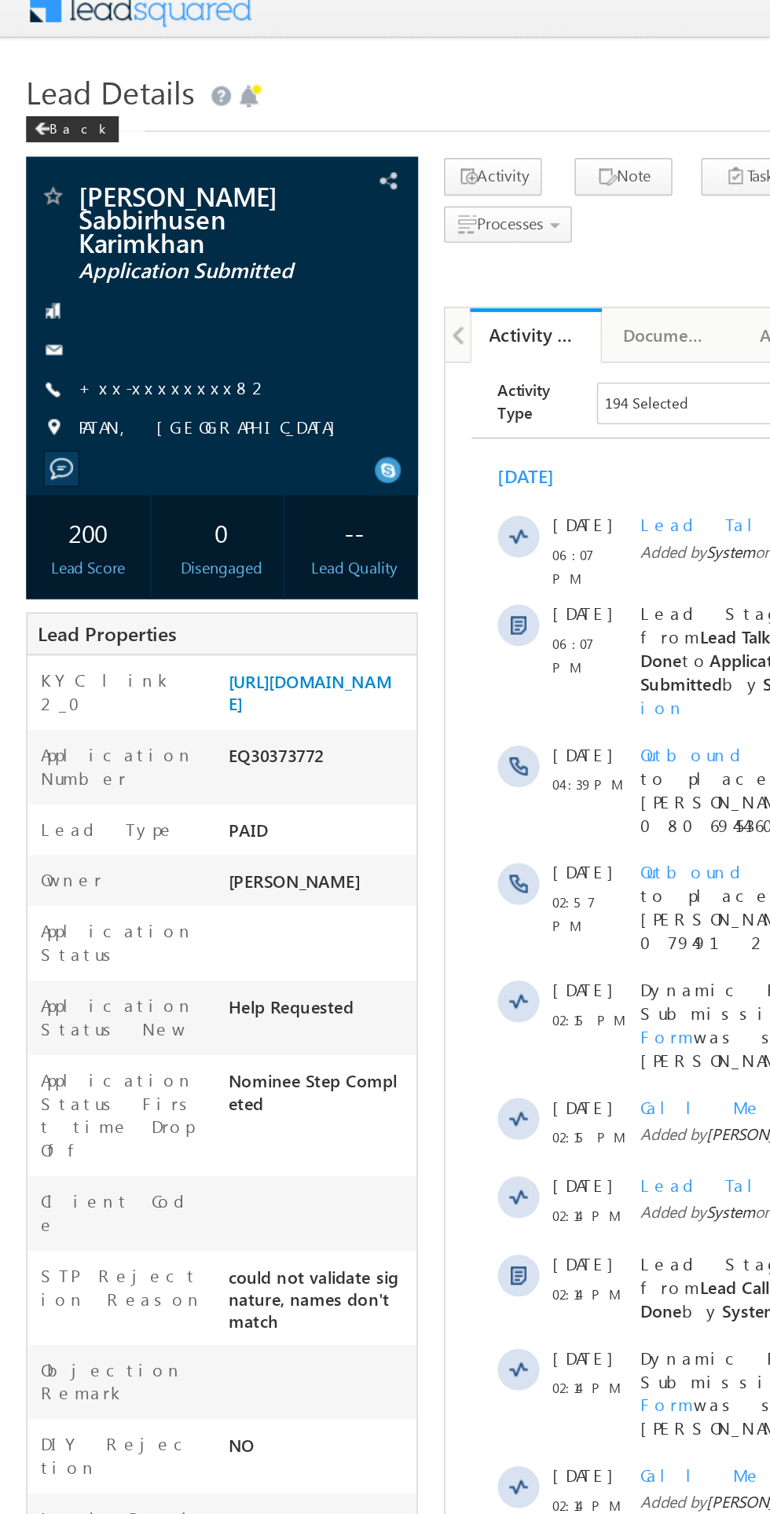
click at [99, 254] on link "+xx-xxxxxxxx82" at bounding box center [104, 246] width 115 height 13
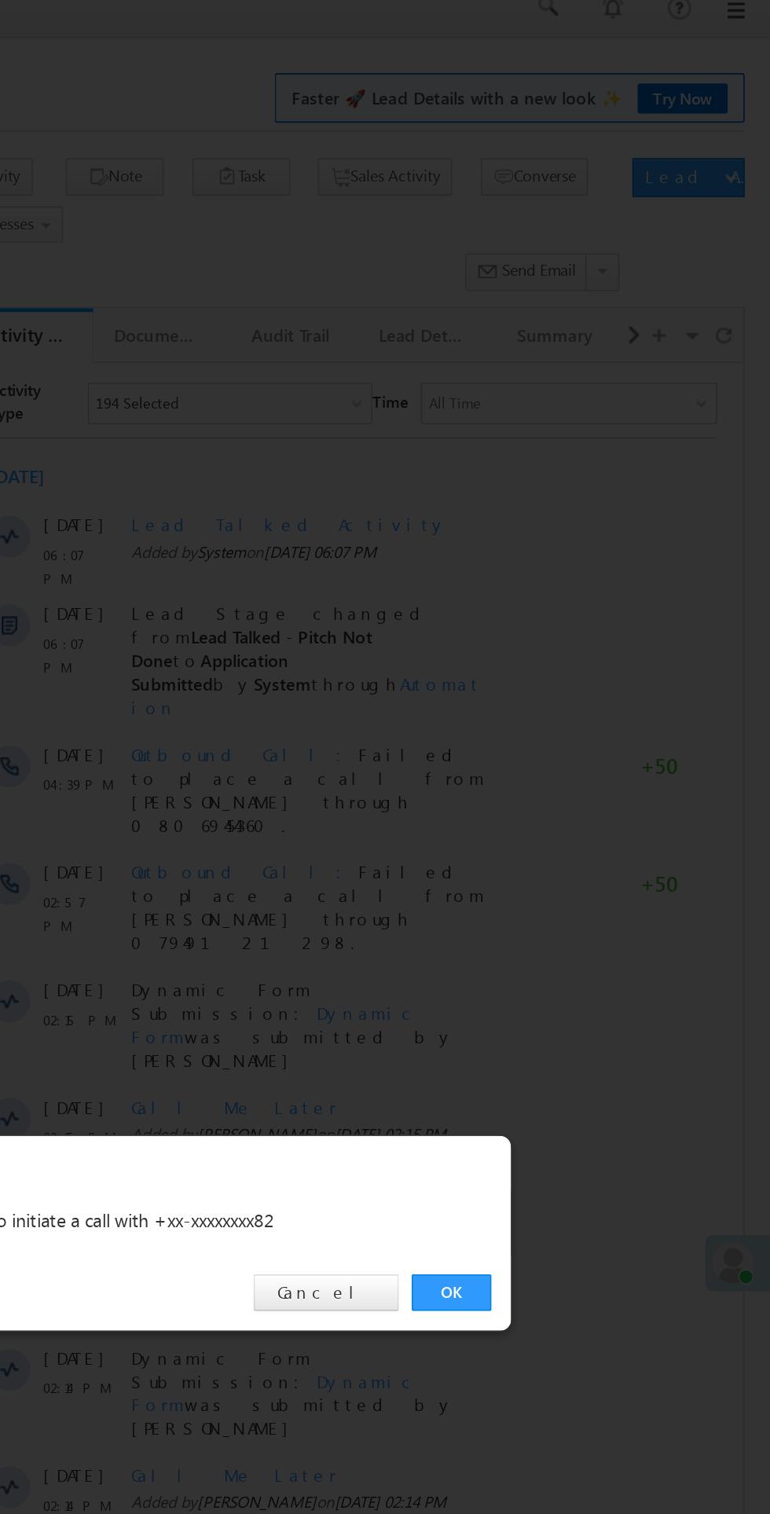
click at [562, 790] on link "OK" at bounding box center [578, 792] width 48 height 22
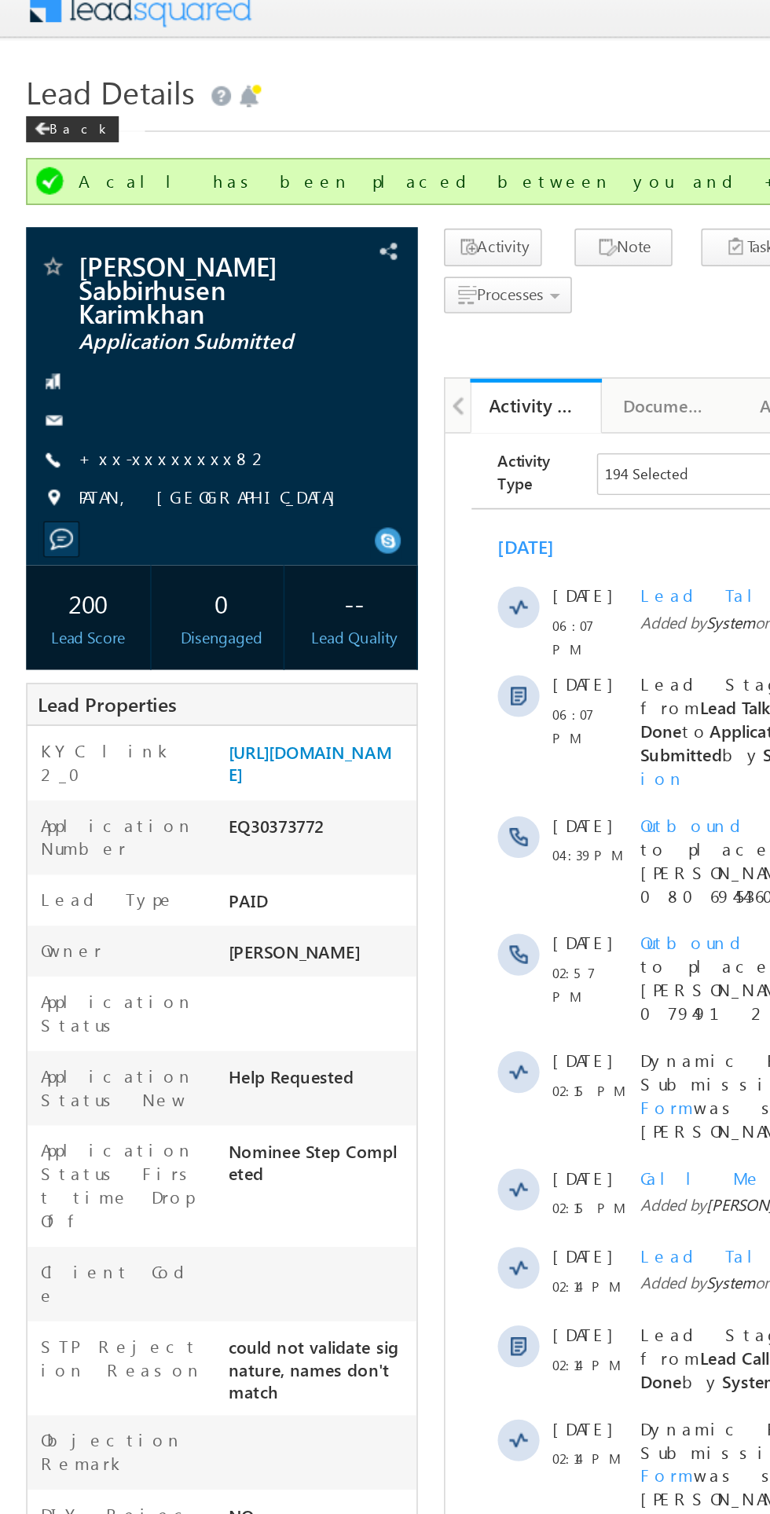
copy div "EQ30373772"
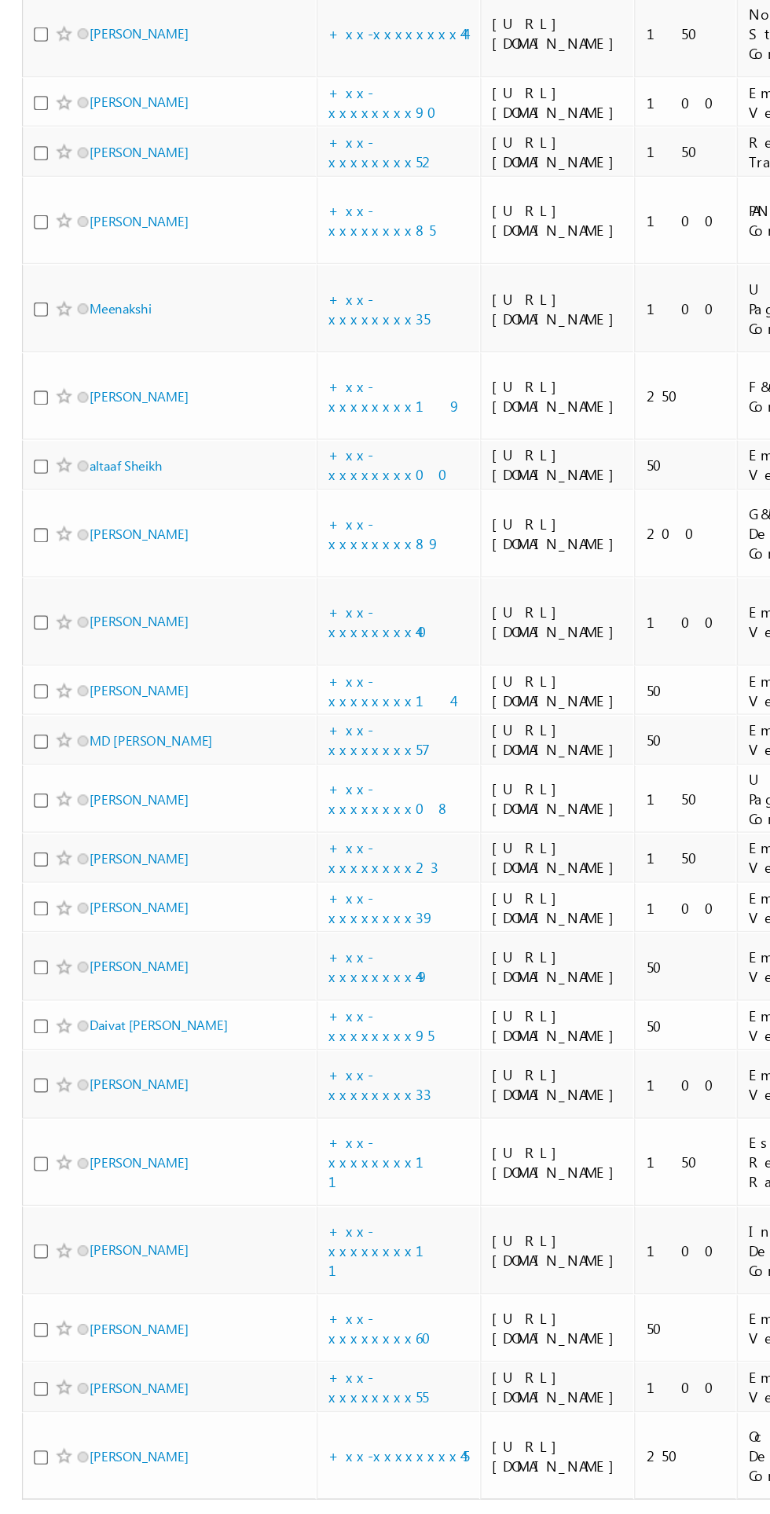
scroll to position [2764, 0]
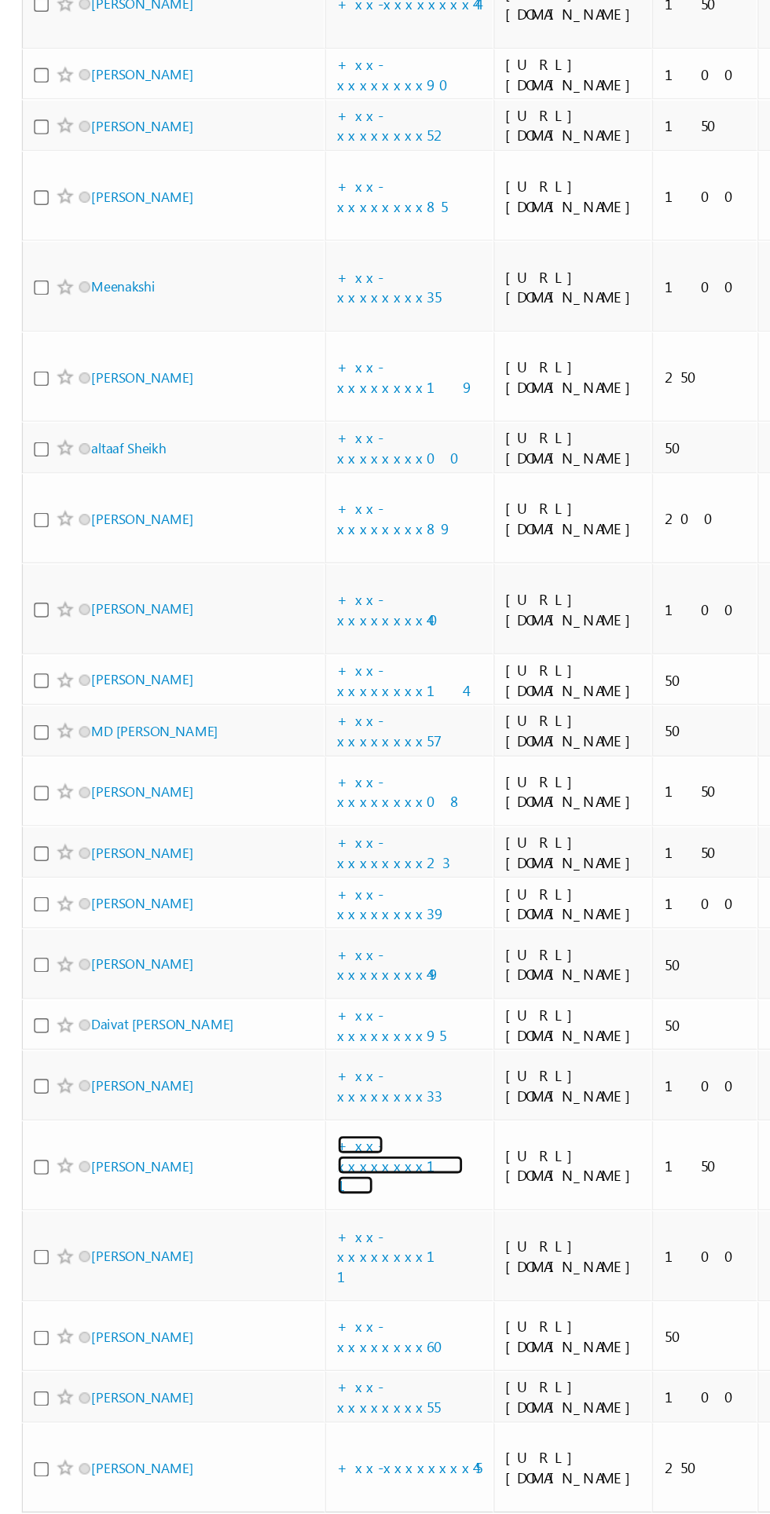
click at [287, 1123] on link "+xx-xxxxxxxx11" at bounding box center [280, 1144] width 88 height 42
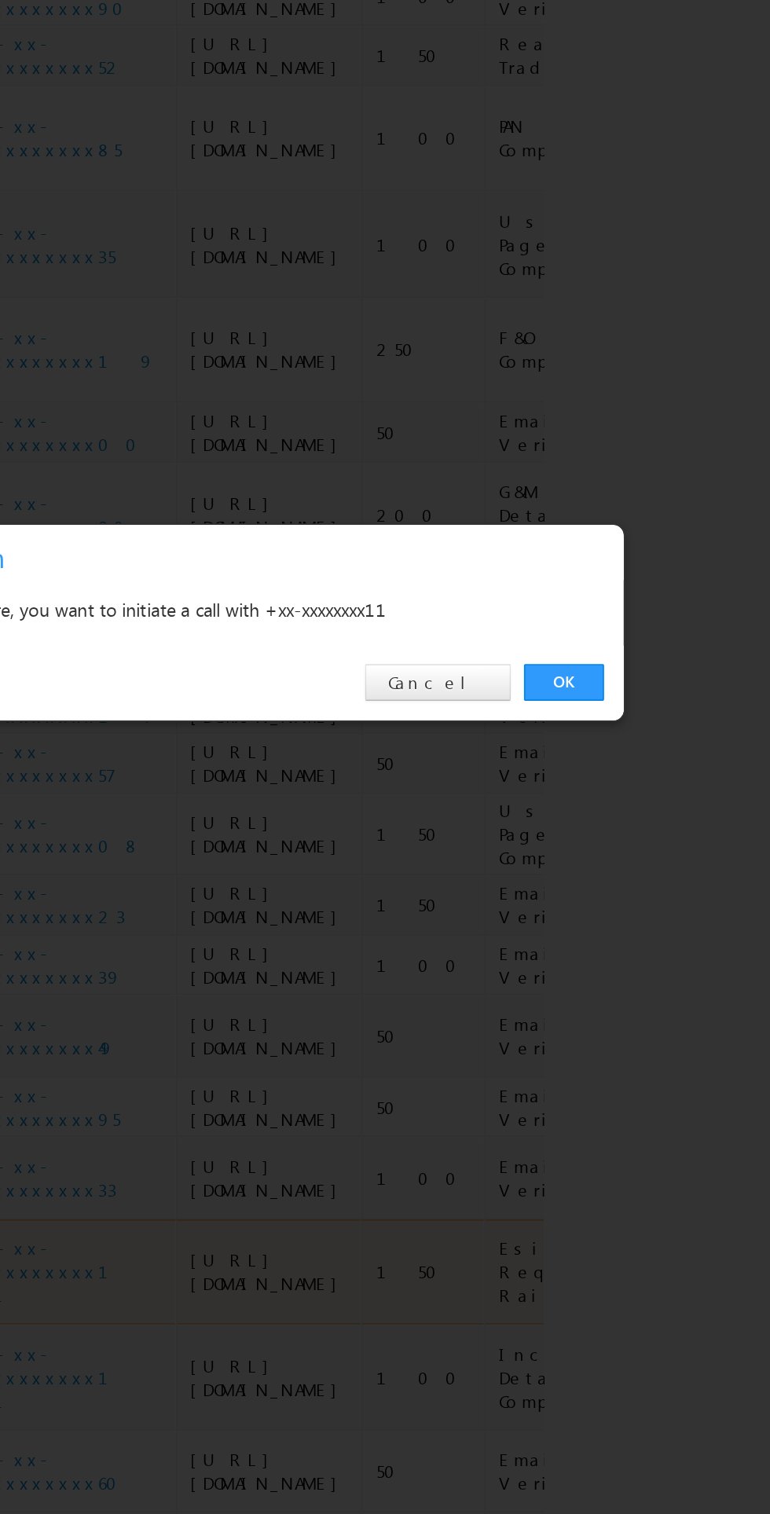
click at [584, 803] on link "OK" at bounding box center [578, 792] width 48 height 22
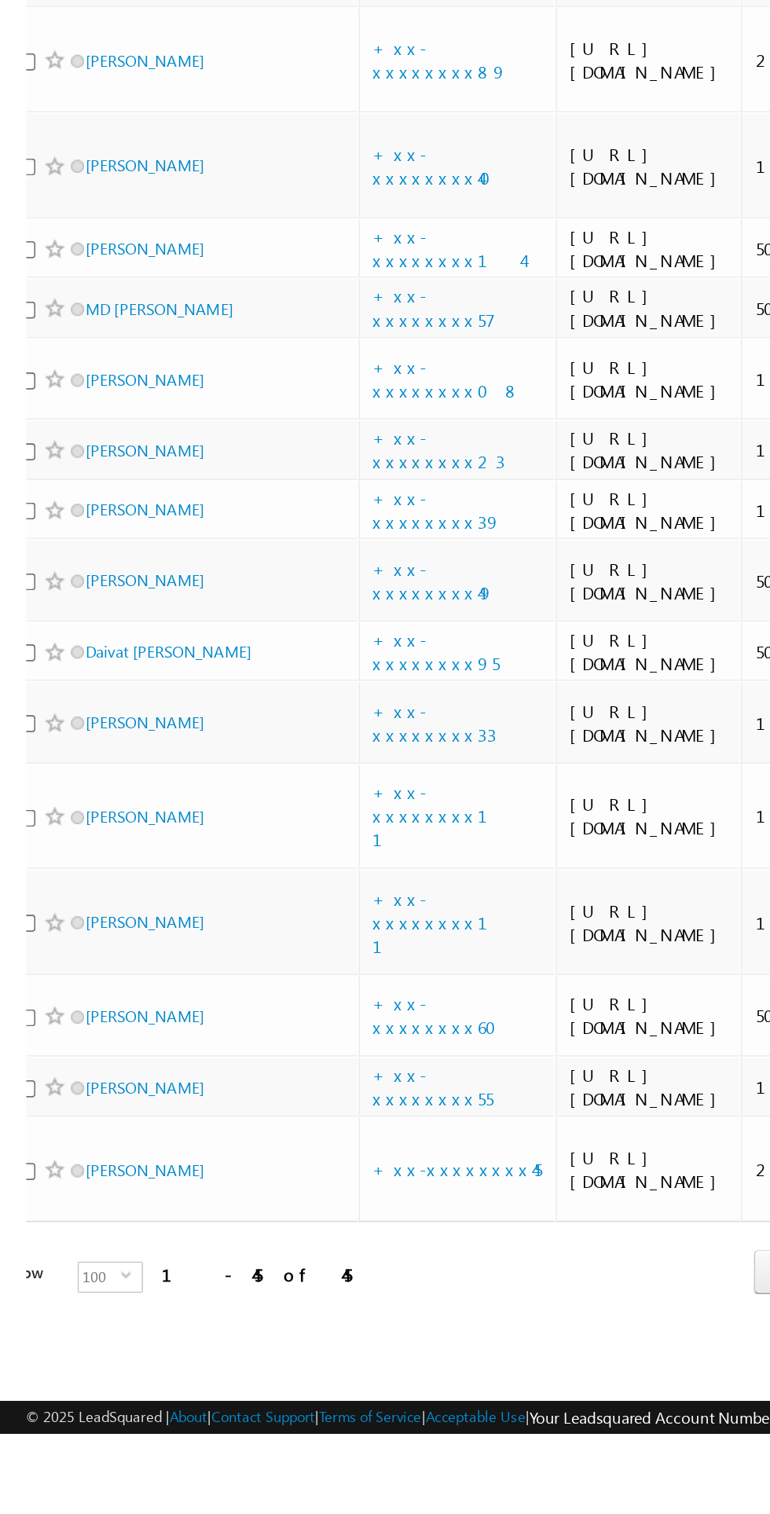
scroll to position [0, 0]
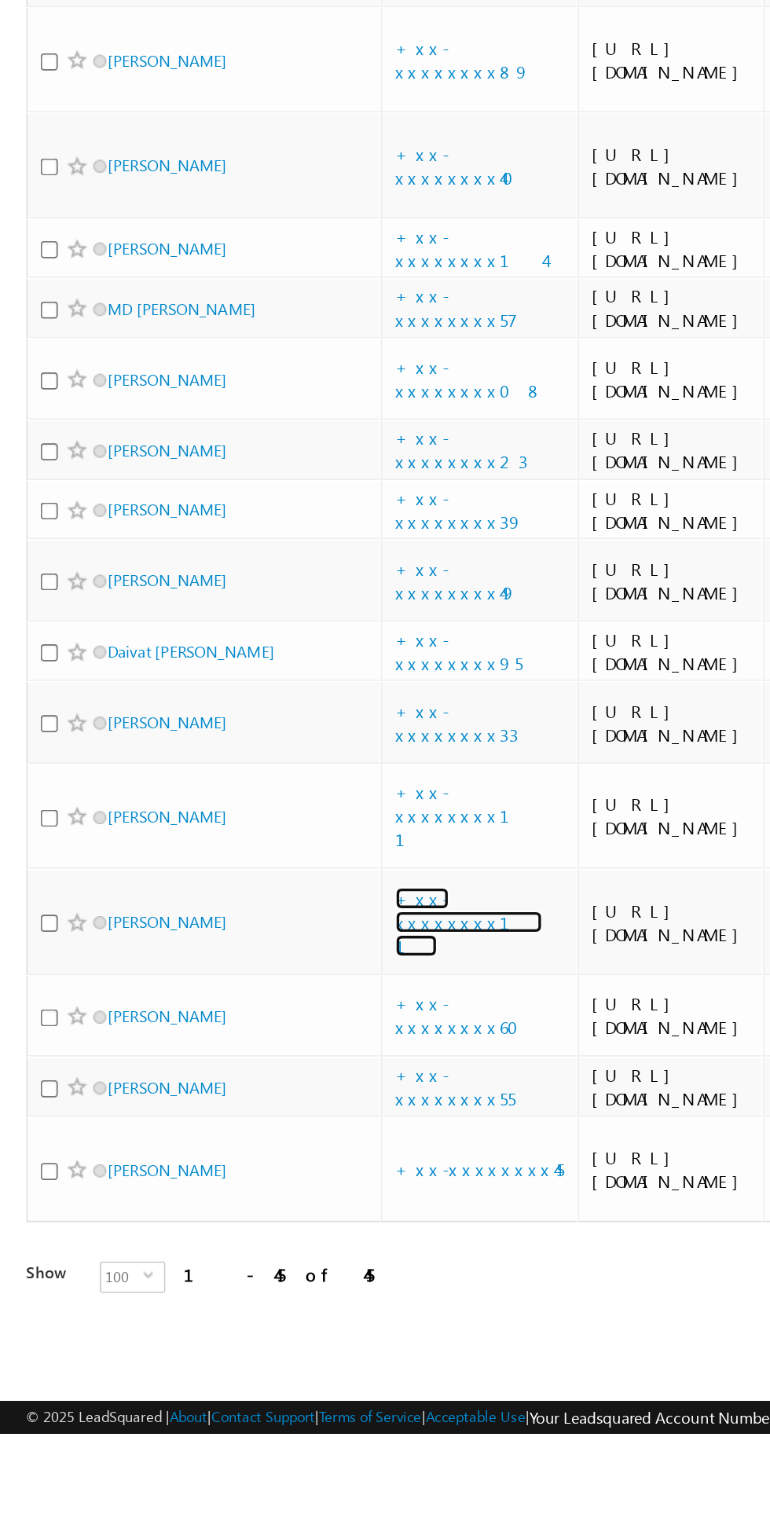
click at [271, 1194] on link "+xx-xxxxxxxx11" at bounding box center [280, 1208] width 88 height 42
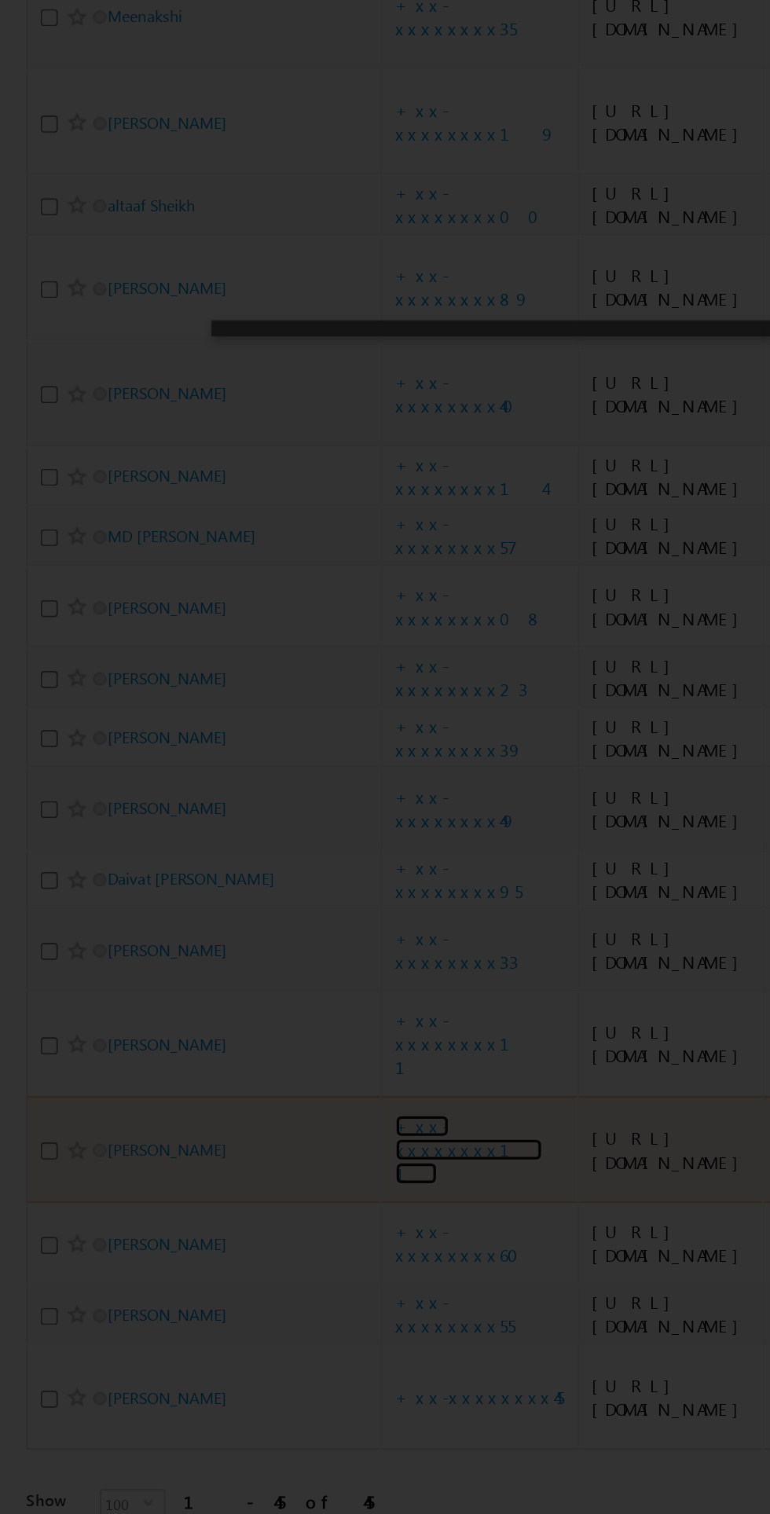
scroll to position [2854, 0]
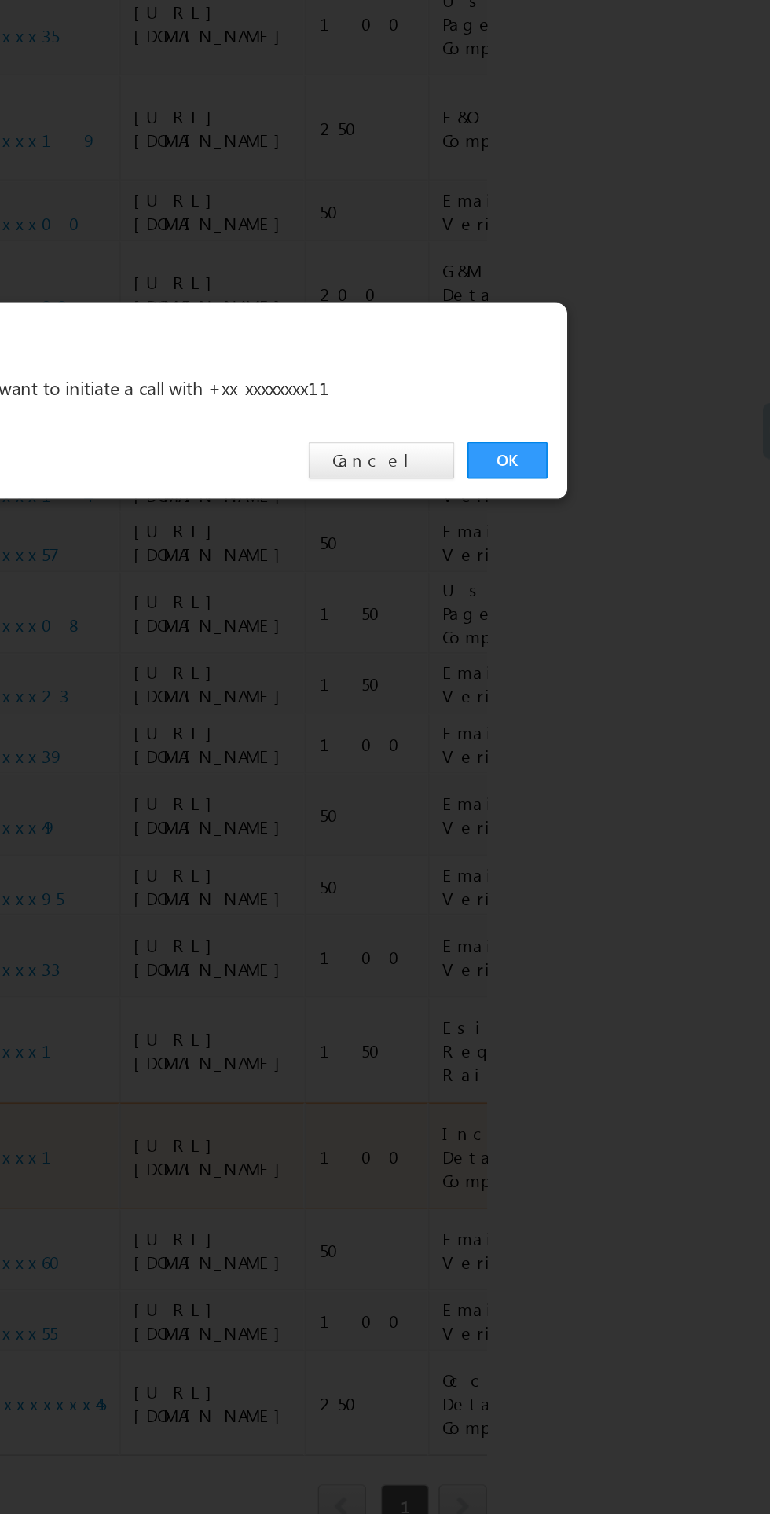
click at [575, 789] on link "OK" at bounding box center [578, 792] width 48 height 22
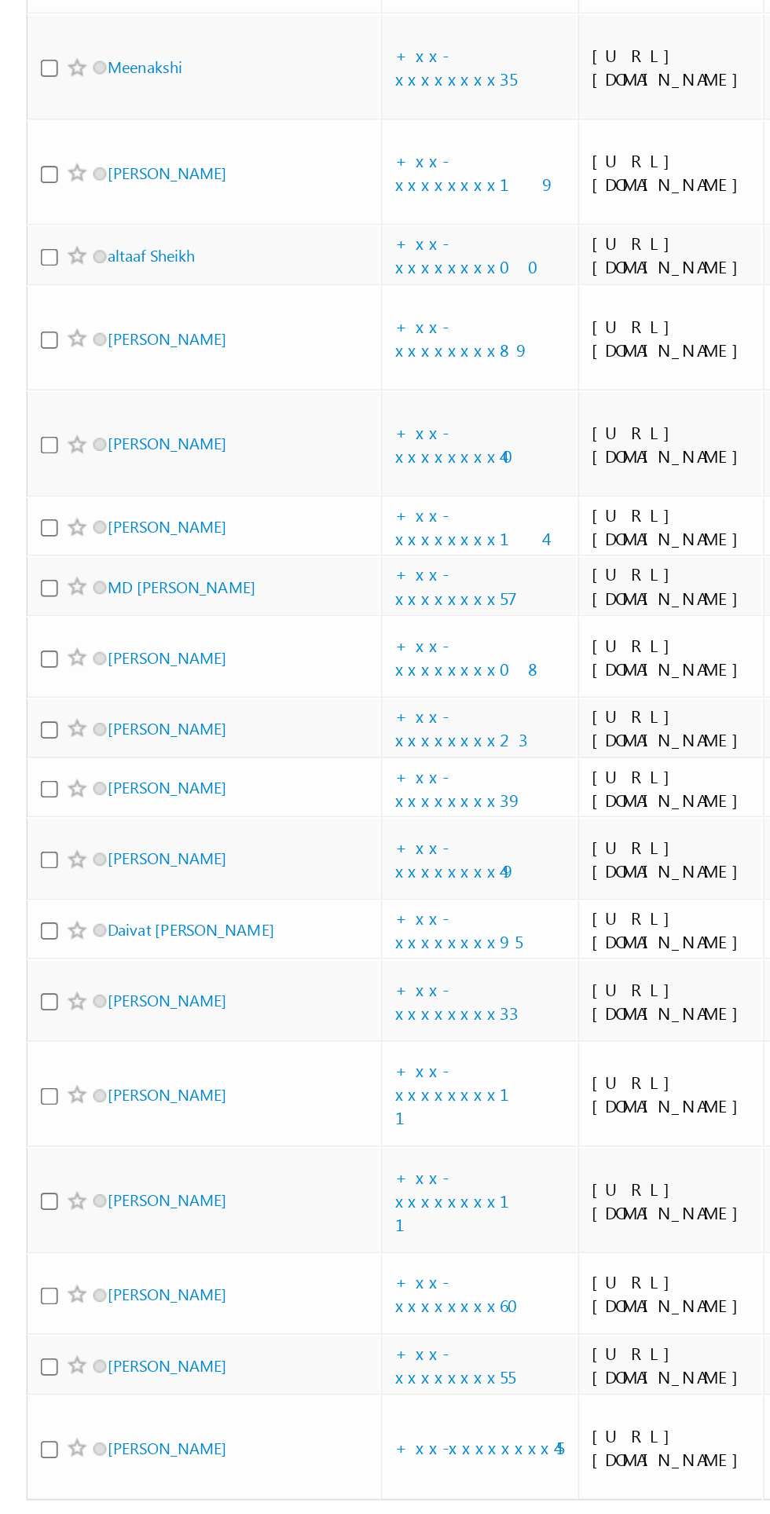
scroll to position [2807, 0]
